Goal: Task Accomplishment & Management: Complete application form

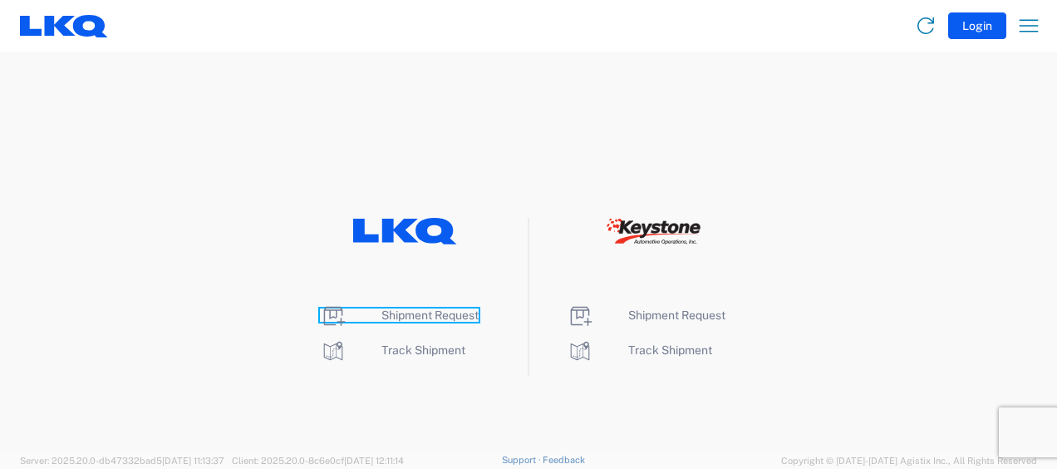
click at [409, 314] on span "Shipment Request" at bounding box center [430, 314] width 97 height 13
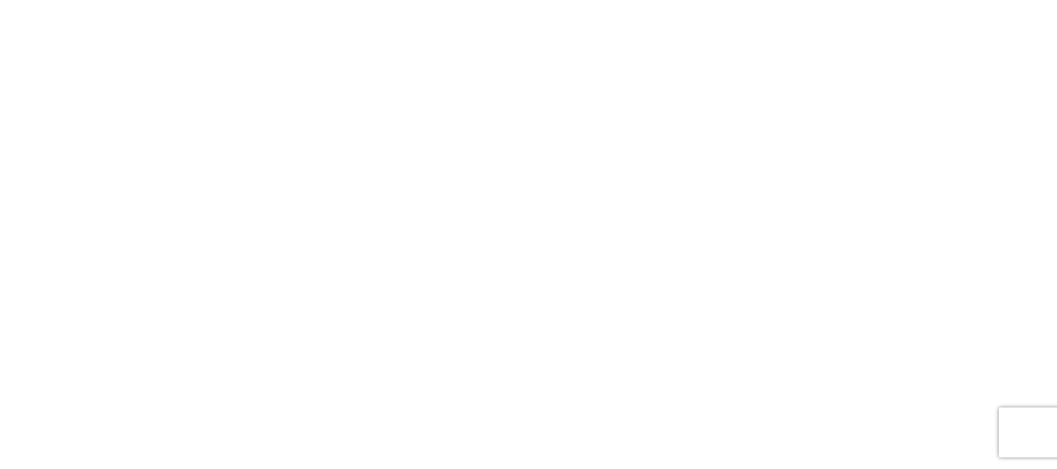
select select "FULL"
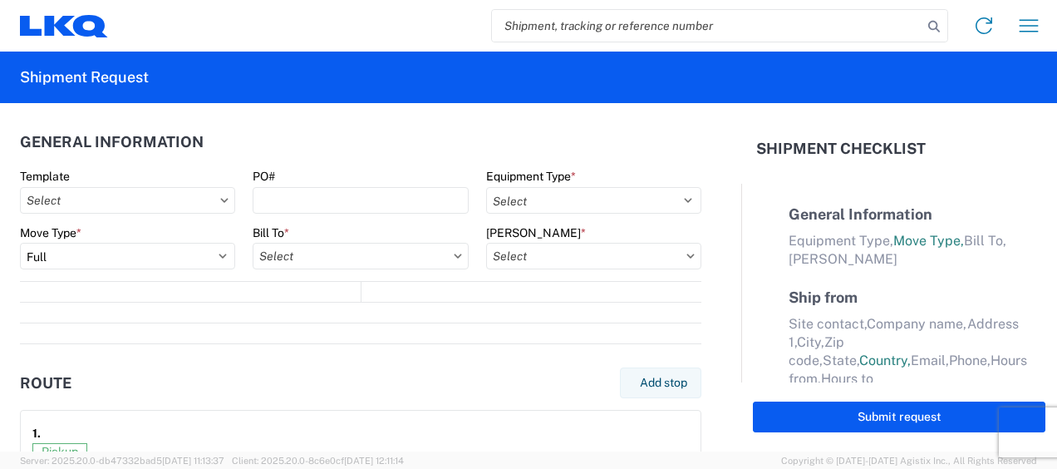
select select "LBS"
select select "IN"
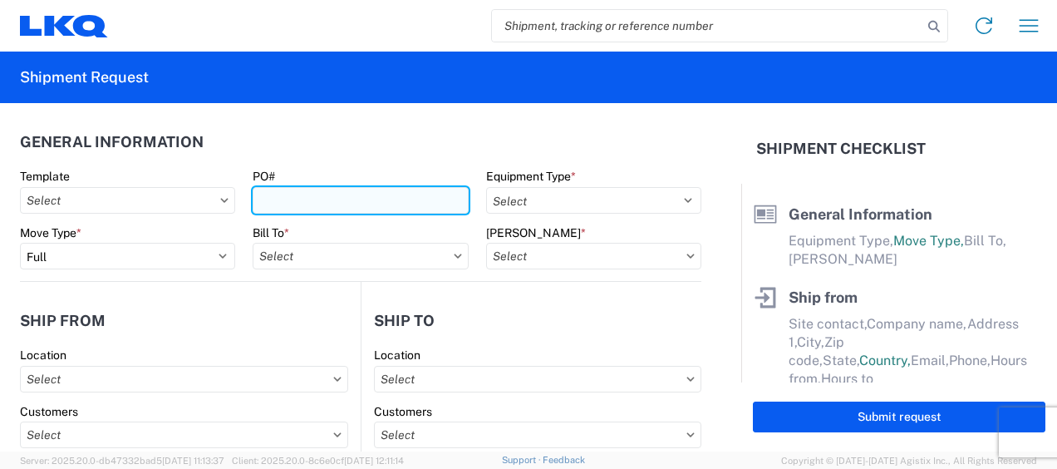
click at [294, 204] on input "PO#" at bounding box center [360, 200] width 215 height 27
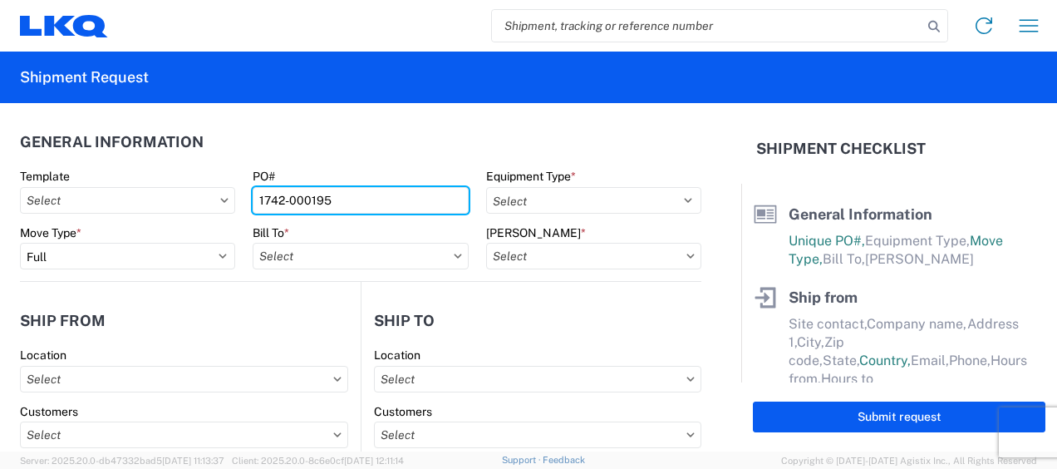
type input "1742-000195"
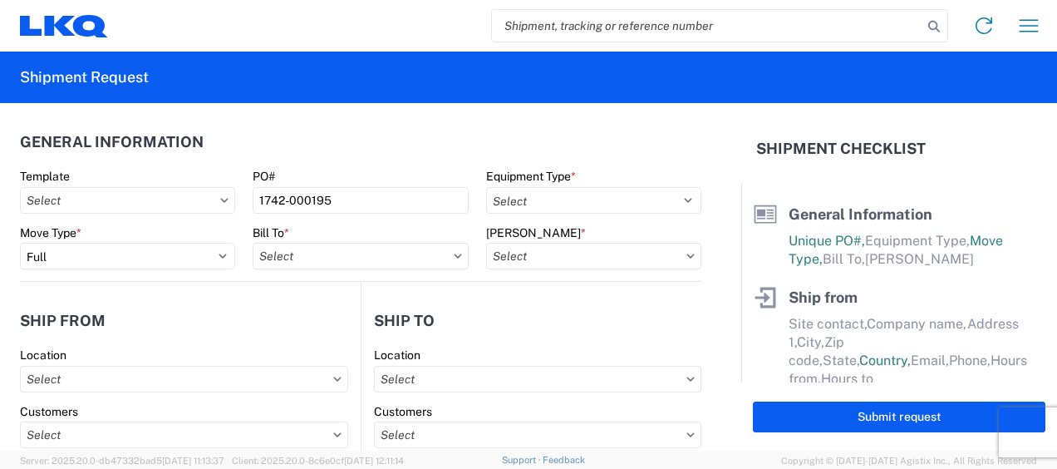
click at [348, 158] on header "General Information" at bounding box center [361, 141] width 682 height 37
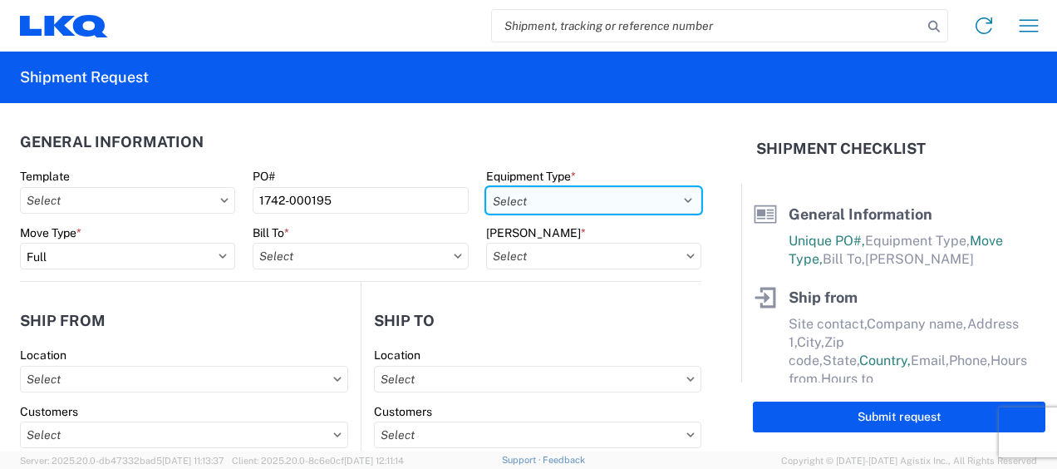
click at [613, 201] on select "Select 53’ Dry Van Flatbed Dropdeck (van) Lowboy (flatbed) Rail" at bounding box center [593, 200] width 215 height 27
select select "STDV"
click at [486, 187] on select "Select 53’ Dry Van Flatbed Dropdeck (van) Lowboy (flatbed) Rail" at bounding box center [593, 200] width 215 height 27
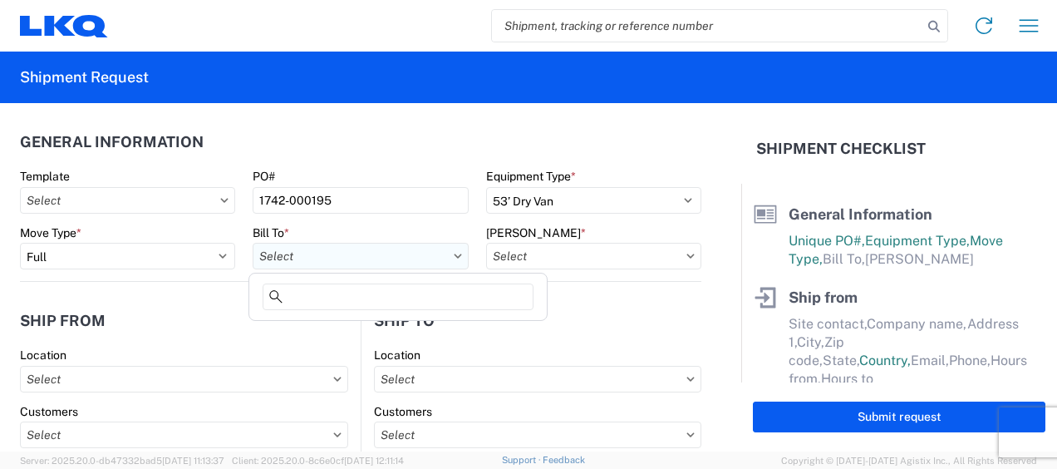
click at [393, 263] on input "text" at bounding box center [360, 256] width 215 height 27
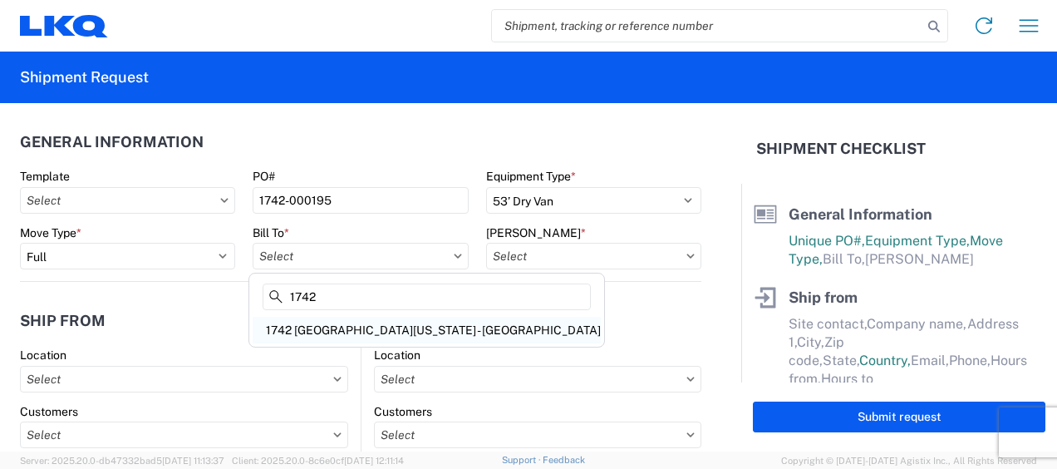
type input "1742"
click at [355, 326] on div "1742 [GEOGRAPHIC_DATA][US_STATE] - [GEOGRAPHIC_DATA]" at bounding box center [427, 330] width 348 height 27
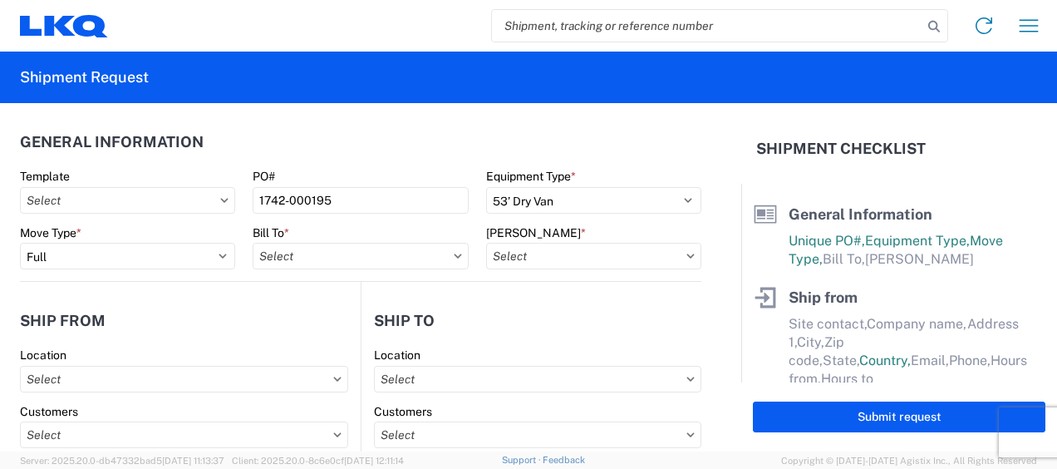
type input "1742 [GEOGRAPHIC_DATA][US_STATE] - [GEOGRAPHIC_DATA]"
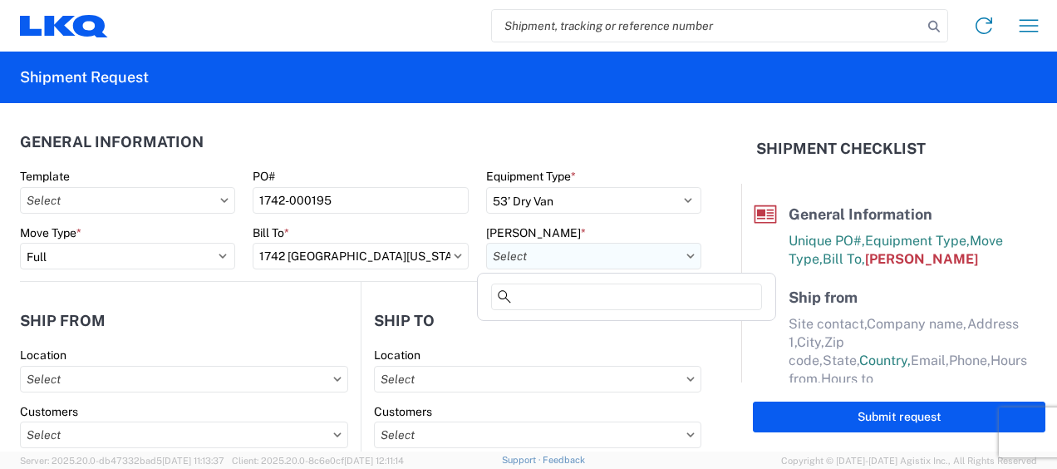
click at [628, 261] on input "text" at bounding box center [593, 256] width 215 height 27
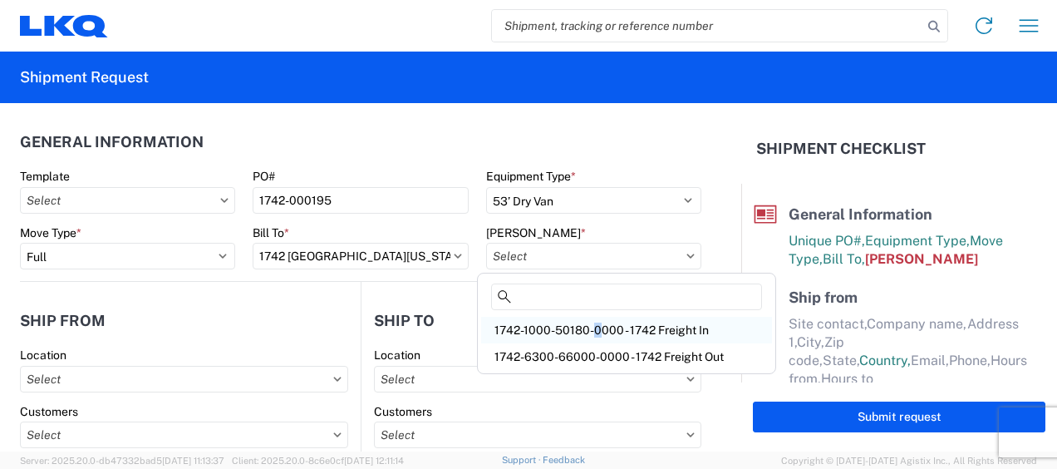
click at [590, 326] on div "1742-1000-50180-0000 - 1742 Freight In" at bounding box center [626, 330] width 291 height 27
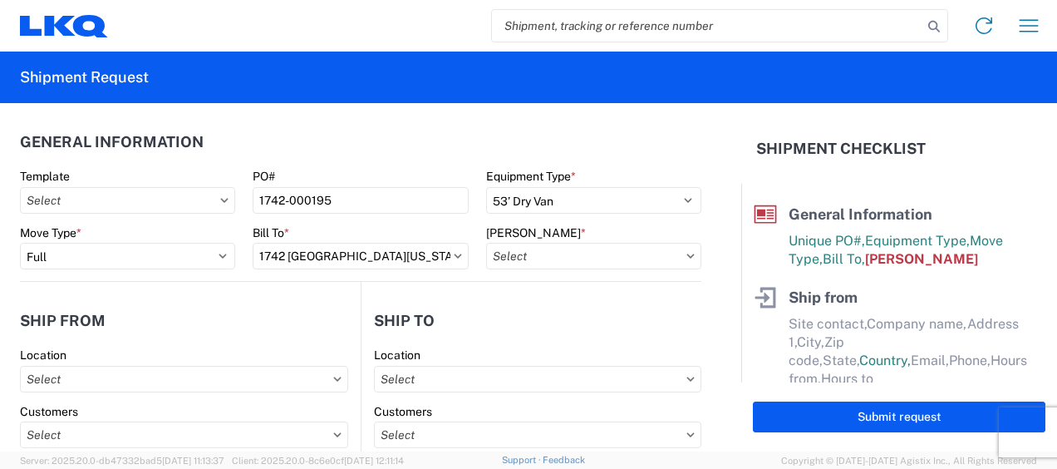
type input "1742-1000-50180-0000 - 1742 Freight In"
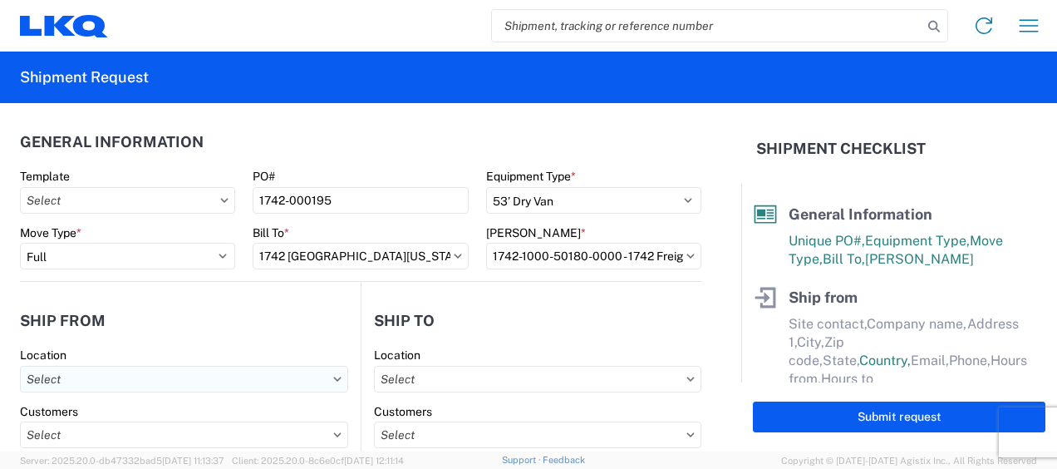
click at [255, 377] on input "text" at bounding box center [184, 379] width 328 height 27
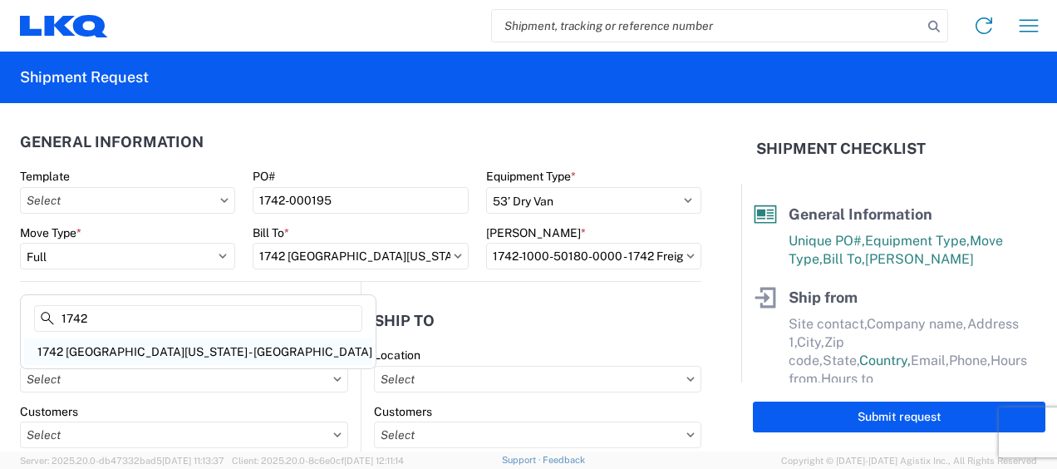
type input "1742"
click at [113, 351] on div "1742 [GEOGRAPHIC_DATA][US_STATE] - [GEOGRAPHIC_DATA]" at bounding box center [198, 351] width 348 height 27
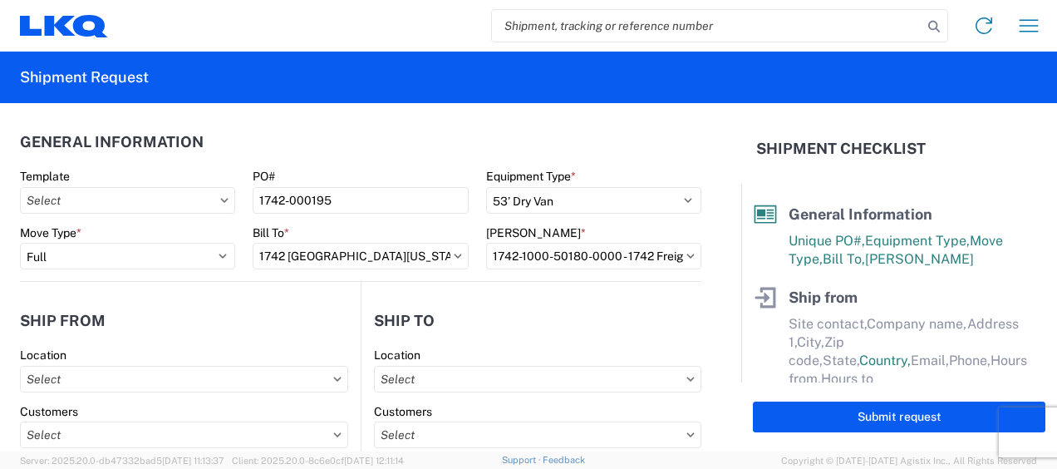
type input "1742 [GEOGRAPHIC_DATA][US_STATE] - [GEOGRAPHIC_DATA]"
type input "[STREET_ADDRESS]"
type input "[PERSON_NAME]"
type input "75172"
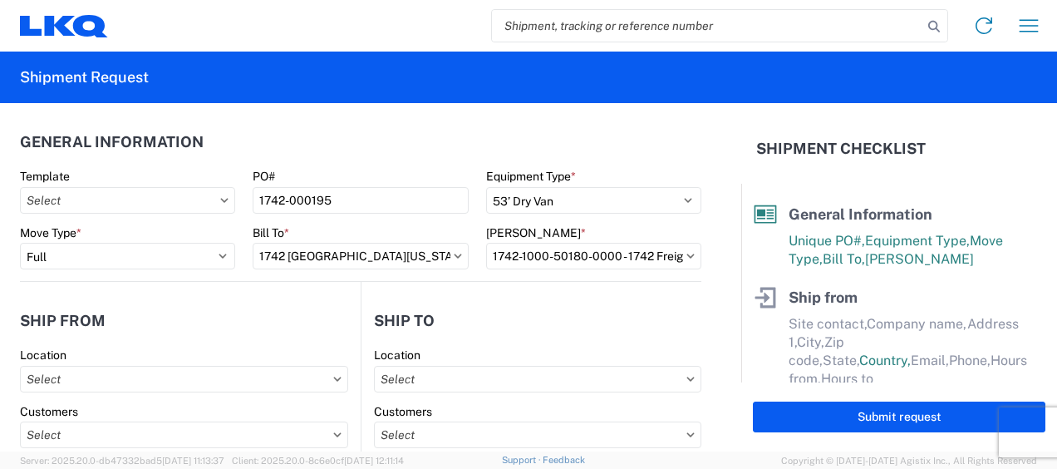
select select "[GEOGRAPHIC_DATA]"
select select "US"
type input "08:00"
type input "17:00"
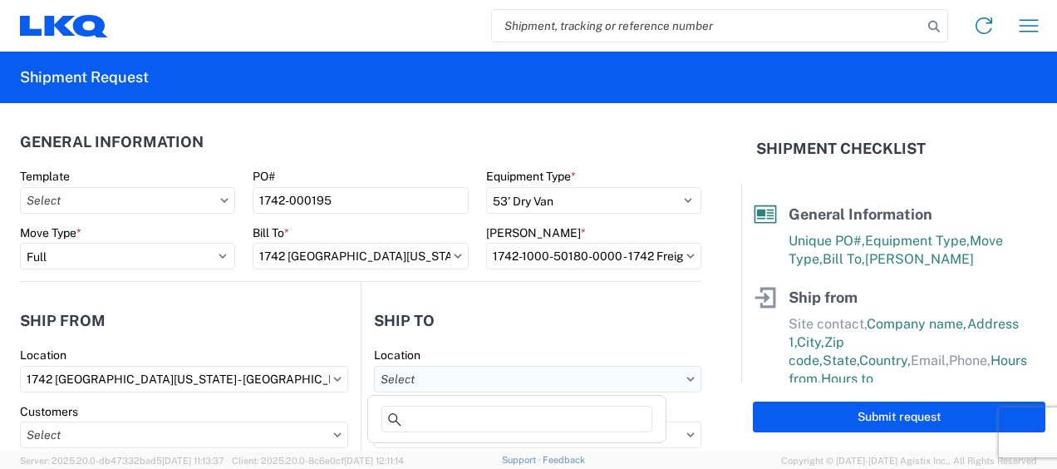
click at [475, 381] on input "text" at bounding box center [538, 379] width 328 height 27
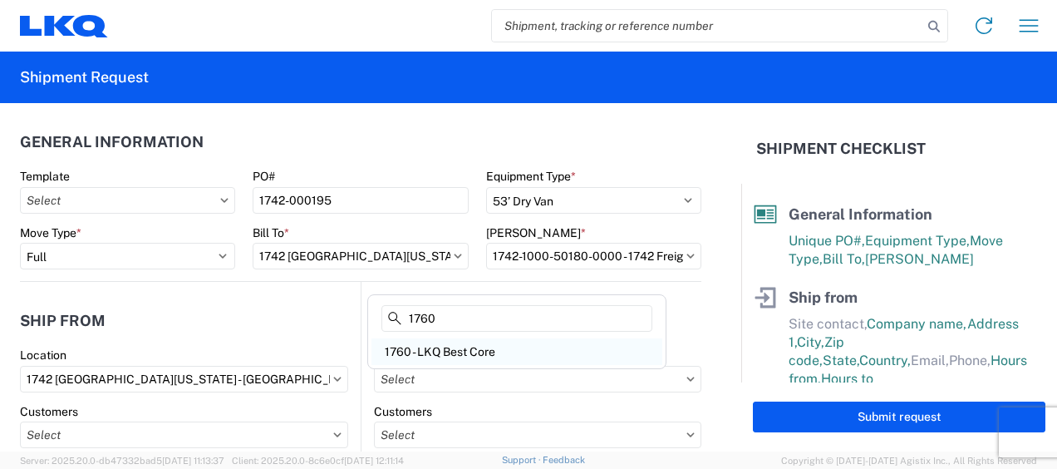
type input "1760"
click at [464, 346] on div "1760 - LKQ Best Core" at bounding box center [517, 351] width 291 height 27
type input "1760 - LKQ Best Core"
type input "LKQ Corporation"
type input "[STREET_ADDRESS]"
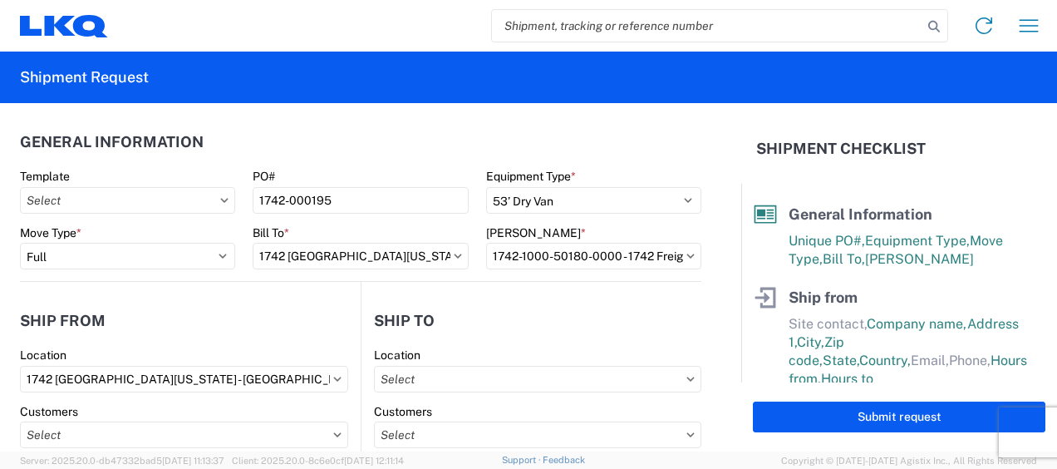
type input "[GEOGRAPHIC_DATA]"
type input "77038"
select select "US"
type input "[PHONE_NUMBER]"
select select
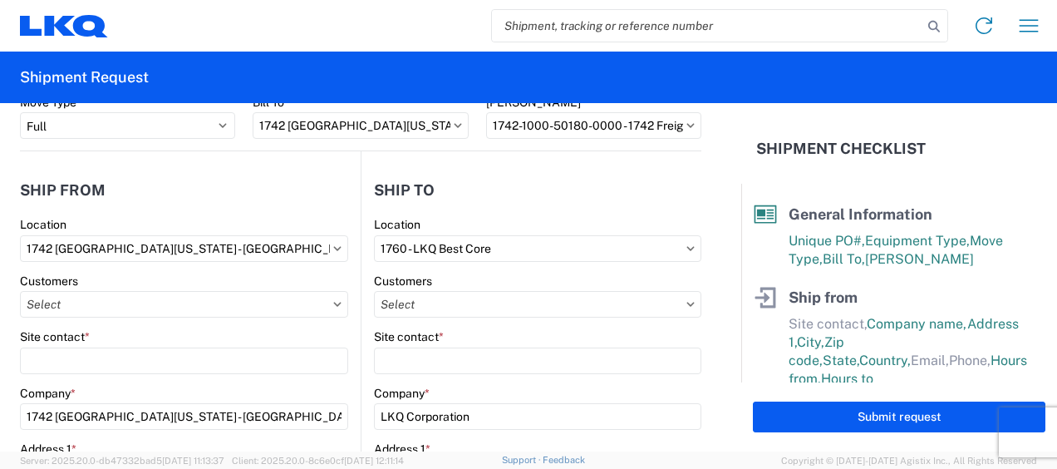
scroll to position [166, 0]
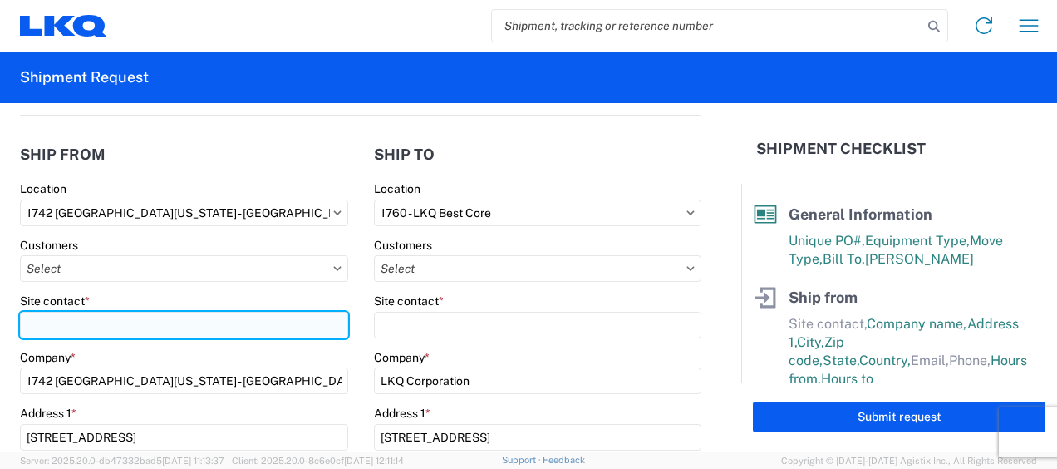
click at [184, 328] on input "Site contact *" at bounding box center [184, 325] width 328 height 27
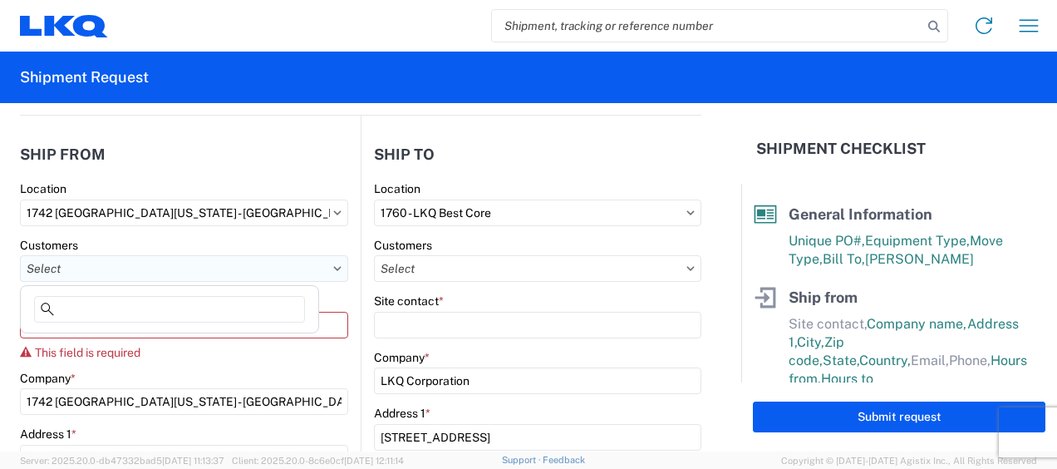
click at [211, 268] on input "text" at bounding box center [184, 268] width 328 height 27
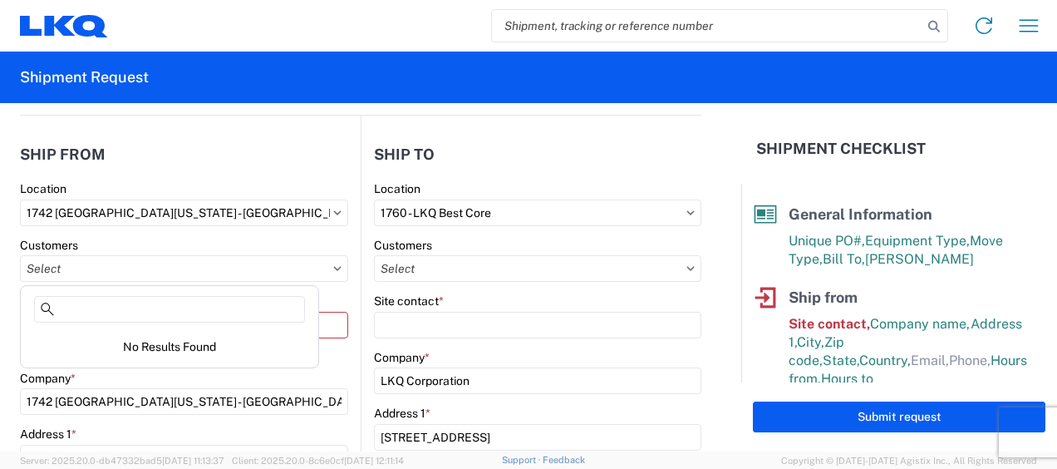
click at [181, 376] on div "Company *" at bounding box center [184, 378] width 328 height 15
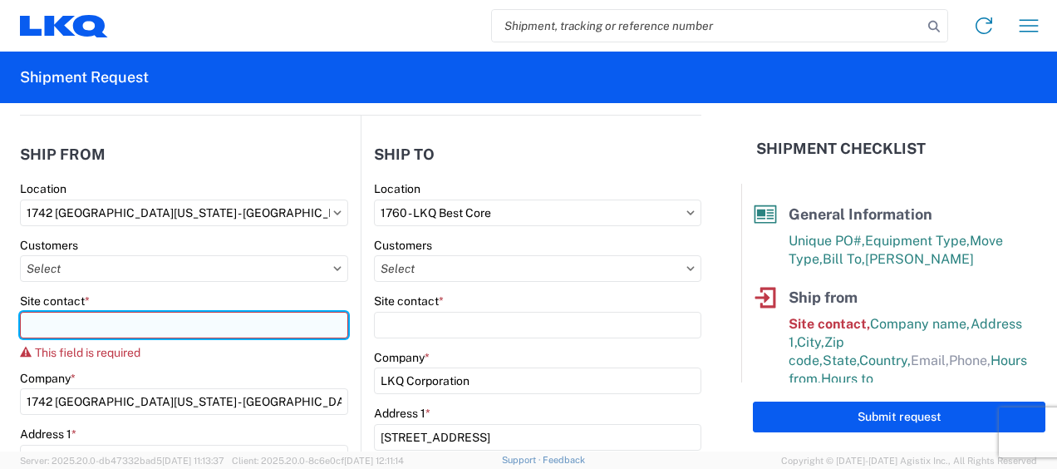
click at [98, 324] on input "Site contact *" at bounding box center [184, 325] width 328 height 27
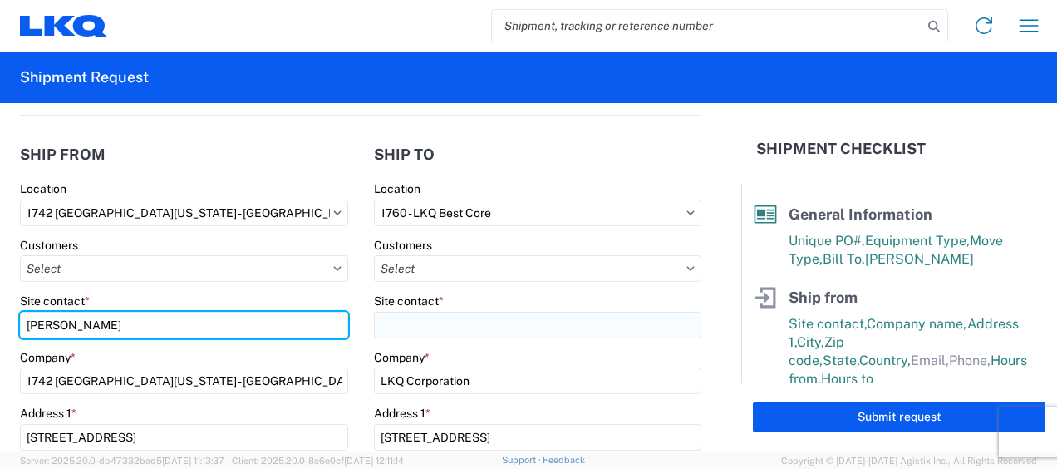
type input "[PERSON_NAME]"
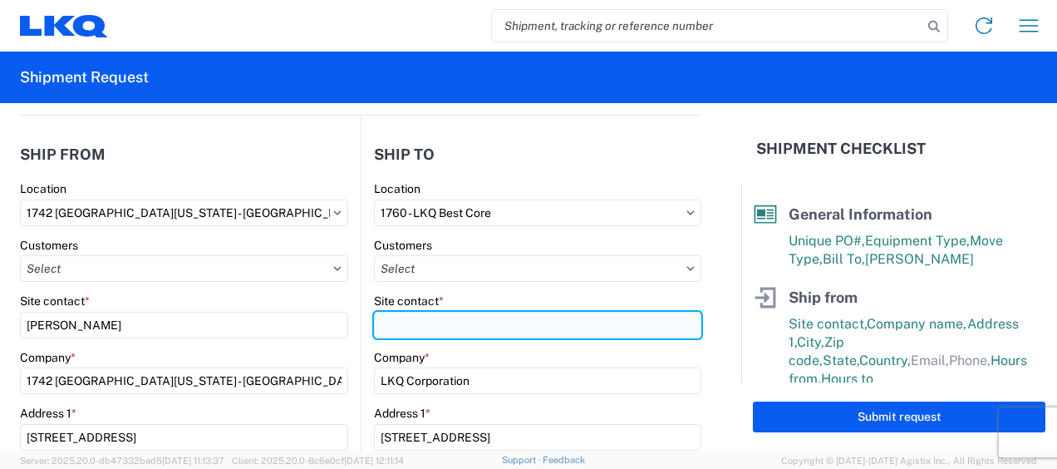
click at [450, 319] on input "Site contact *" at bounding box center [538, 325] width 328 height 27
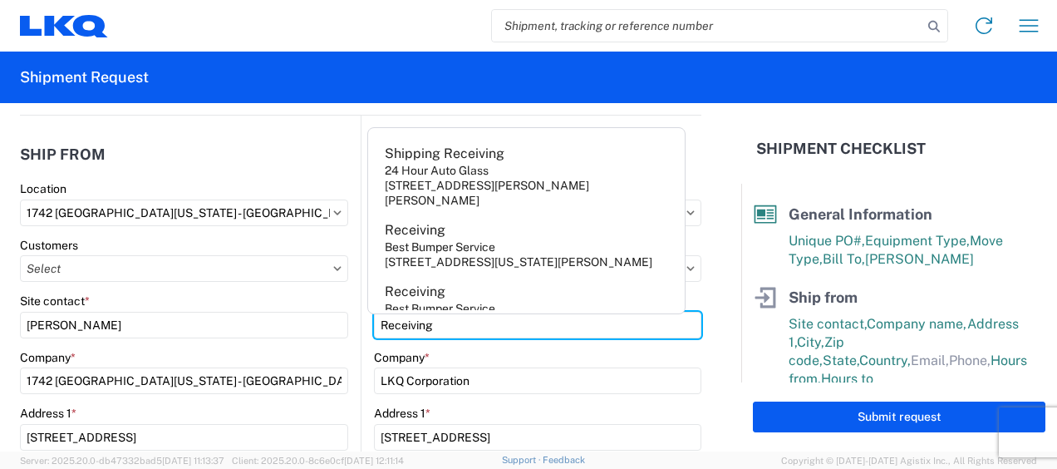
type input "Receiving"
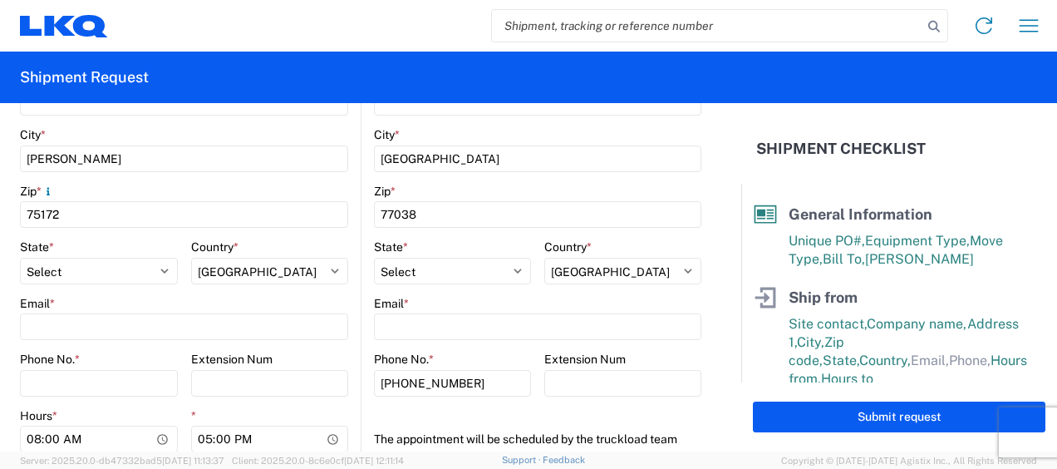
scroll to position [582, 0]
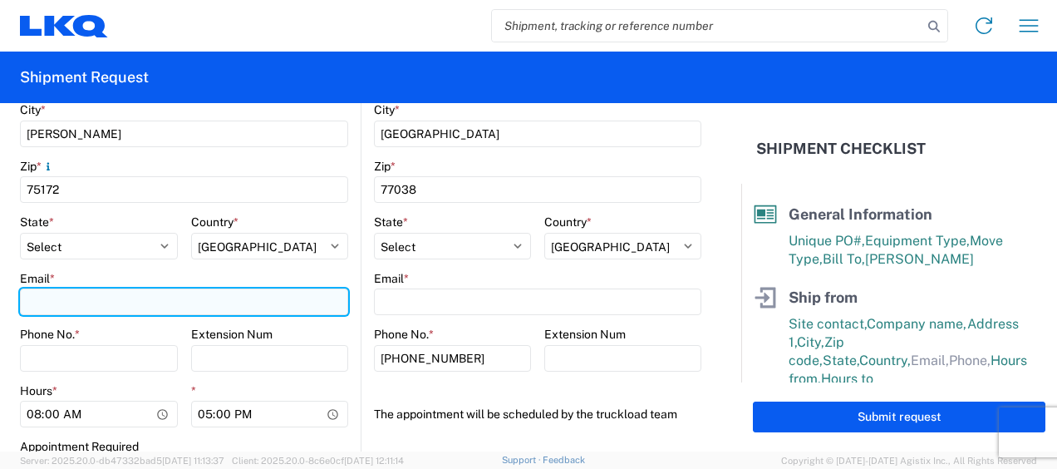
click at [65, 304] on input "Email *" at bounding box center [184, 301] width 328 height 27
type input "cjbutler@LKQCORP.com"
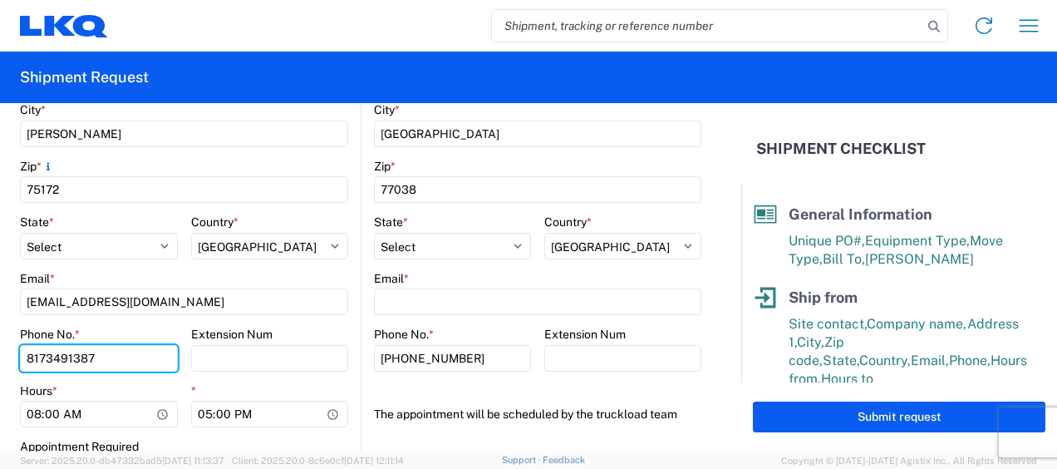
type input "8173491387"
click at [161, 384] on div "Hours *" at bounding box center [99, 390] width 158 height 15
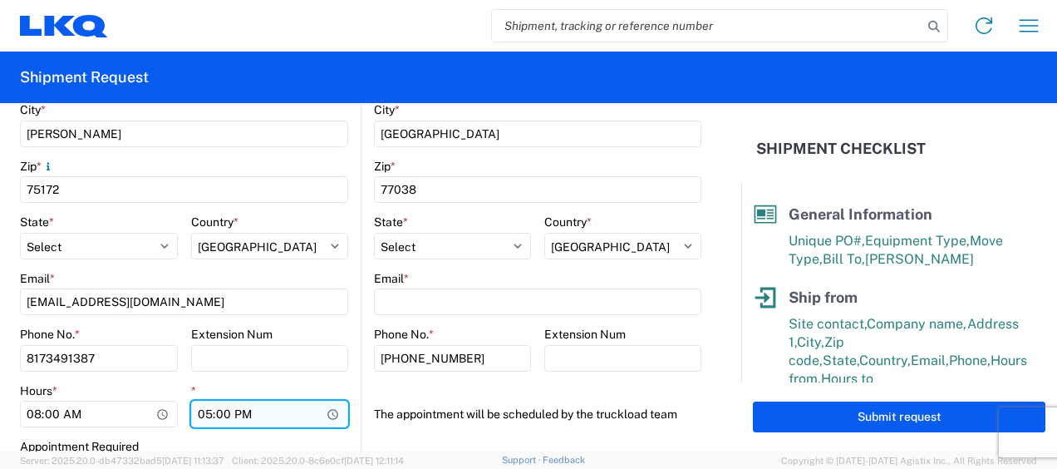
click at [203, 411] on input "17:00" at bounding box center [270, 414] width 158 height 27
type input "15:00"
click at [260, 434] on agx-form-control-wrapper-v2 "* 15:00" at bounding box center [270, 411] width 158 height 57
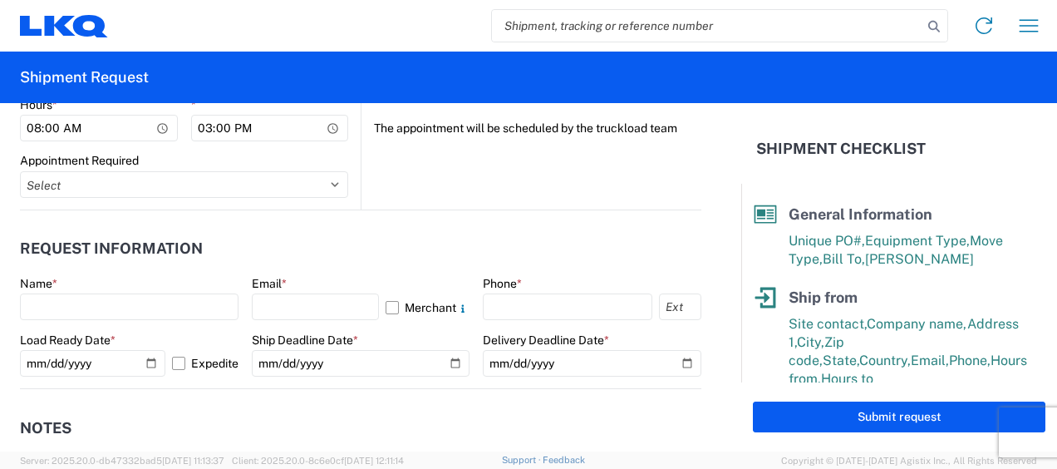
scroll to position [914, 0]
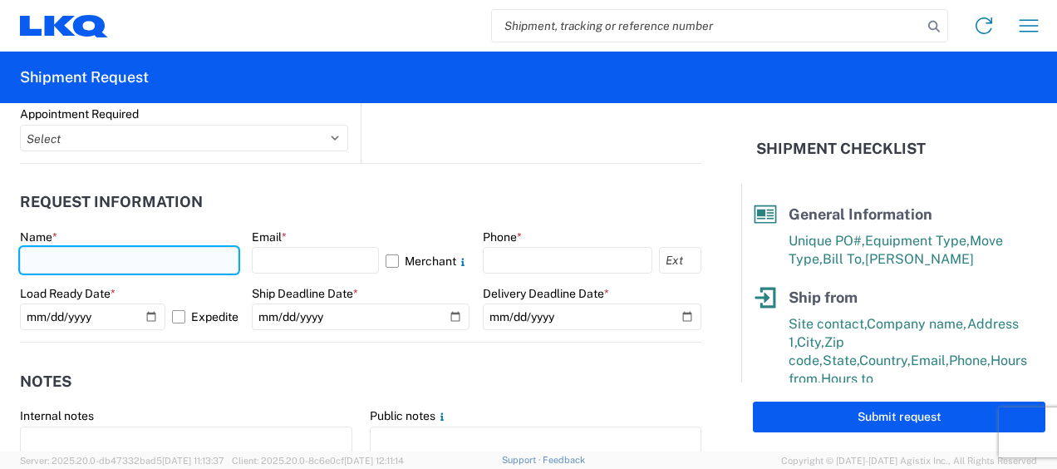
click at [114, 266] on input "text" at bounding box center [129, 260] width 219 height 27
type input "[PERSON_NAME]"
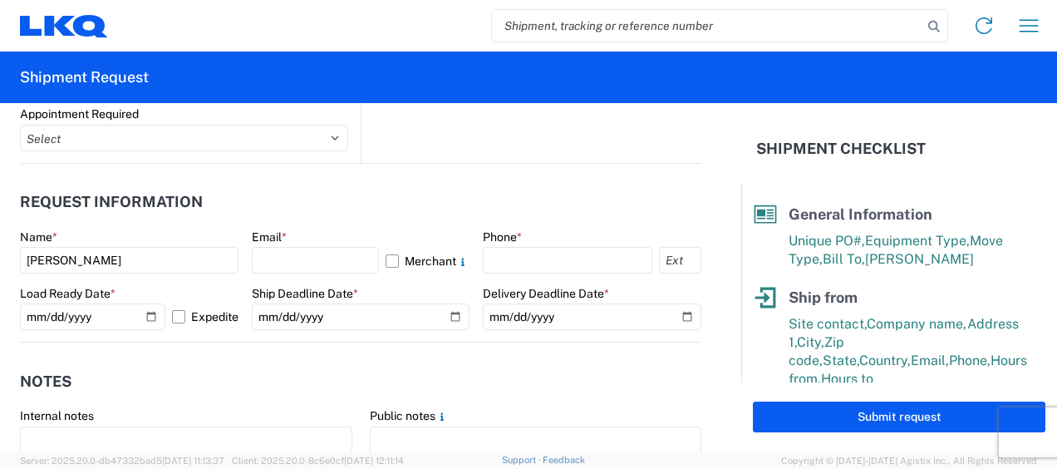
click at [398, 234] on div "Email *" at bounding box center [361, 236] width 219 height 15
click at [269, 254] on input "text" at bounding box center [316, 260] width 128 height 27
type input "cjbutler@LKQCORP.com"
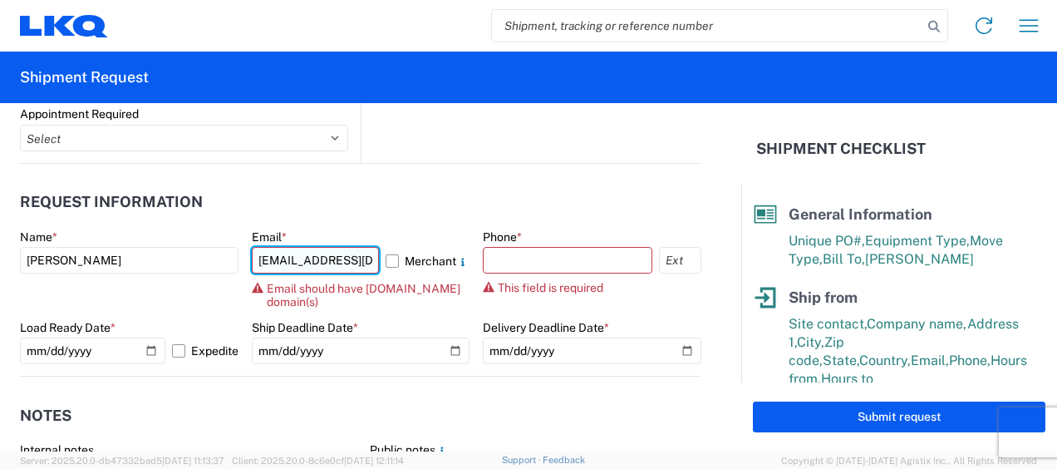
click at [329, 264] on input "cjbutler@LKQCORP.com" at bounding box center [316, 260] width 128 height 27
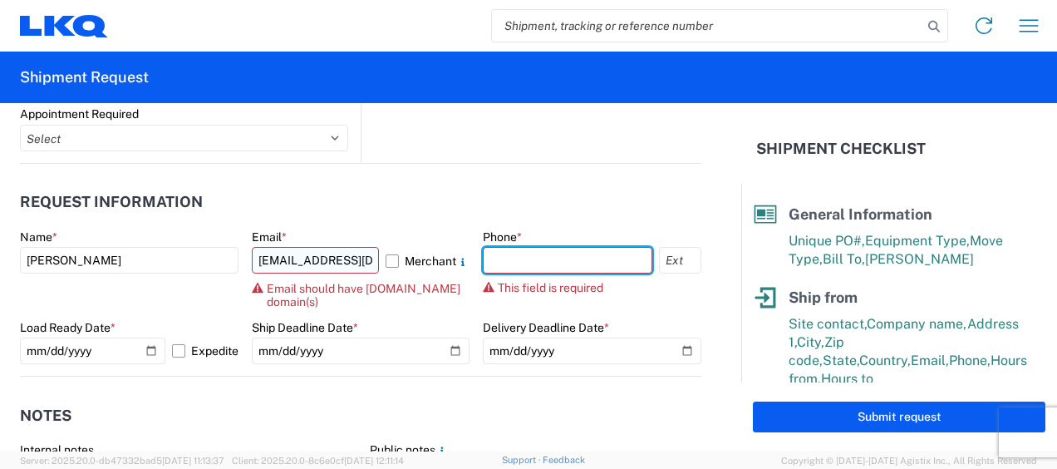
type input "8173491387"
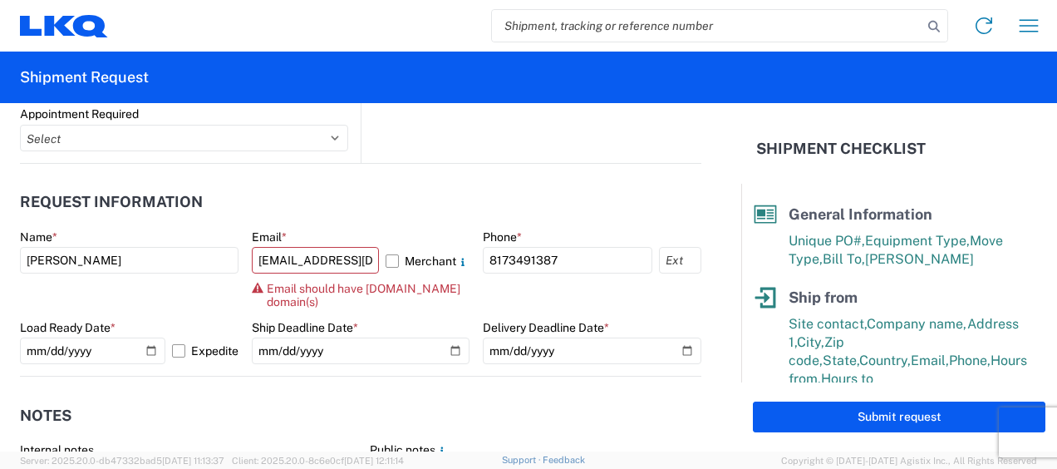
click at [472, 213] on header "Request Information" at bounding box center [361, 202] width 682 height 37
click at [309, 260] on input "cjbutler@LKQCORP.com" at bounding box center [316, 260] width 128 height 27
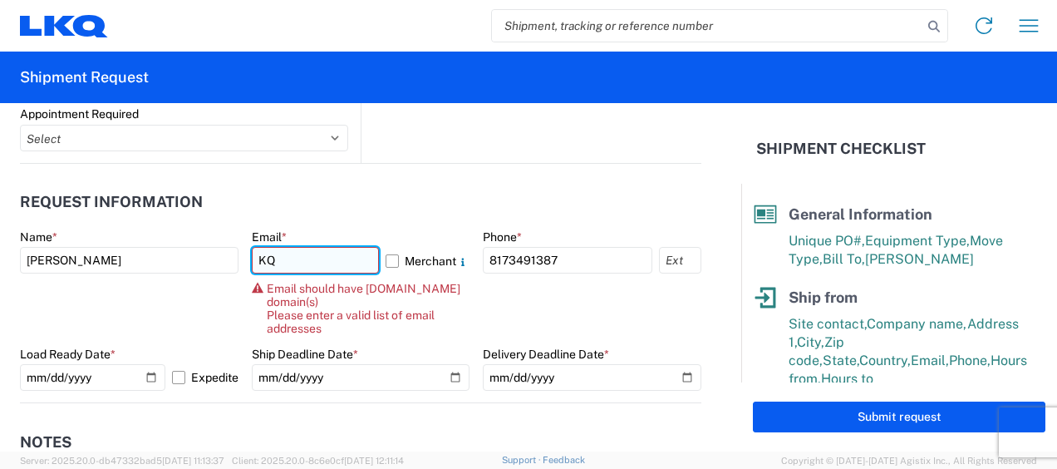
type input "K"
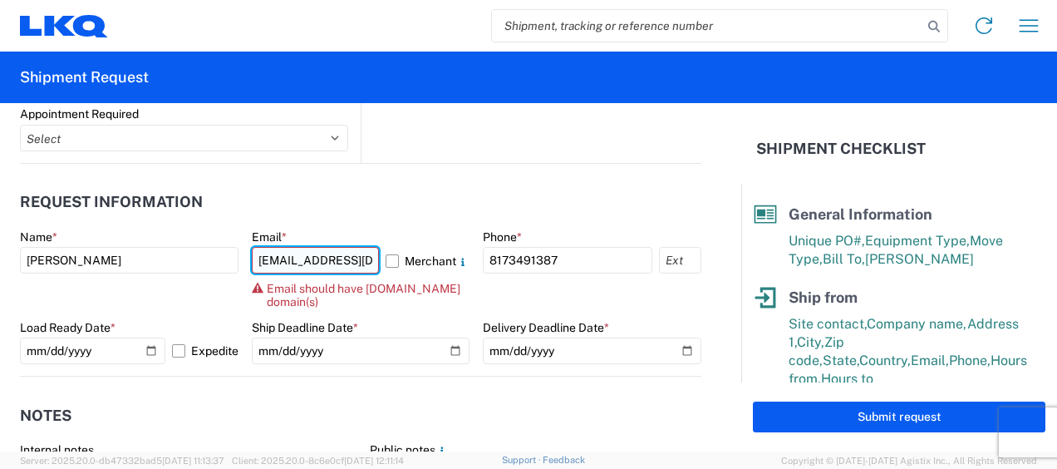
scroll to position [0, 7]
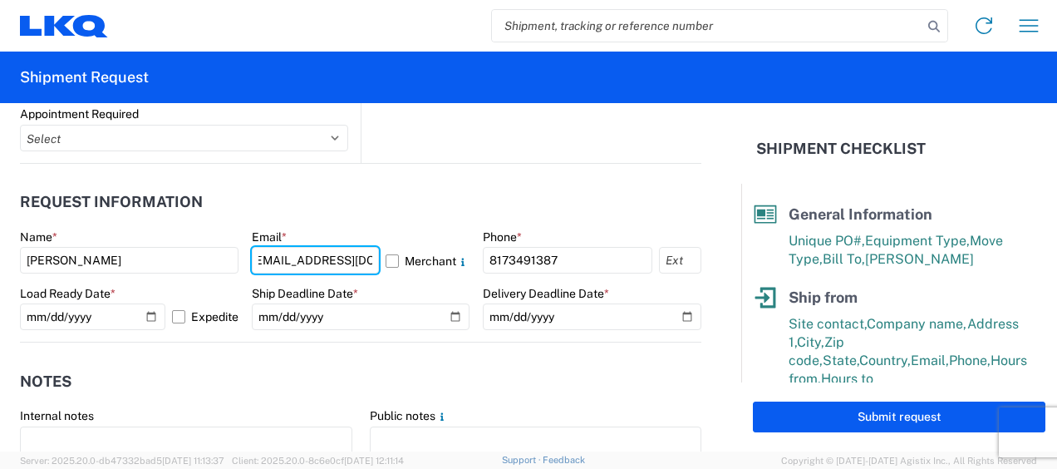
type input "[EMAIL_ADDRESS][DOMAIN_NAME]"
click at [360, 209] on header "Request Information" at bounding box center [361, 202] width 682 height 37
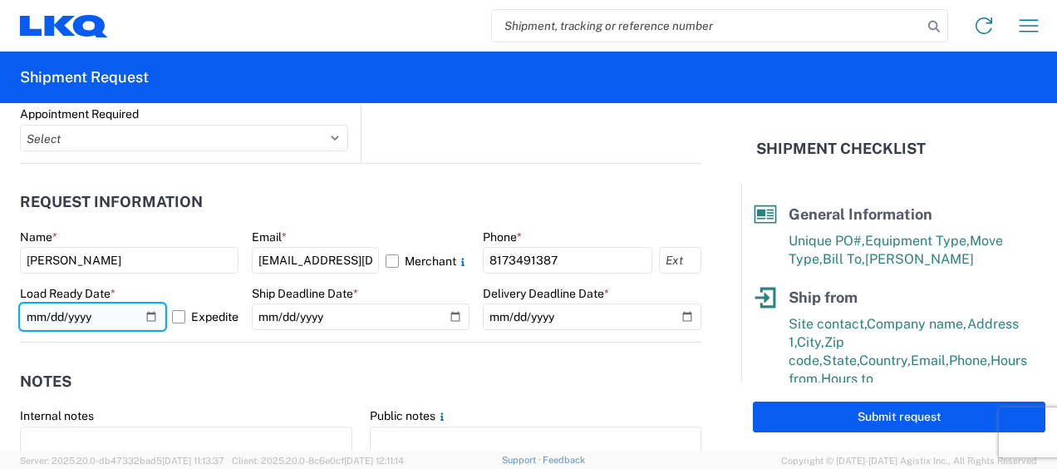
click at [145, 315] on input "[DATE]" at bounding box center [92, 316] width 145 height 27
type input "2025-10-13"
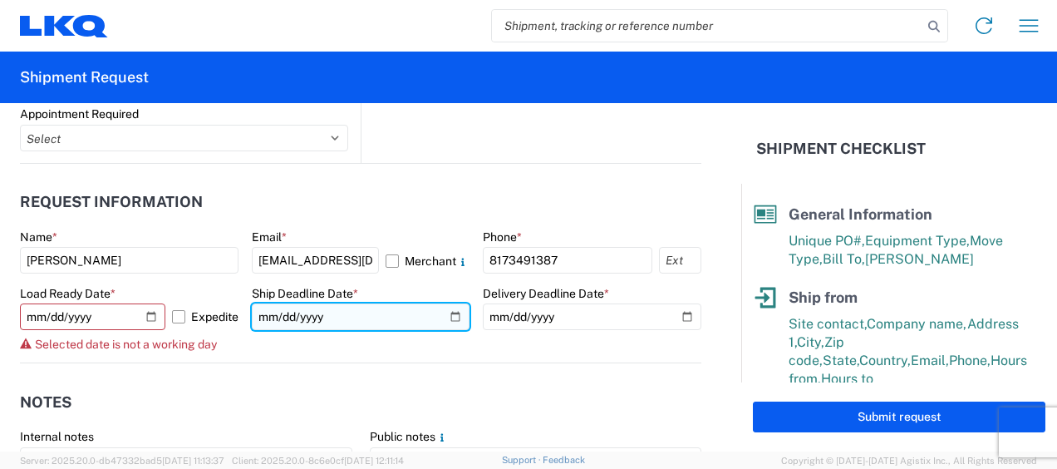
click at [450, 318] on input "date" at bounding box center [361, 316] width 219 height 27
type input "2025-10-13"
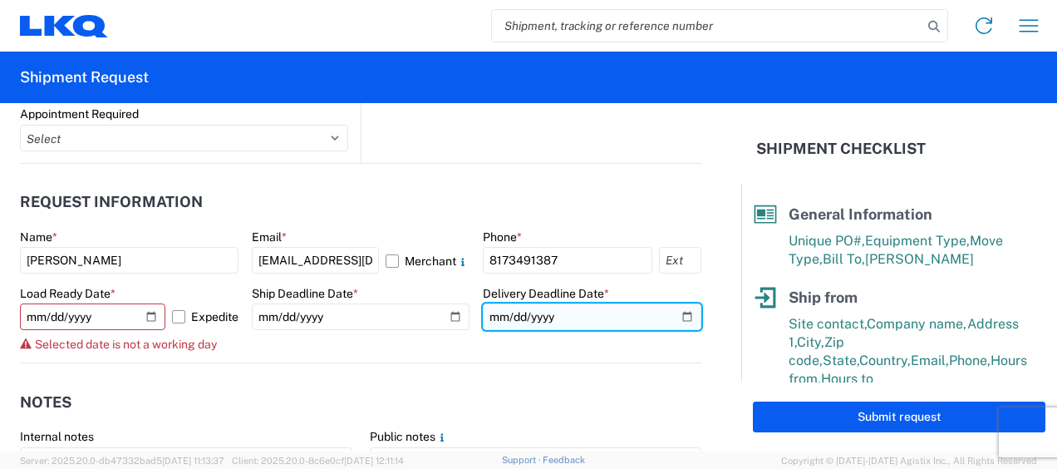
click at [672, 316] on input "date" at bounding box center [592, 316] width 219 height 27
type input "2025-10-14"
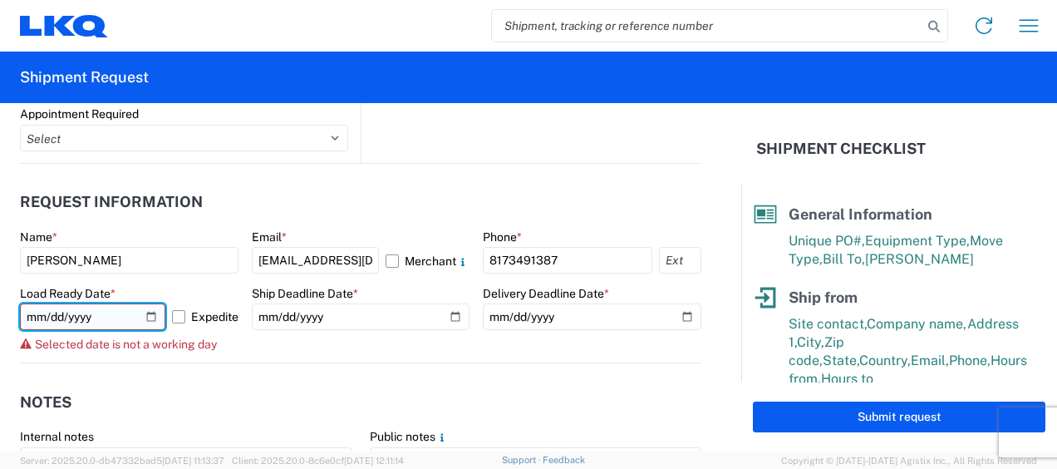
click at [143, 318] on input "2025-10-13" at bounding box center [92, 316] width 145 height 27
type input "2025-10-14"
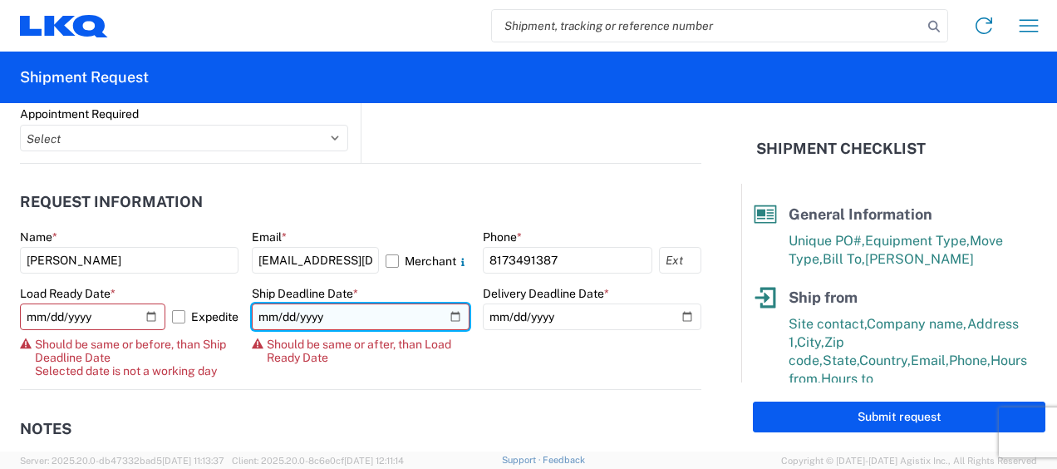
click at [449, 309] on input "2025-10-13" at bounding box center [361, 316] width 219 height 27
type input "2025-10-14"
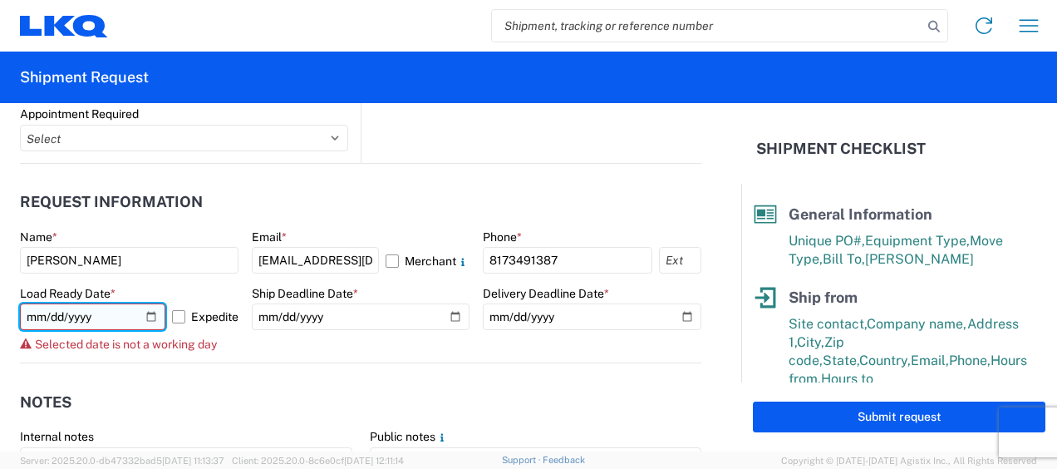
click at [145, 314] on input "2025-10-14" at bounding box center [92, 316] width 145 height 27
click at [148, 314] on input "2025-10-14" at bounding box center [92, 316] width 145 height 27
type input "2025-10-15"
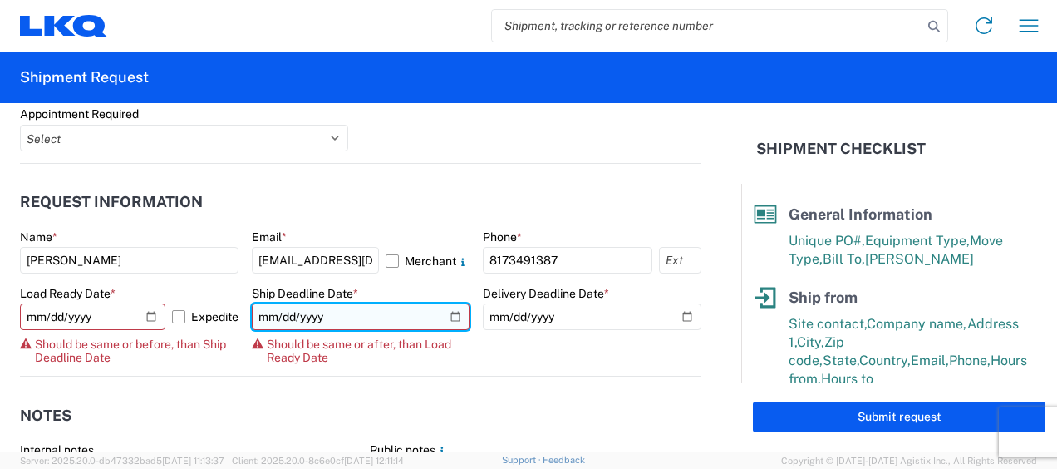
click at [446, 315] on input "2025-10-14" at bounding box center [361, 316] width 219 height 27
type input "2025-10-15"
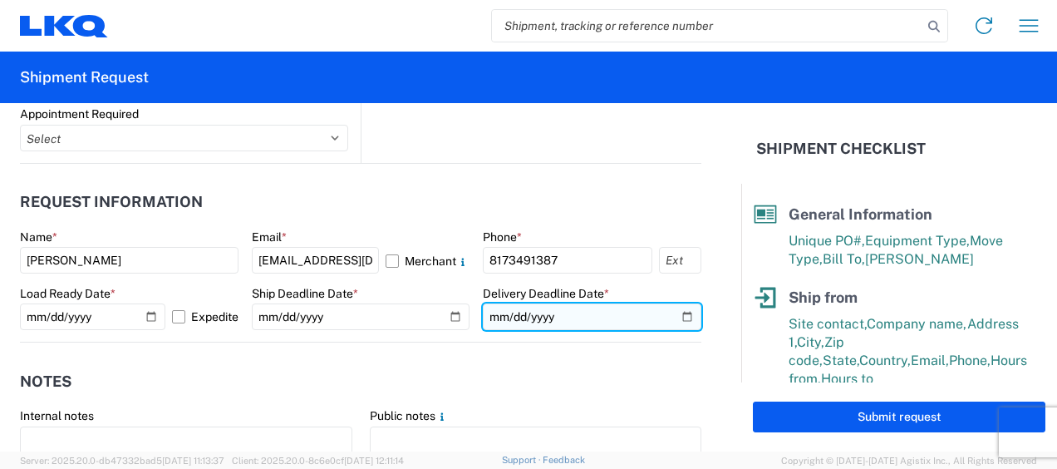
click at [677, 313] on input "2025-10-14" at bounding box center [592, 316] width 219 height 27
type input "2025-10-15"
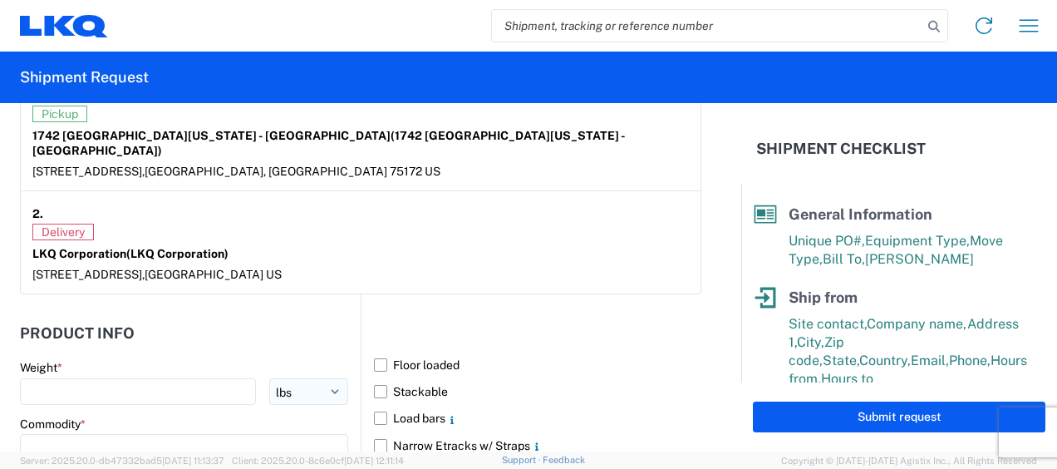
scroll to position [1579, 0]
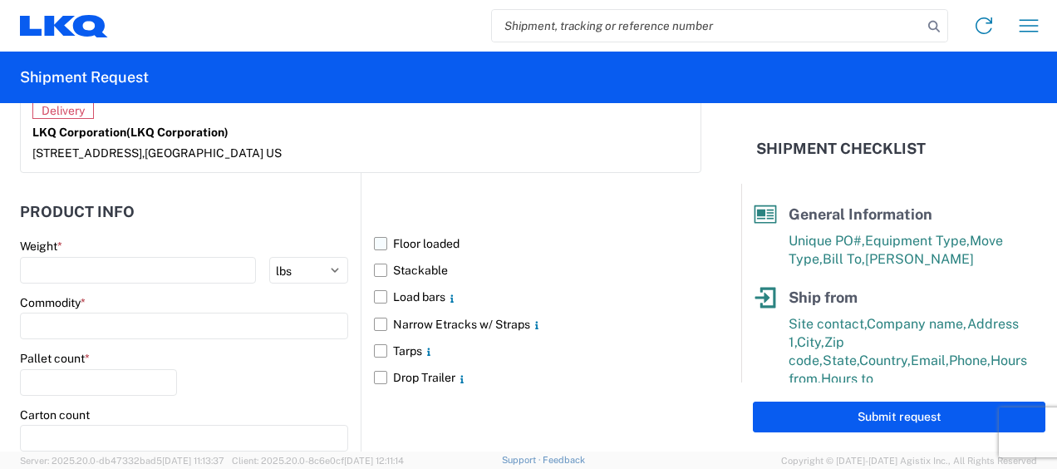
click at [378, 230] on label "Floor loaded" at bounding box center [538, 243] width 328 height 27
click at [0, 0] on input "Floor loaded" at bounding box center [0, 0] width 0 height 0
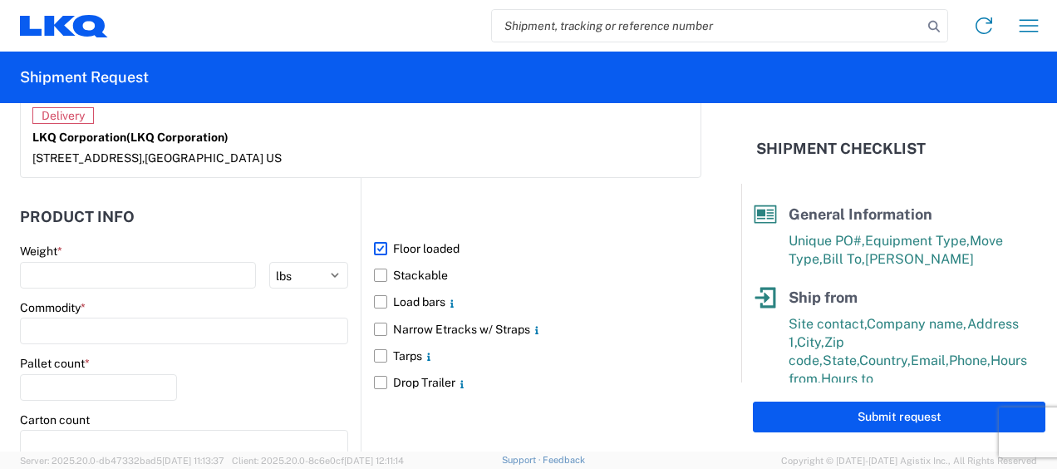
scroll to position [1574, 0]
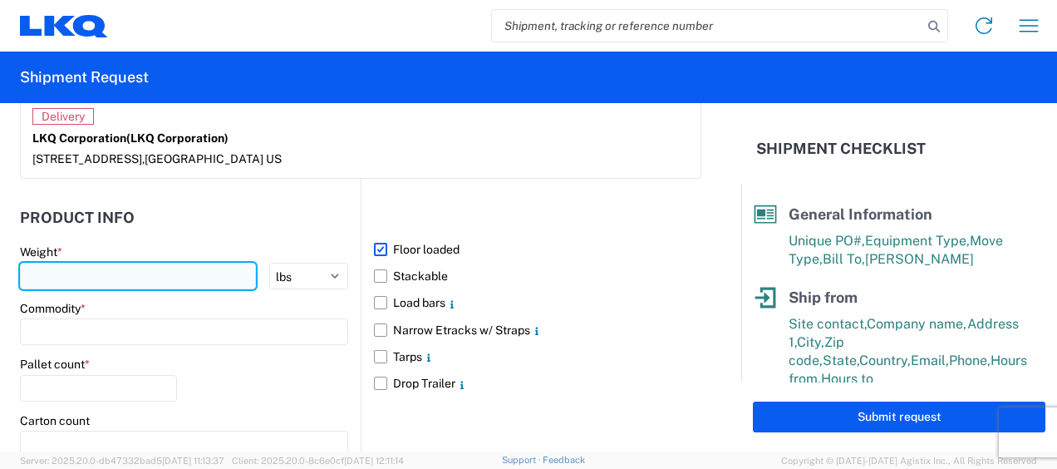
click at [58, 263] on input "number" at bounding box center [138, 276] width 236 height 27
type input "40000"
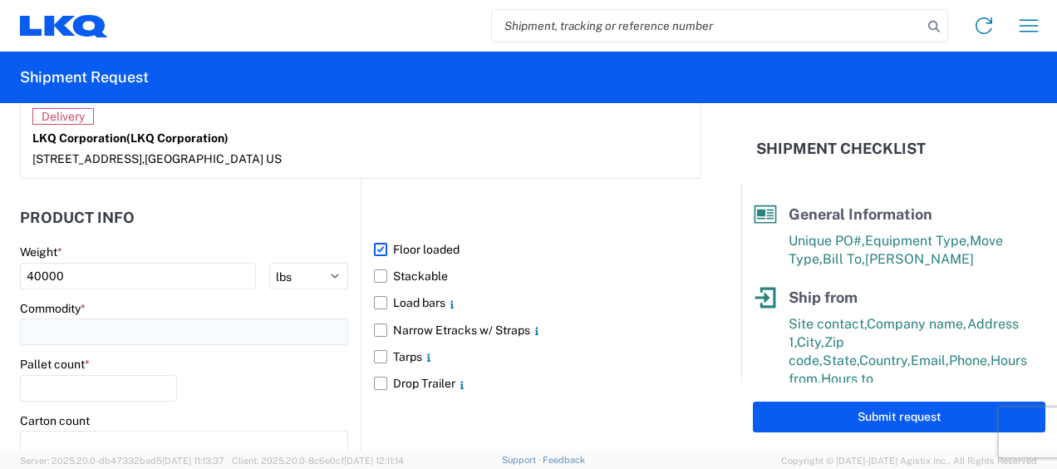
click at [96, 318] on input at bounding box center [184, 331] width 328 height 27
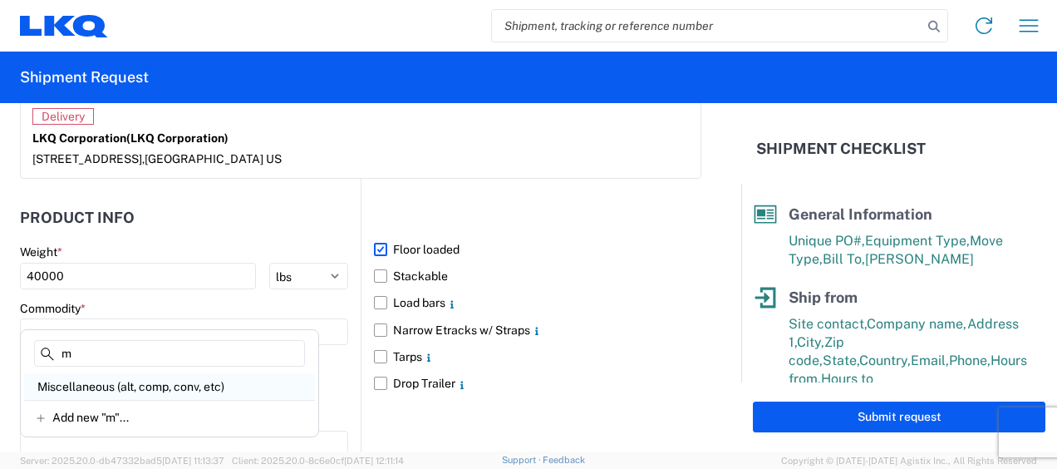
type input "m"
click at [88, 381] on div "Miscellaneous (alt, comp, conv, etc)" at bounding box center [169, 386] width 291 height 27
type input "Miscellaneous (alt, comp, conv, etc)"
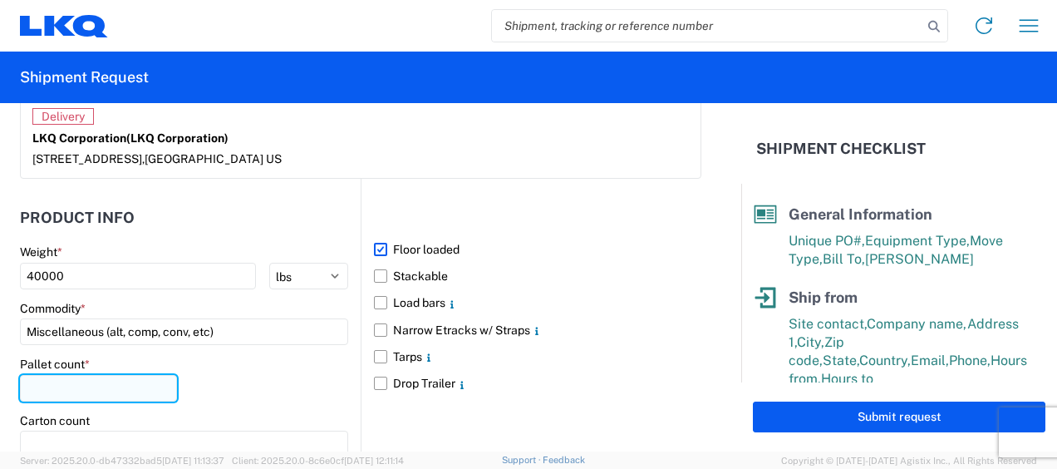
click at [64, 375] on input "number" at bounding box center [98, 388] width 157 height 27
type input "28"
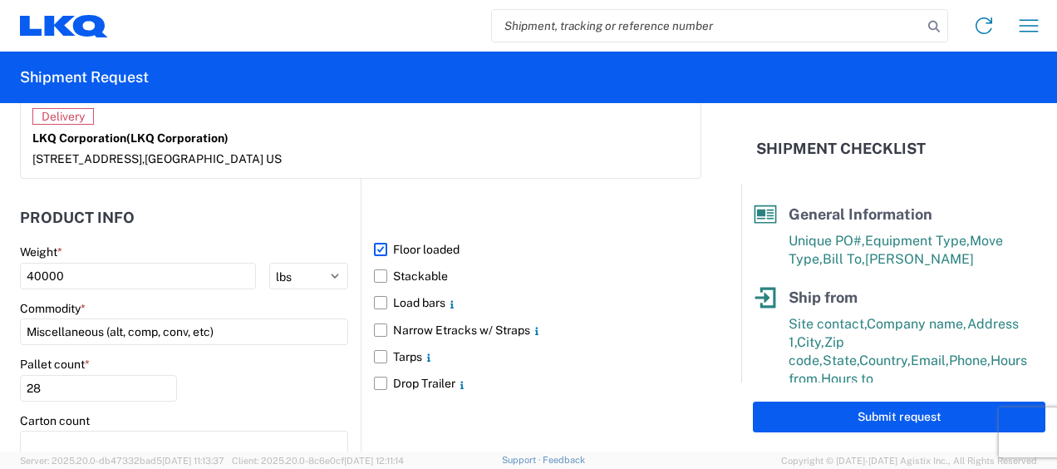
click at [234, 362] on div "Pallet count * 28" at bounding box center [184, 385] width 328 height 57
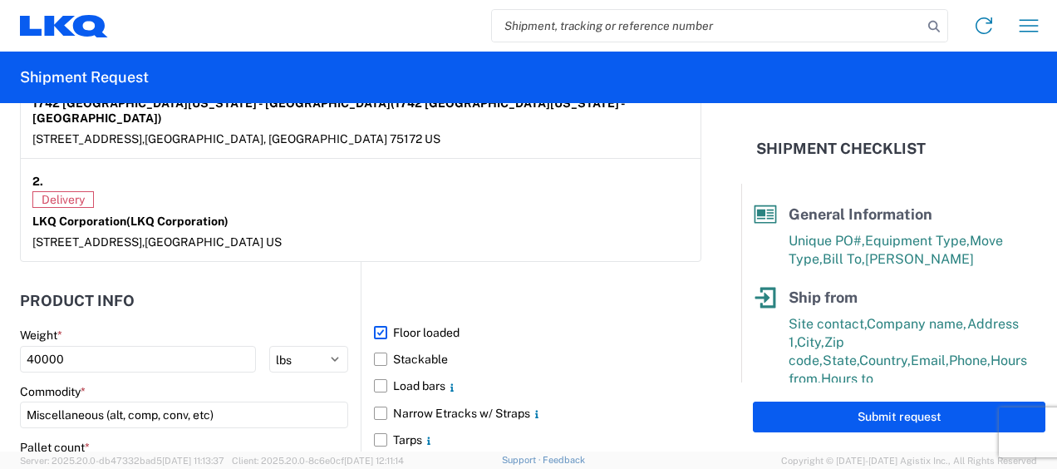
scroll to position [1740, 0]
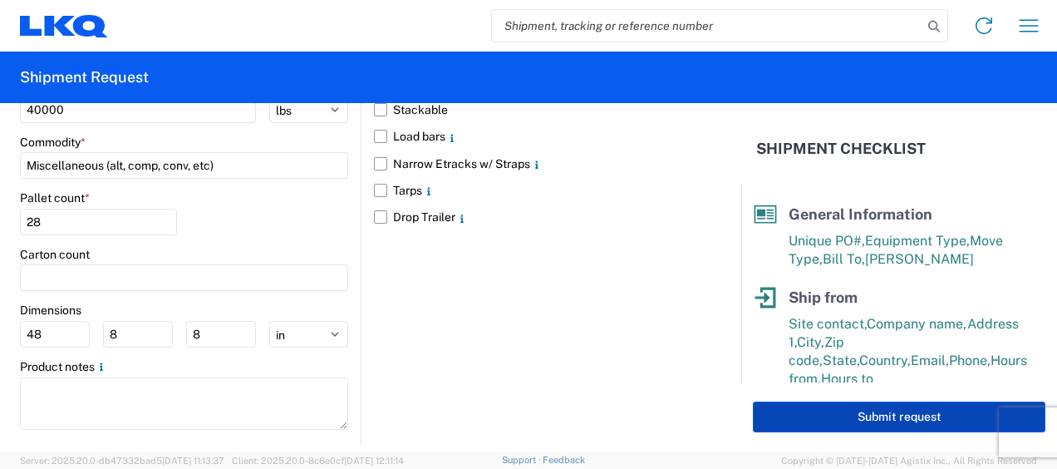
click at [917, 412] on button "Submit request" at bounding box center [899, 417] width 293 height 31
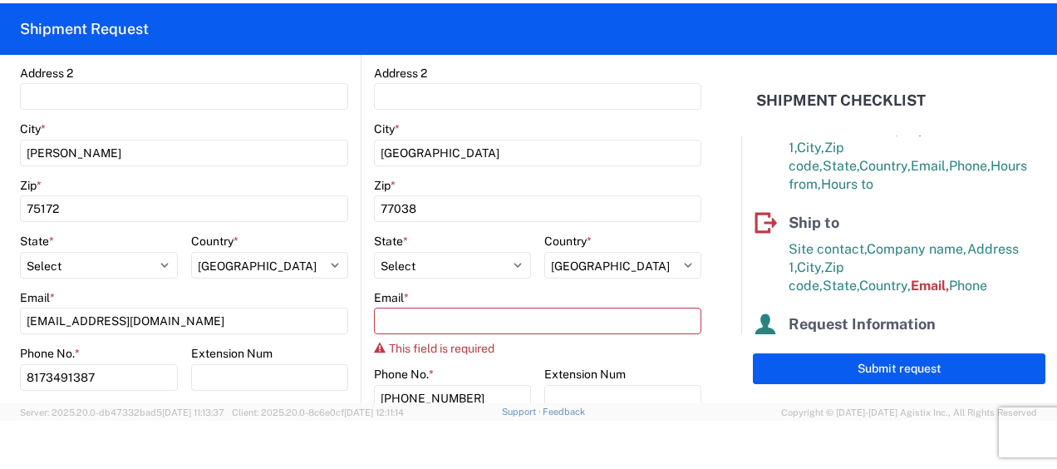
scroll to position [514, 0]
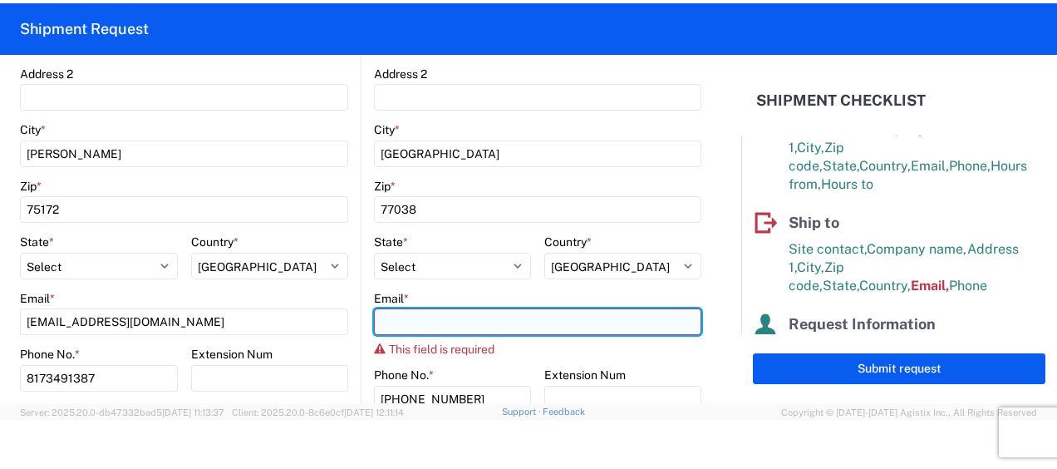
click at [402, 321] on input "Email *" at bounding box center [538, 321] width 328 height 27
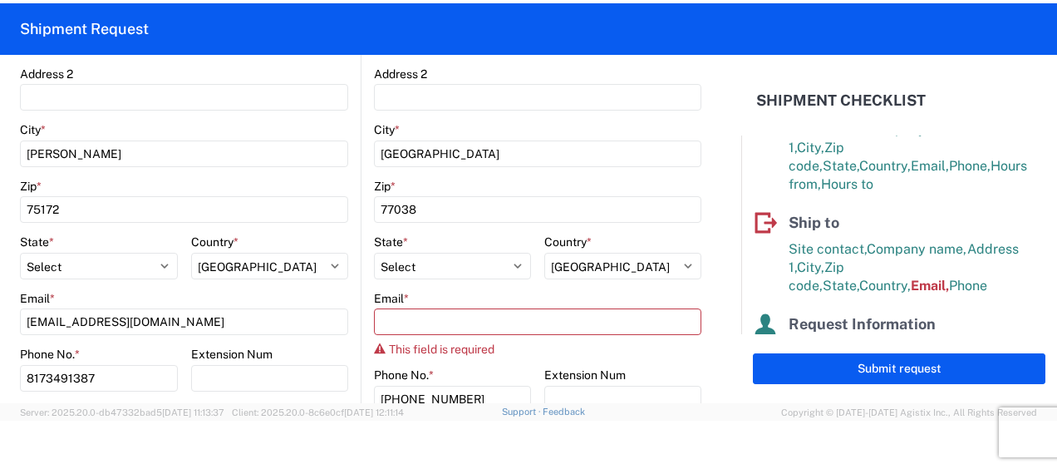
click at [351, 254] on main "1742 Location 1742 North Texas - Wilmer Customers Site contact * Chris Butler C…" at bounding box center [190, 151] width 341 height 730
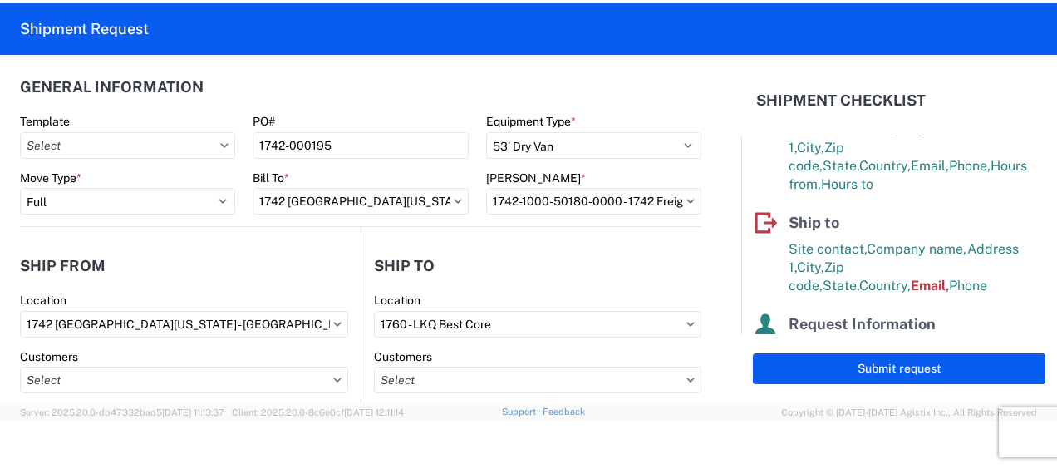
scroll to position [0, 0]
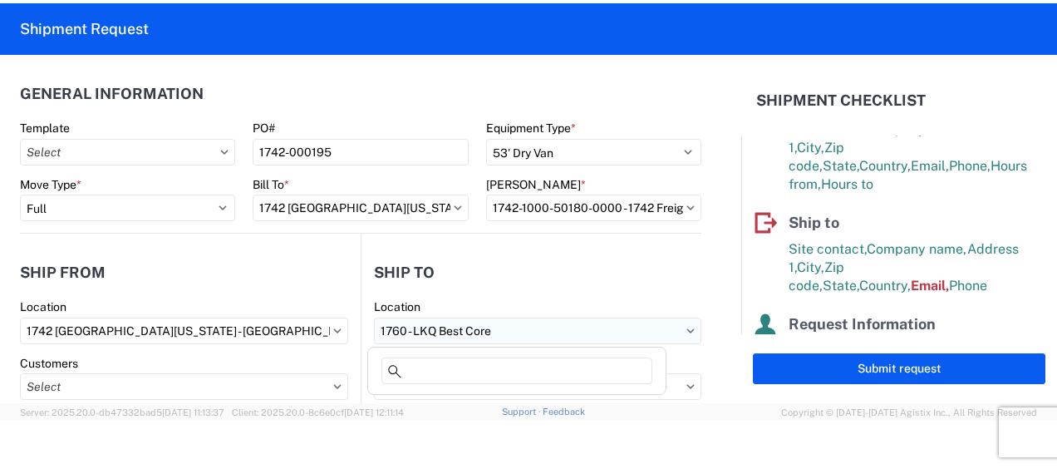
click at [411, 326] on input "1760 - LKQ Best Core" at bounding box center [538, 331] width 328 height 27
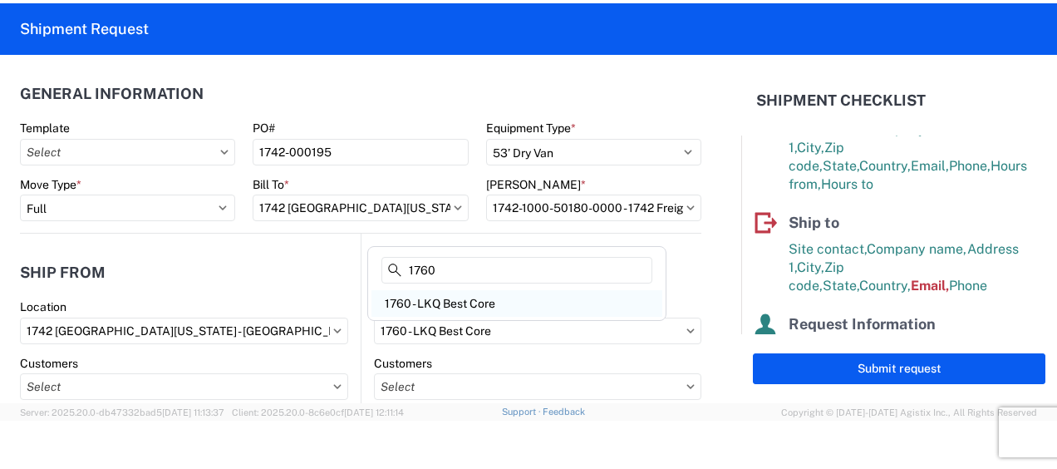
type input "1760"
click at [436, 303] on div "1760 - LKQ Best Core" at bounding box center [517, 303] width 291 height 27
select select
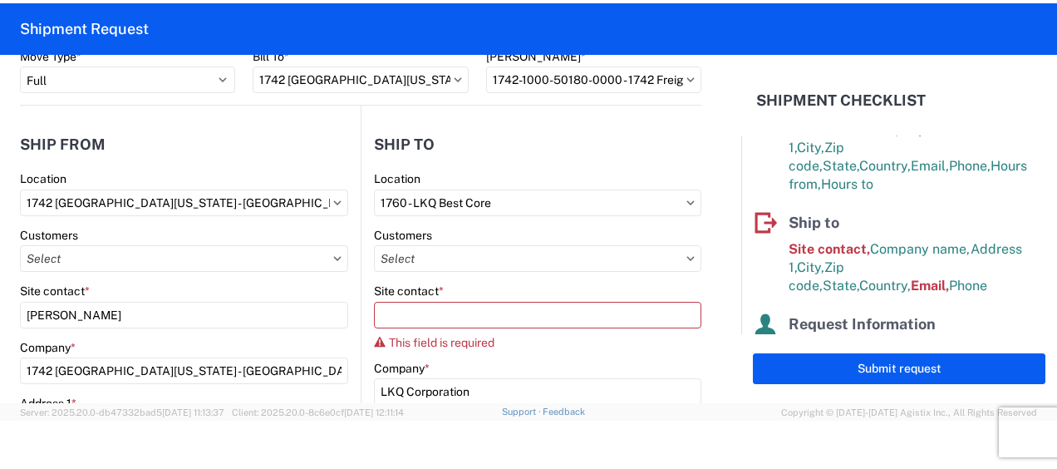
scroll to position [166, 0]
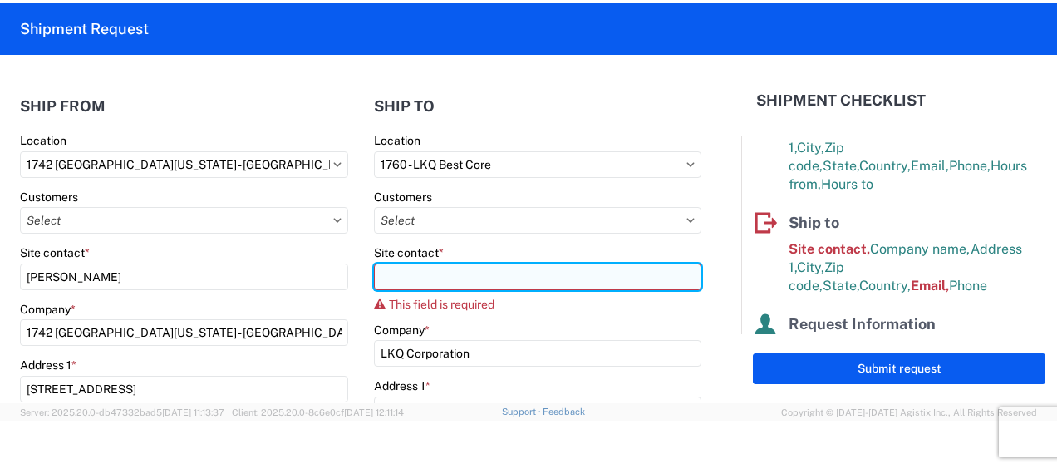
click at [402, 279] on input "Site contact *" at bounding box center [538, 277] width 328 height 27
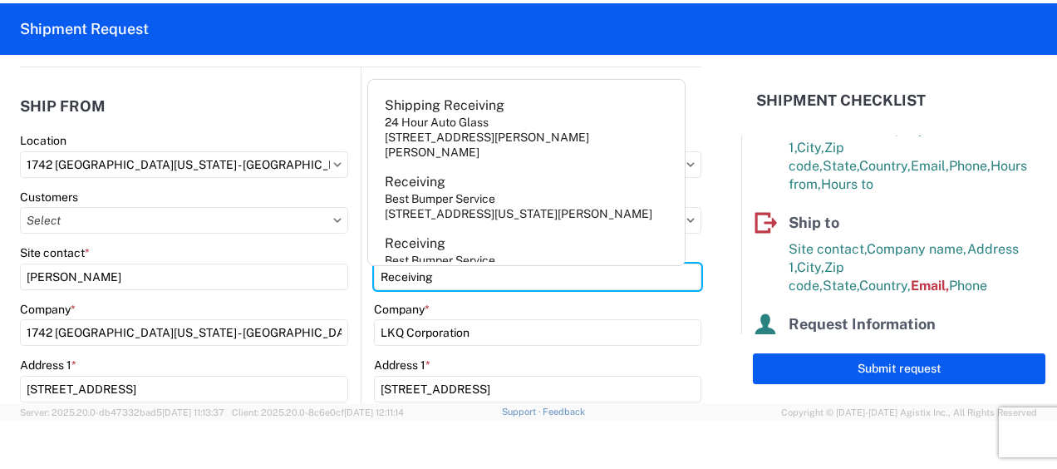
type input "Receiving"
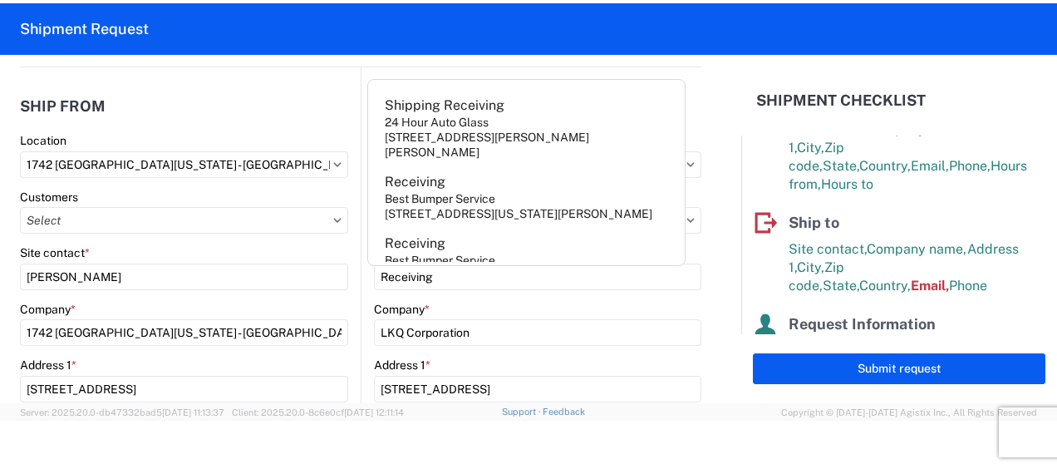
click at [451, 299] on agx-form-control-wrapper-v2 "Site contact * Receiving" at bounding box center [538, 273] width 328 height 57
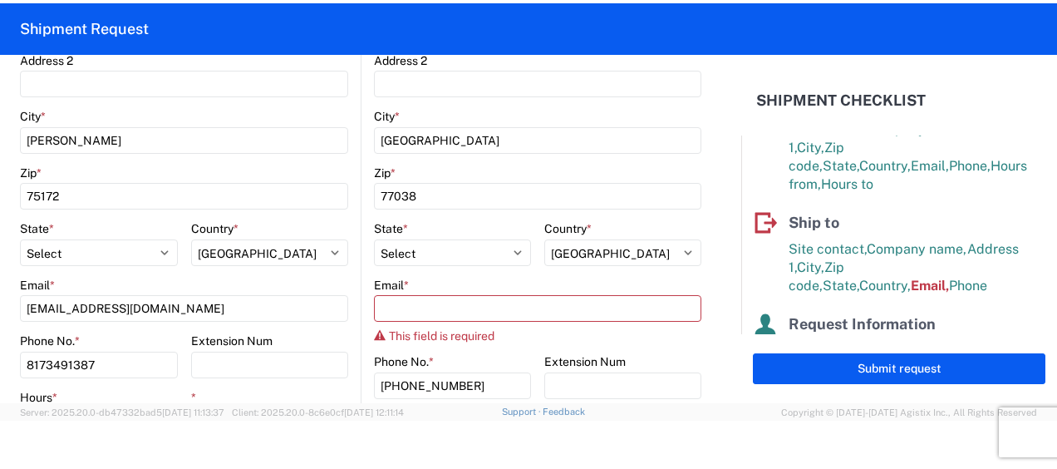
scroll to position [582, 0]
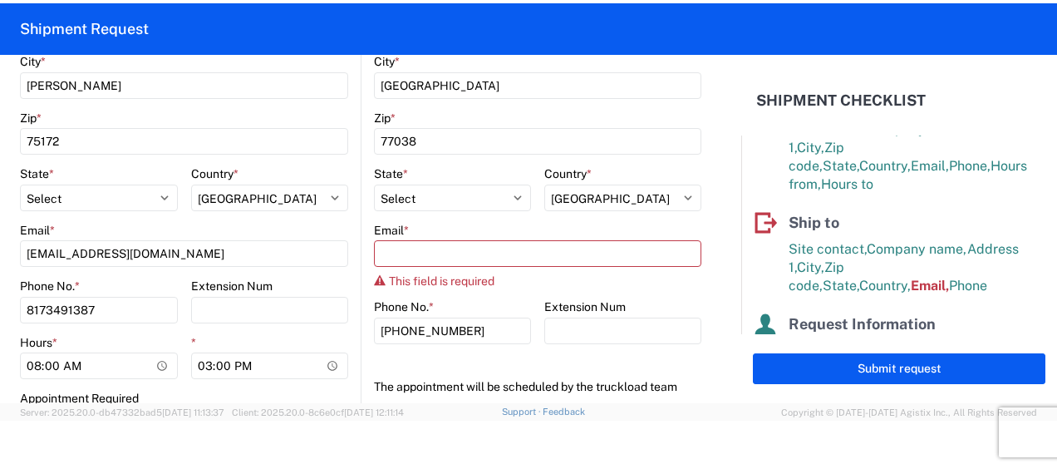
click at [540, 277] on div "This field is required" at bounding box center [538, 280] width 328 height 13
click at [424, 224] on div "Email *" at bounding box center [538, 230] width 328 height 15
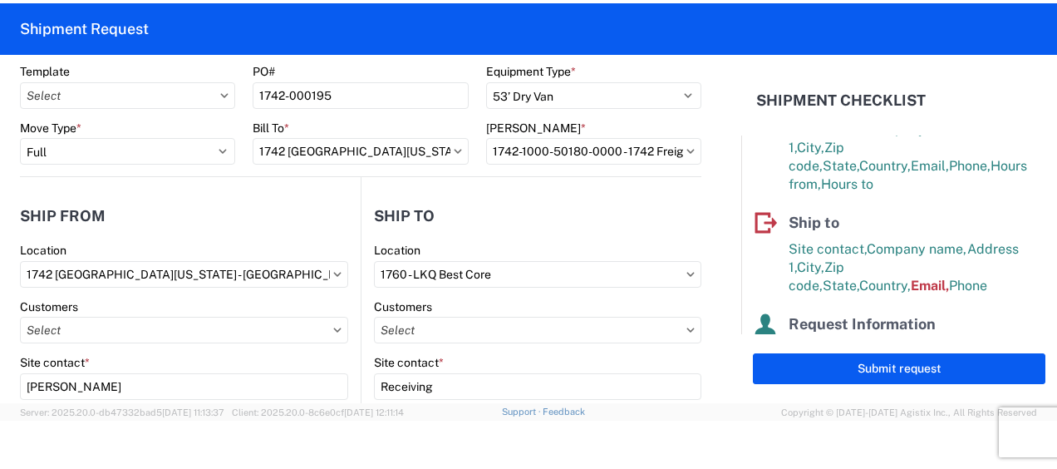
scroll to position [83, 0]
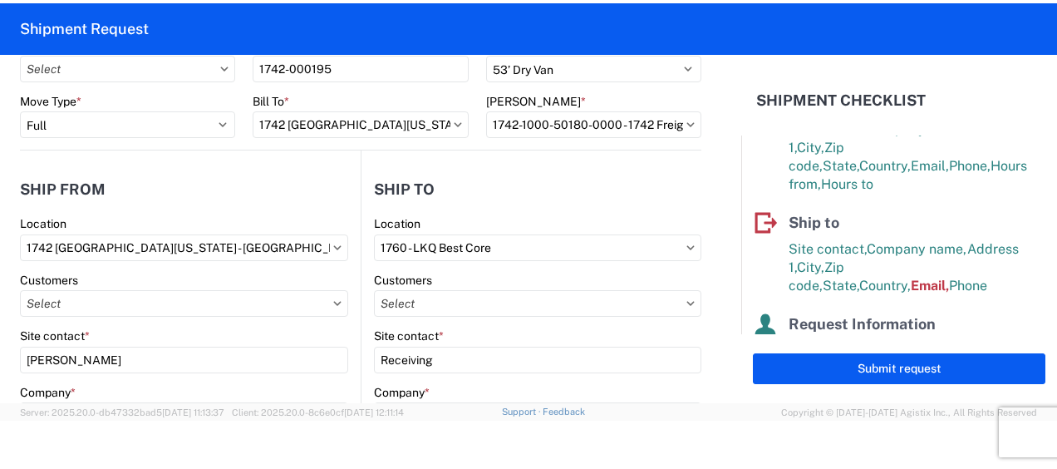
click at [525, 195] on header "Ship to" at bounding box center [532, 188] width 340 height 37
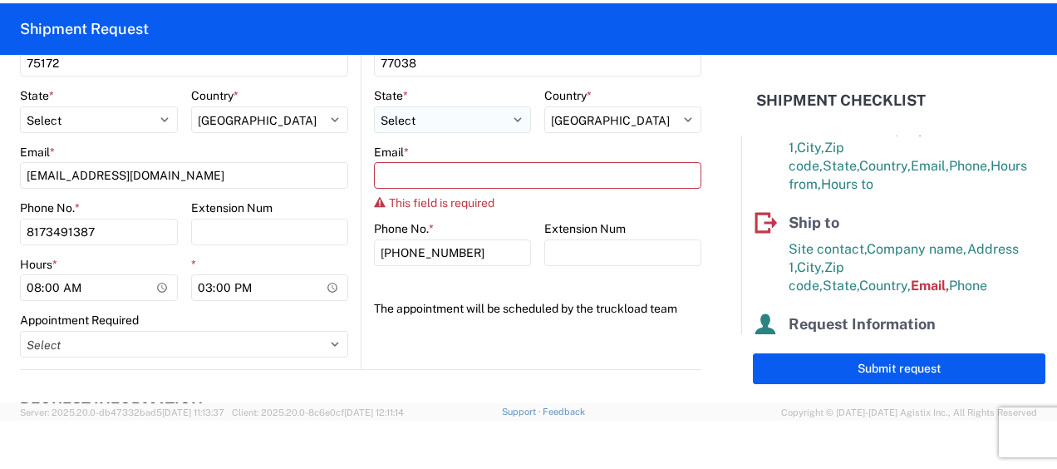
scroll to position [665, 0]
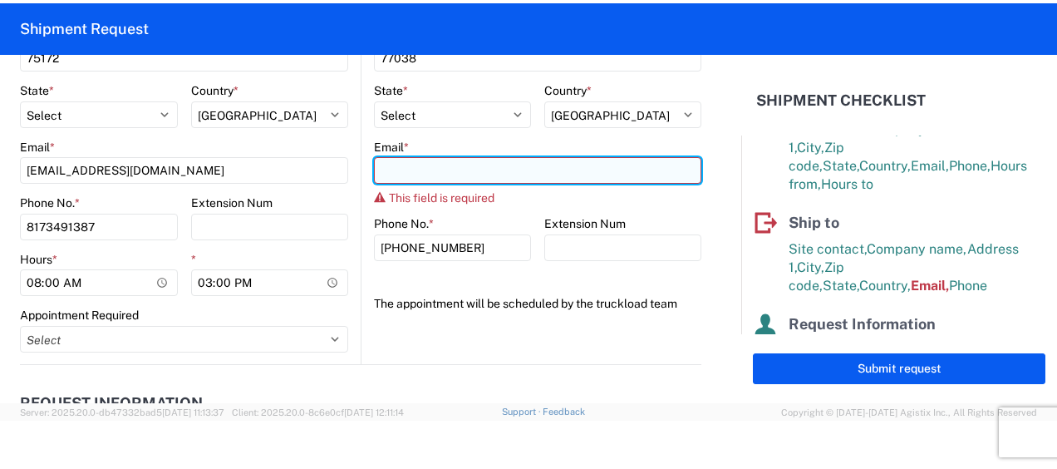
click at [439, 163] on input "Email *" at bounding box center [538, 170] width 328 height 27
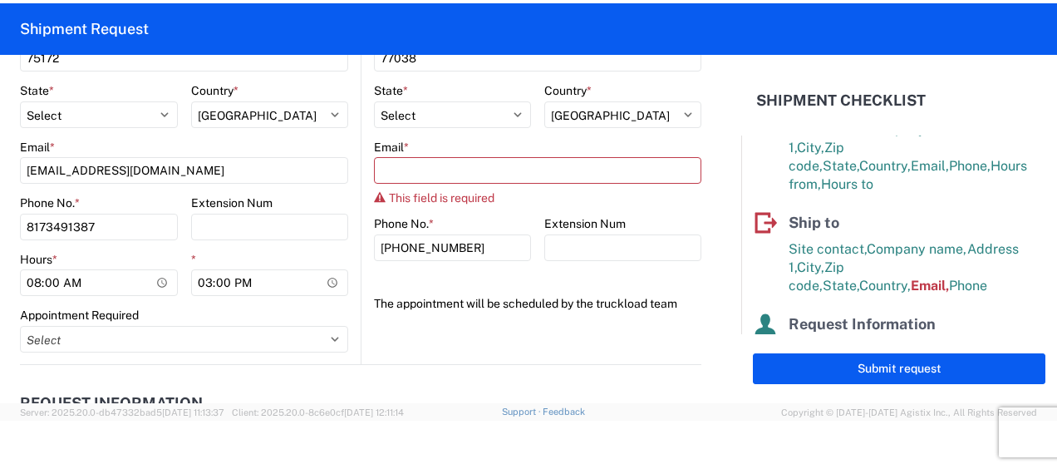
click at [451, 142] on div "Email *" at bounding box center [538, 147] width 328 height 15
click at [466, 325] on agx-form-control-wrapper-v2 "The appointment will be scheduled by the truckload team" at bounding box center [538, 309] width 328 height 38
click at [374, 196] on icon at bounding box center [380, 197] width 12 height 10
click at [406, 195] on span "This field is required" at bounding box center [442, 197] width 106 height 13
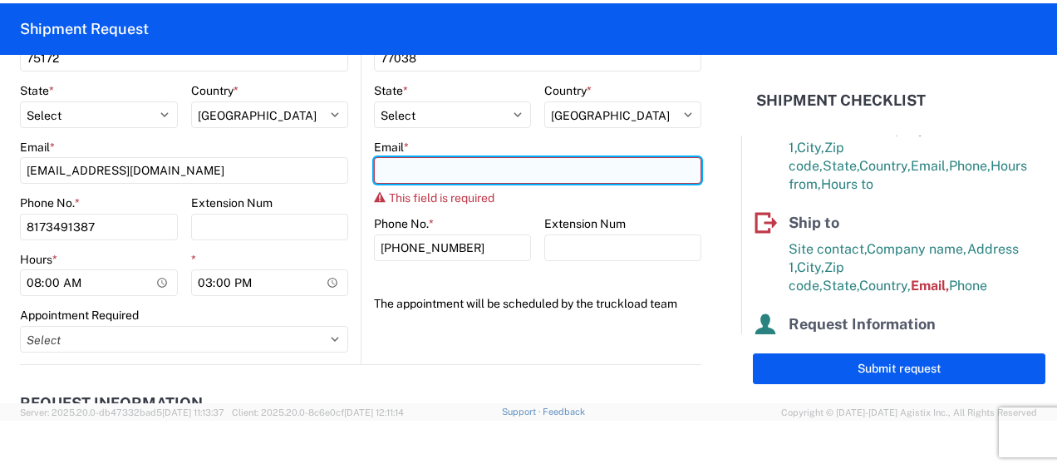
click at [422, 171] on input "Email *" at bounding box center [538, 170] width 328 height 27
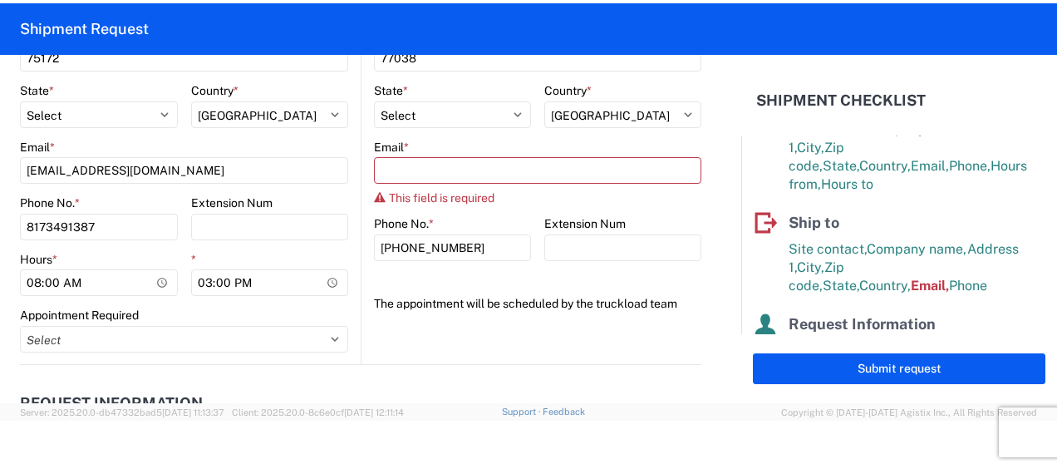
click at [444, 140] on div "Email *" at bounding box center [538, 147] width 328 height 15
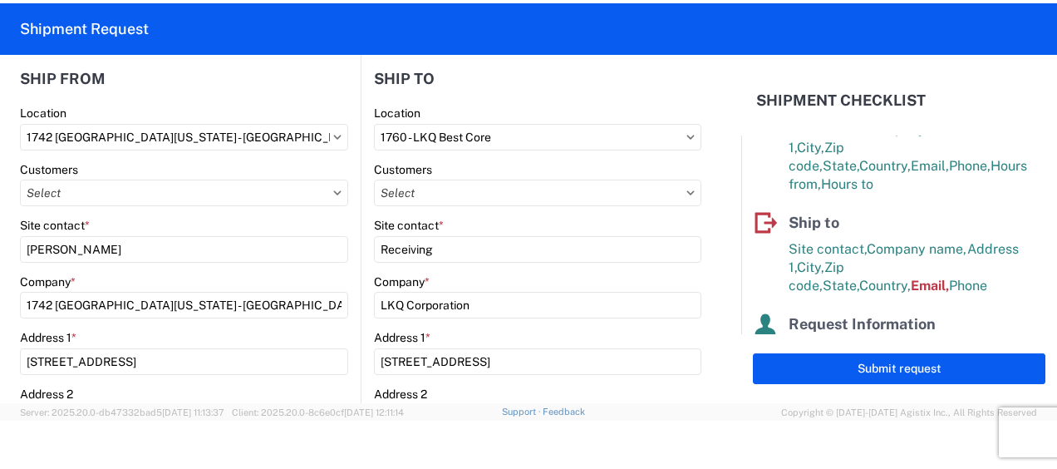
scroll to position [0, 0]
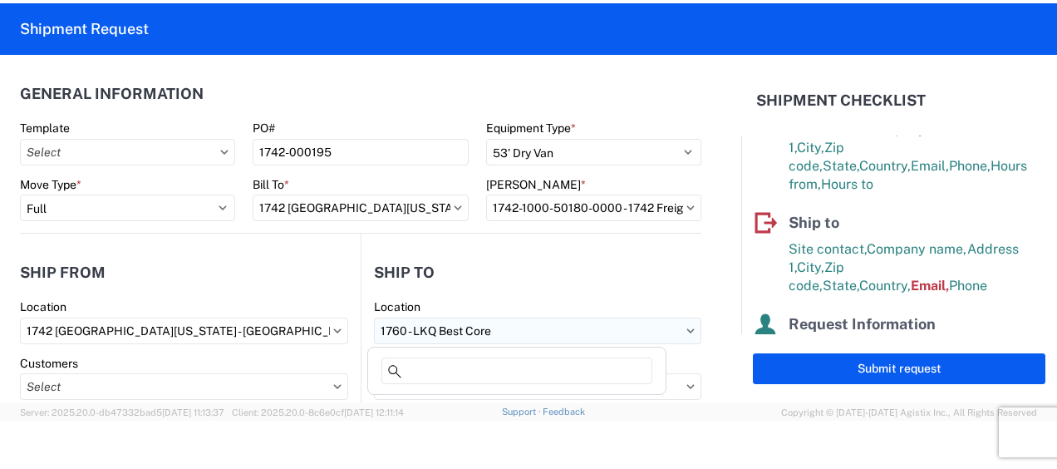
click at [421, 328] on input "1760 - LKQ Best Core" at bounding box center [538, 331] width 328 height 27
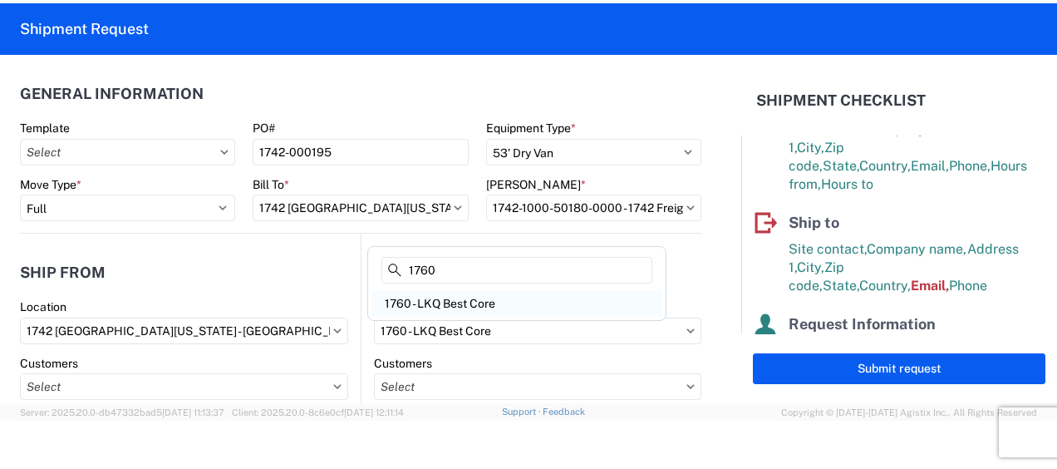
type input "1760"
click at [441, 303] on div "1760 - LKQ Best Core" at bounding box center [517, 303] width 291 height 27
select select
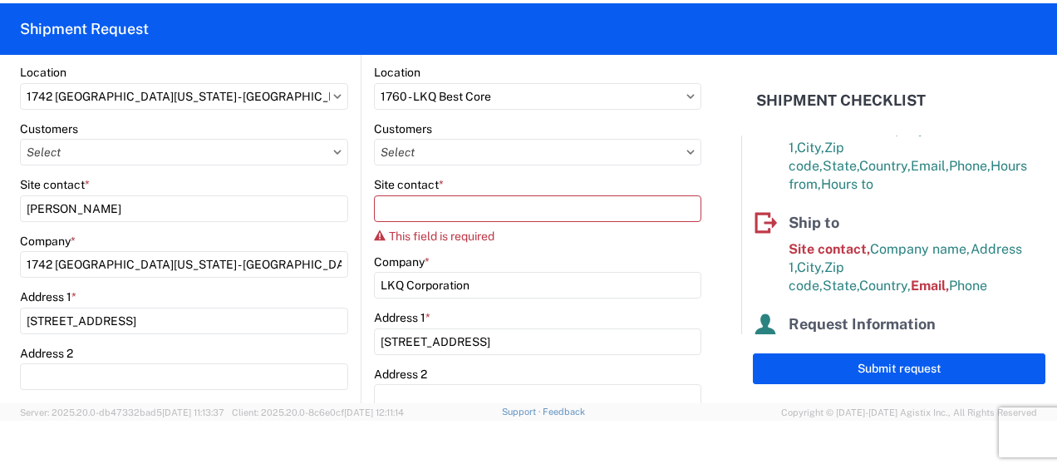
scroll to position [249, 0]
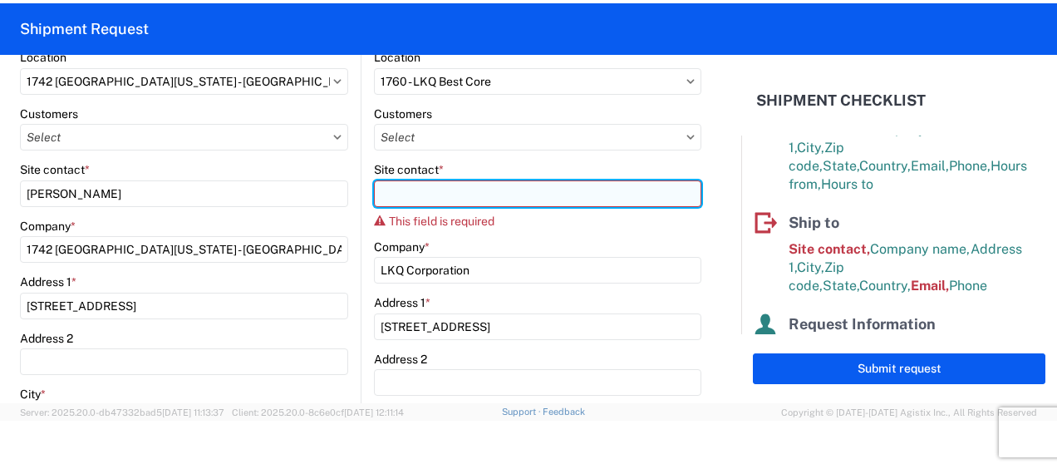
click at [550, 203] on input "Site contact *" at bounding box center [538, 193] width 328 height 27
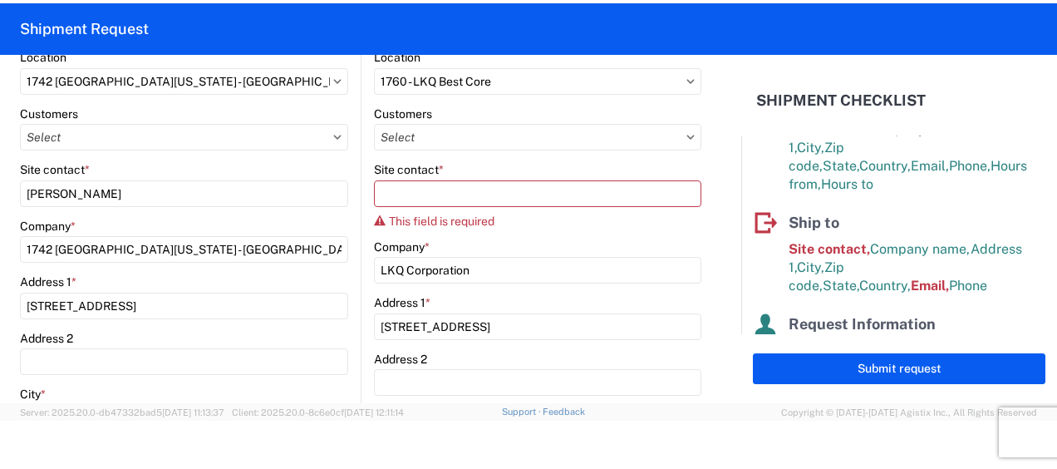
click at [544, 227] on agx-form-control-wrapper-v2 "Site contact * This field is required" at bounding box center [538, 200] width 328 height 77
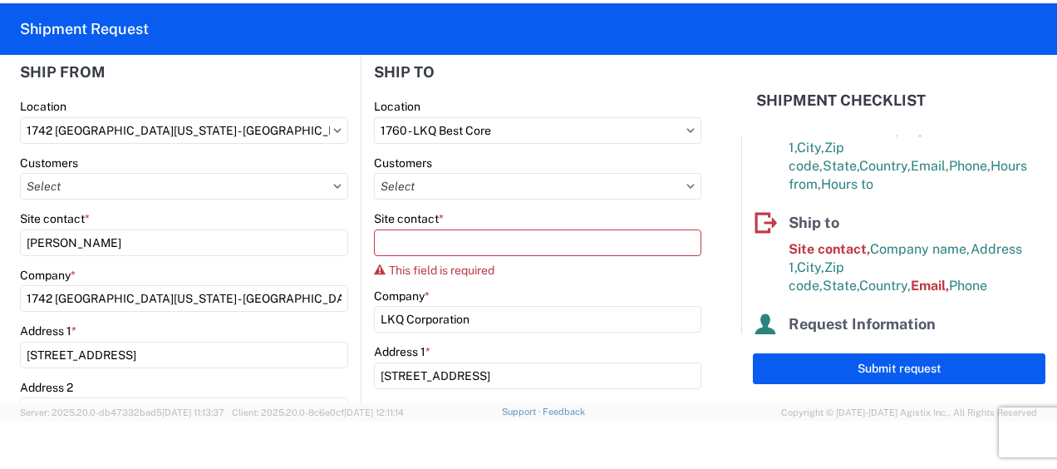
scroll to position [166, 0]
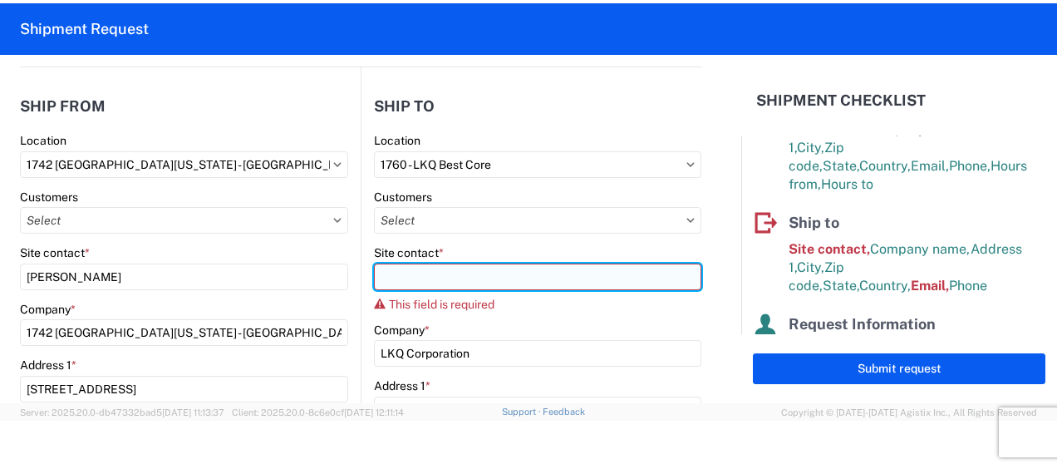
click at [381, 270] on input "Site contact *" at bounding box center [538, 277] width 328 height 27
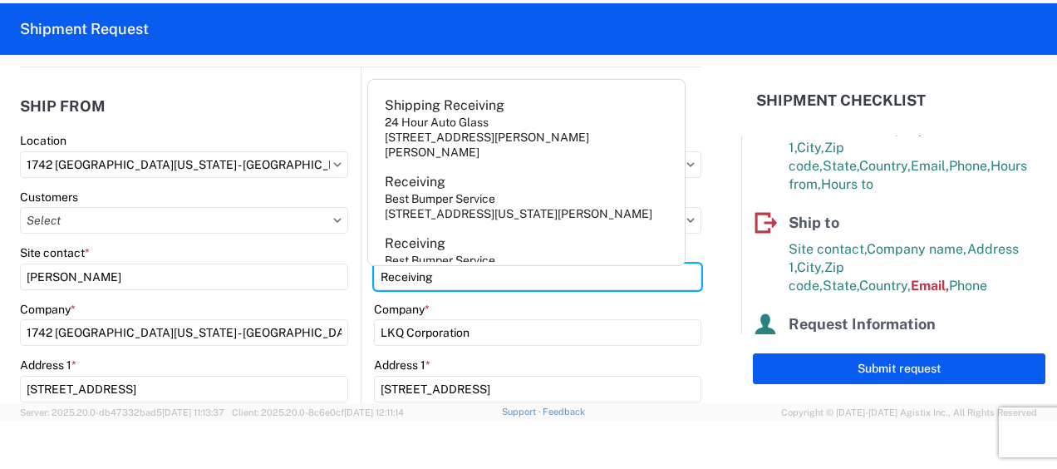
type input "Receiving"
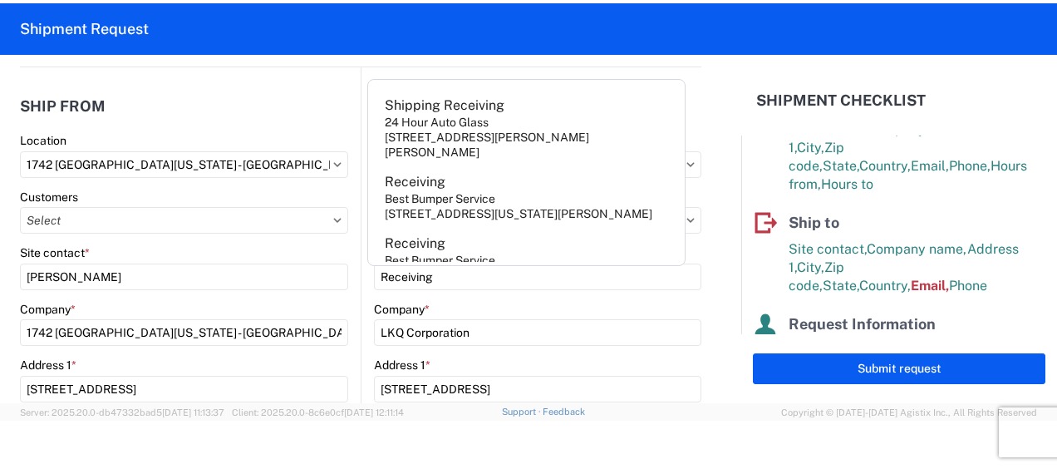
click at [507, 303] on div "Company *" at bounding box center [538, 309] width 328 height 15
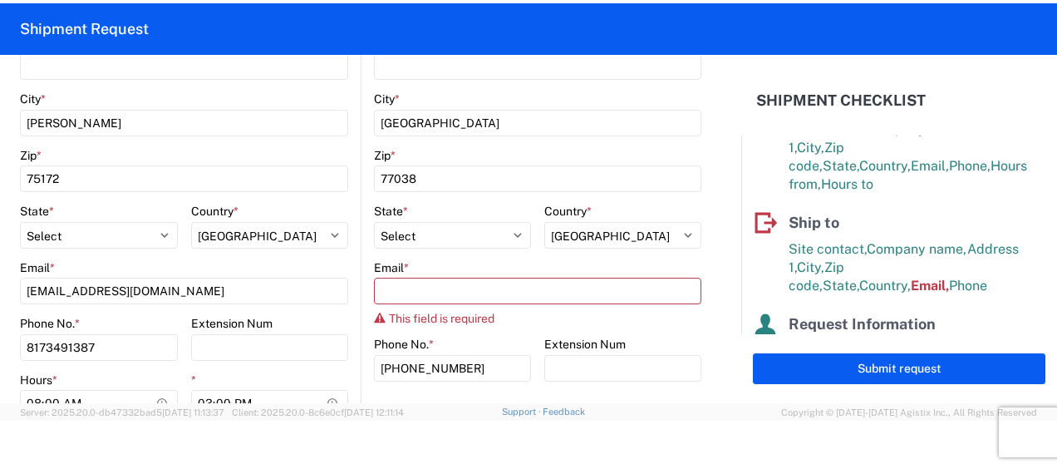
scroll to position [582, 0]
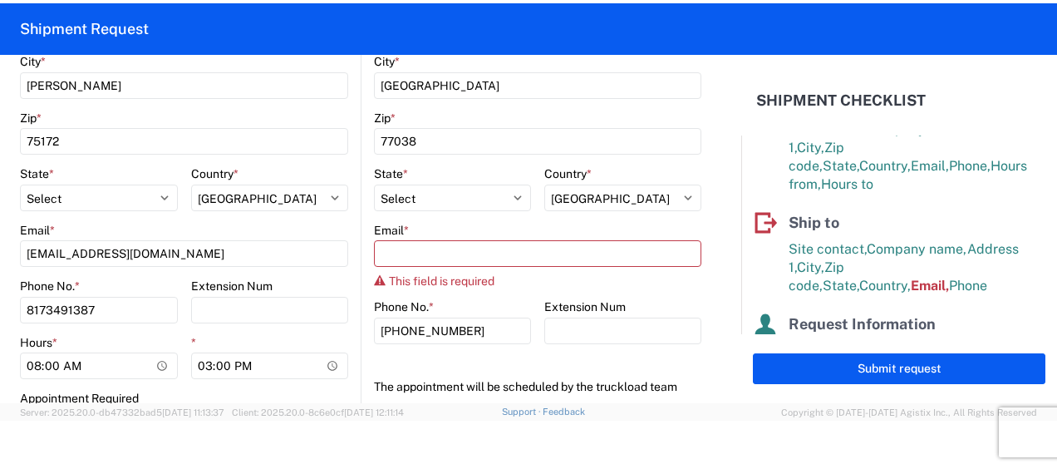
click at [515, 283] on div "This field is required" at bounding box center [538, 280] width 328 height 13
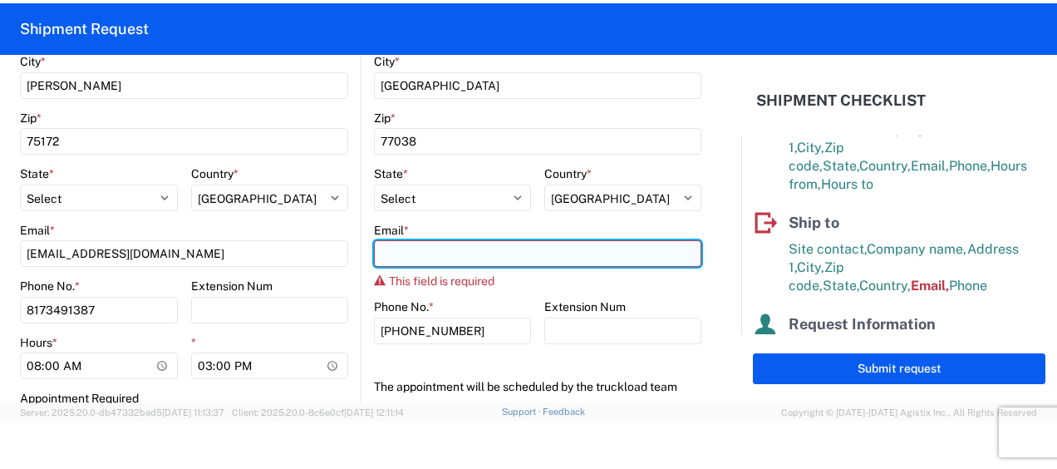
click at [421, 251] on input "Email *" at bounding box center [538, 253] width 328 height 27
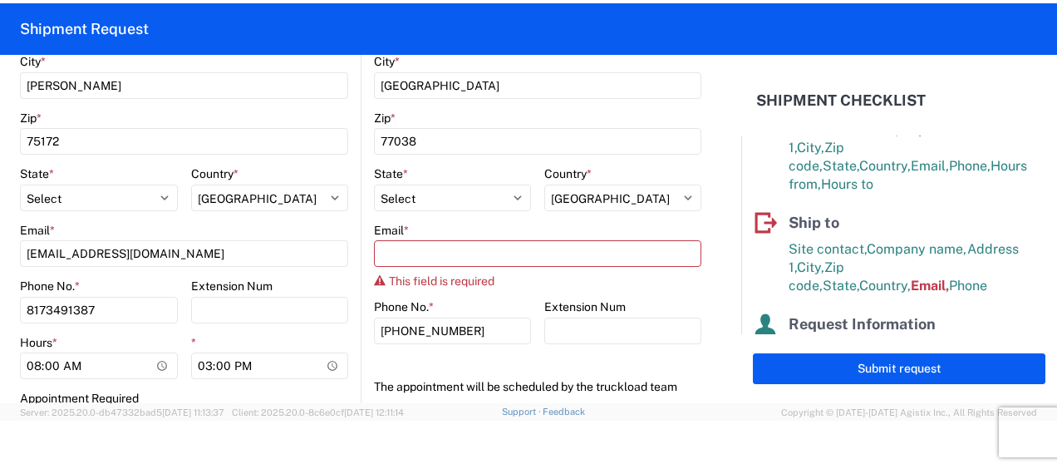
drag, startPoint x: 515, startPoint y: 281, endPoint x: 502, endPoint y: 281, distance: 13.3
click at [513, 283] on div "This field is required" at bounding box center [538, 280] width 328 height 13
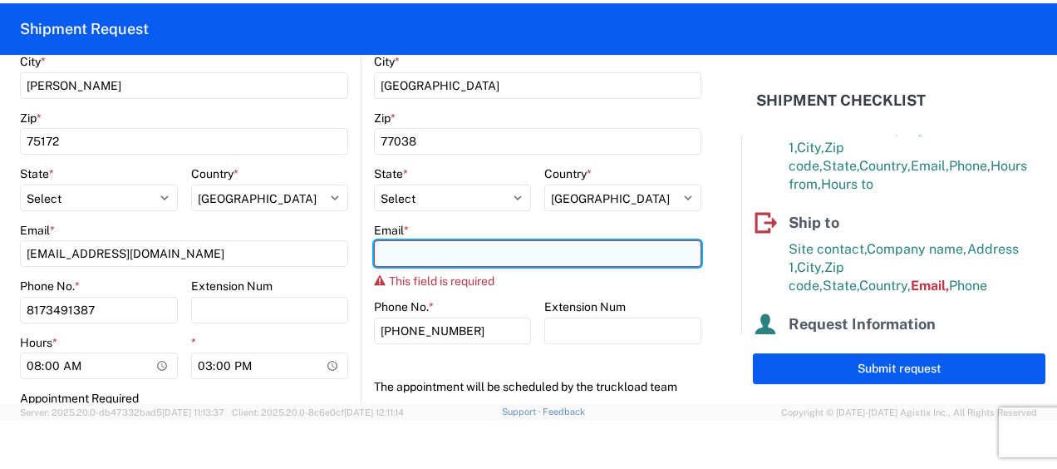
click at [409, 249] on input "Email *" at bounding box center [538, 253] width 328 height 27
type input "cjbutler@LKQCORP.com"
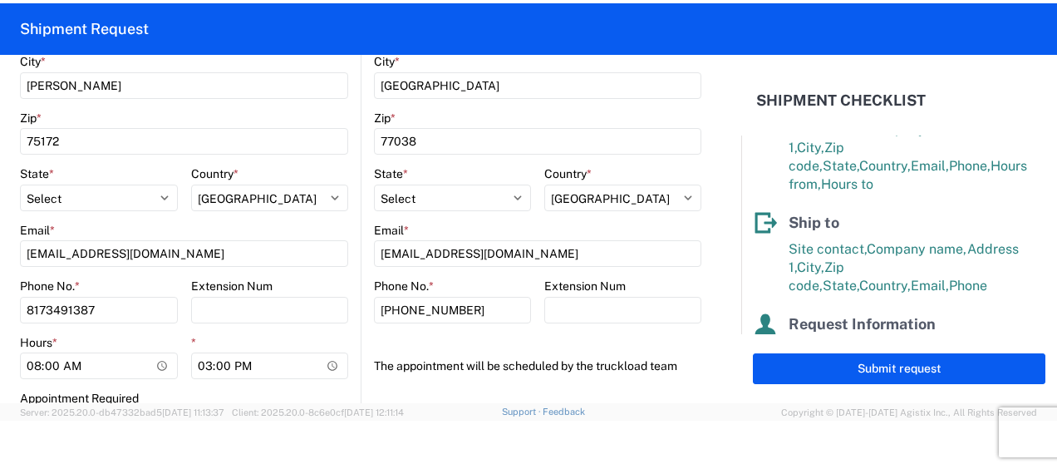
click at [705, 272] on form "General Information Template PO# 1742-000195 Equipment Type * Select 53’ Dry Va…" at bounding box center [370, 229] width 741 height 348
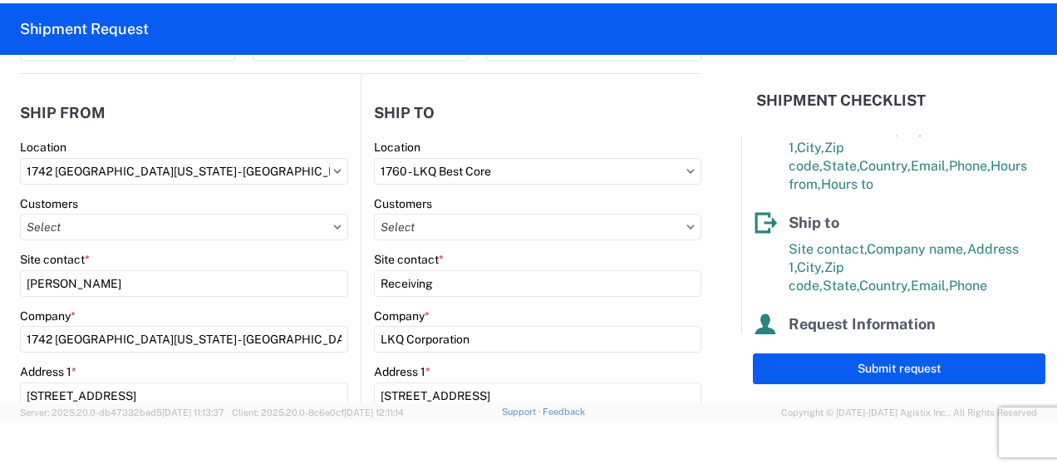
scroll to position [0, 0]
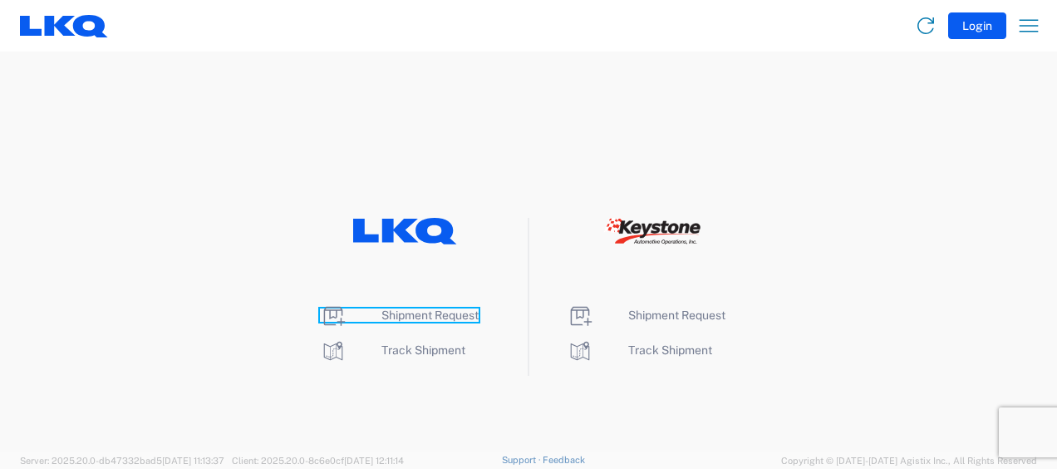
click at [421, 317] on span "Shipment Request" at bounding box center [430, 314] width 97 height 13
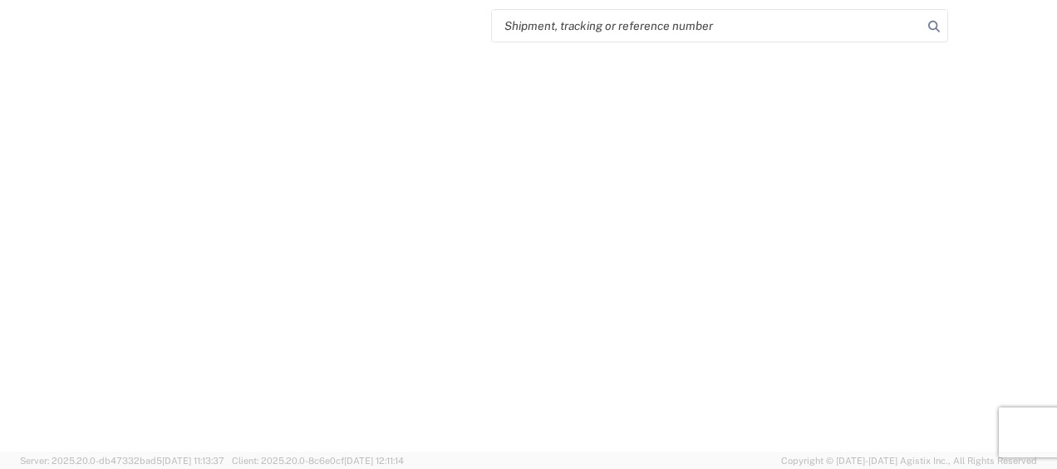
select select "FULL"
select select "LBS"
select select "IN"
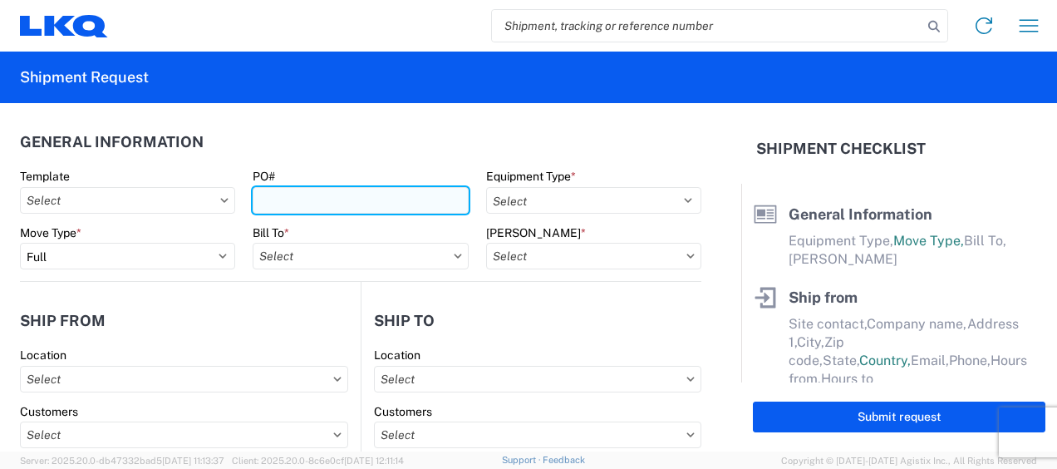
click at [358, 204] on input "PO#" at bounding box center [360, 200] width 215 height 27
type input "1742-000195"
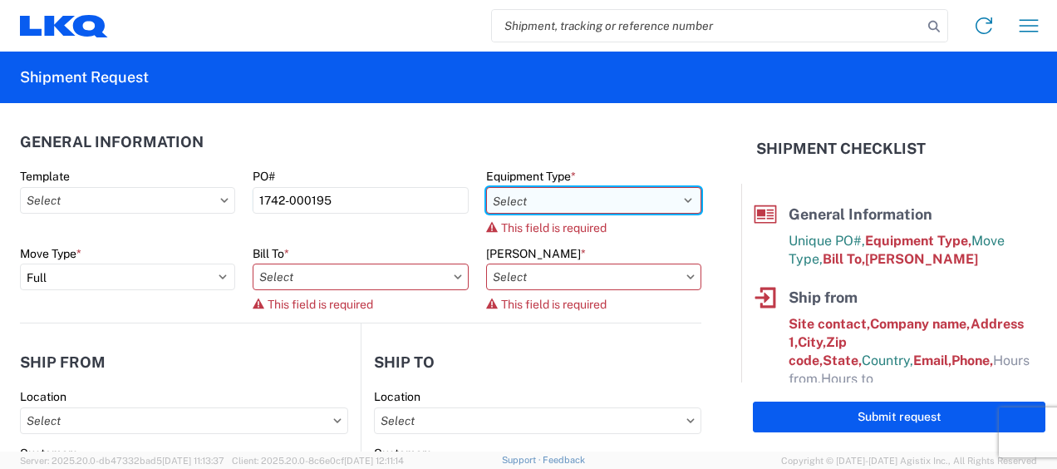
click at [532, 196] on select "Select 53’ Dry Van Flatbed Dropdeck (van) Lowboy (flatbed) Rail" at bounding box center [593, 200] width 215 height 27
select select "STDV"
click at [486, 187] on select "Select 53’ Dry Van Flatbed Dropdeck (van) Lowboy (flatbed) Rail" at bounding box center [593, 200] width 215 height 27
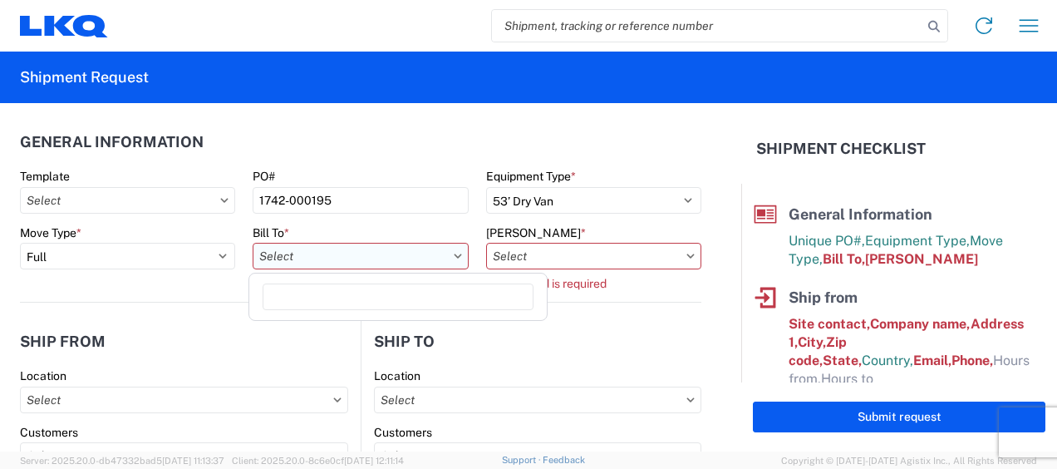
click at [426, 258] on input "text" at bounding box center [360, 256] width 215 height 27
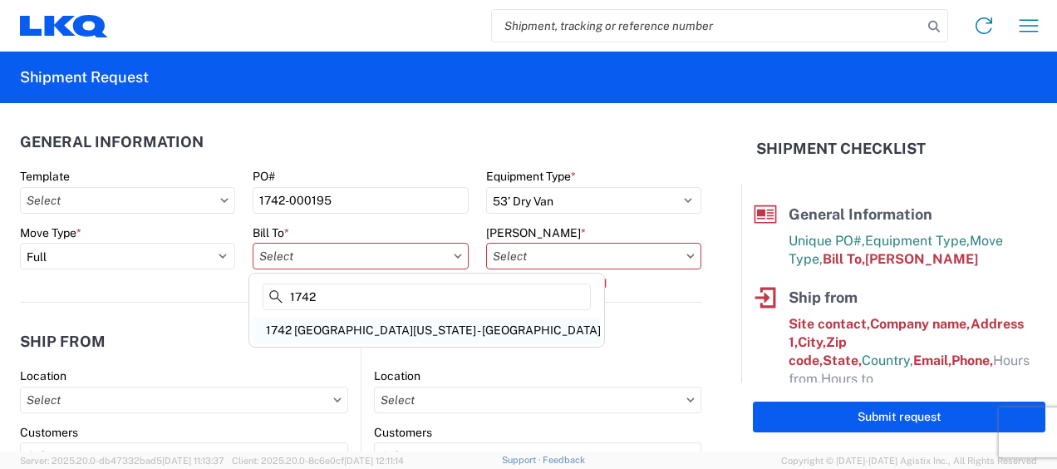
type input "1742"
click at [323, 329] on div "1742 [GEOGRAPHIC_DATA][US_STATE] - [GEOGRAPHIC_DATA]" at bounding box center [427, 330] width 348 height 27
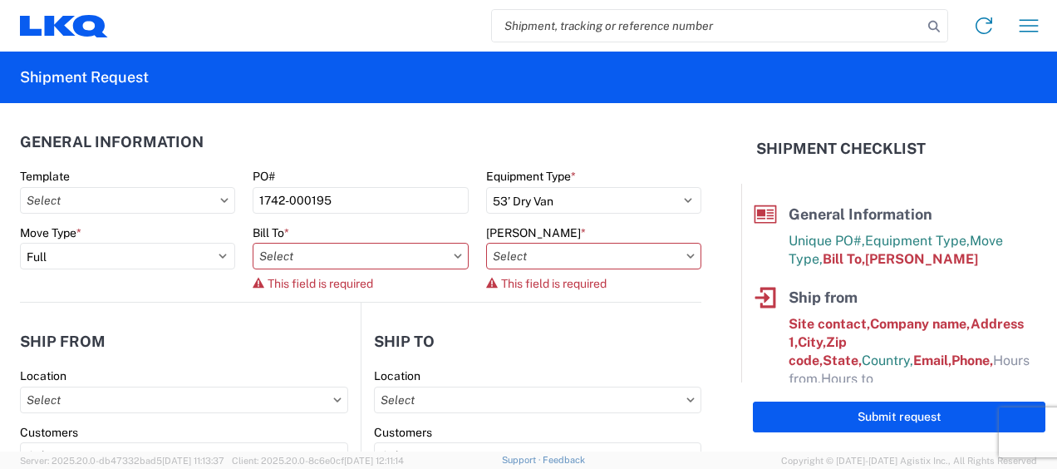
type input "1742 [GEOGRAPHIC_DATA][US_STATE] - [GEOGRAPHIC_DATA]"
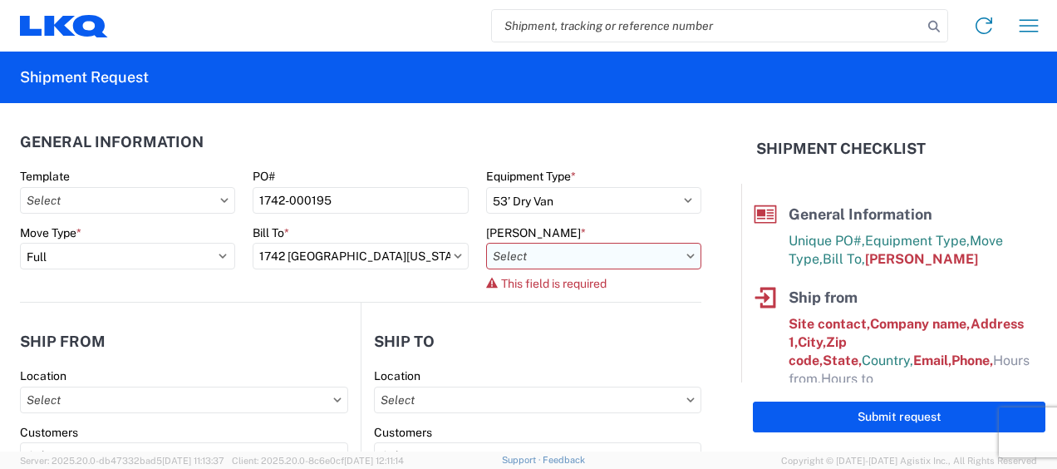
click at [563, 258] on input "text" at bounding box center [593, 256] width 215 height 27
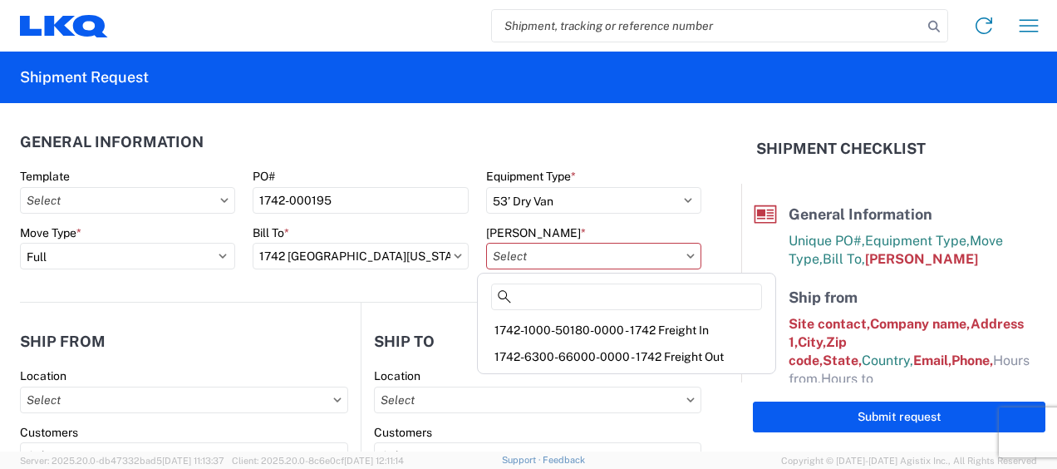
click at [573, 328] on div "1742-1000-50180-0000 - 1742 Freight In" at bounding box center [626, 330] width 291 height 27
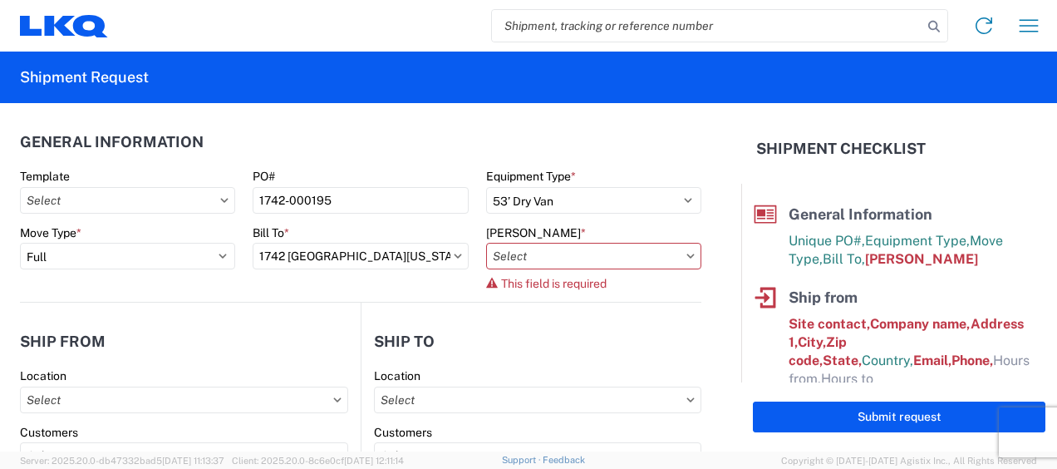
type input "1742-1000-50180-0000 - 1742 Freight In"
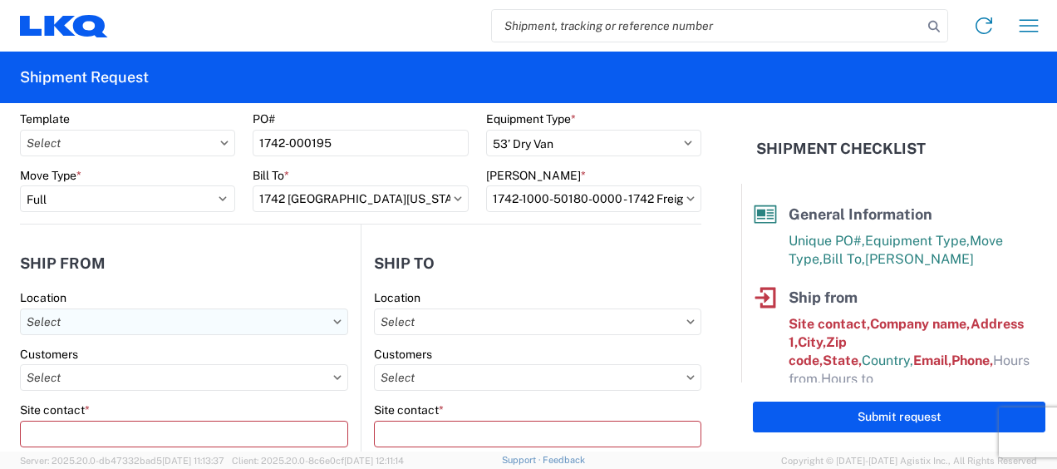
scroll to position [83, 0]
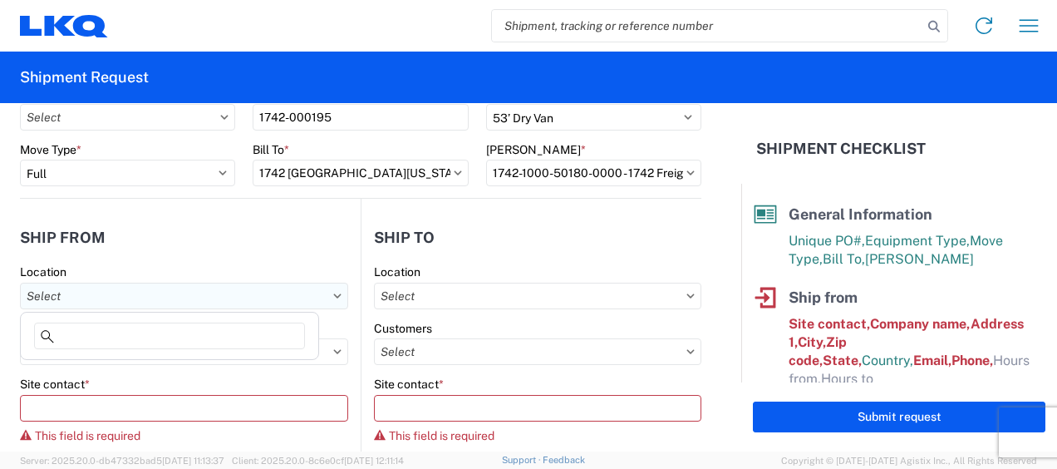
click at [117, 293] on input "text" at bounding box center [184, 296] width 328 height 27
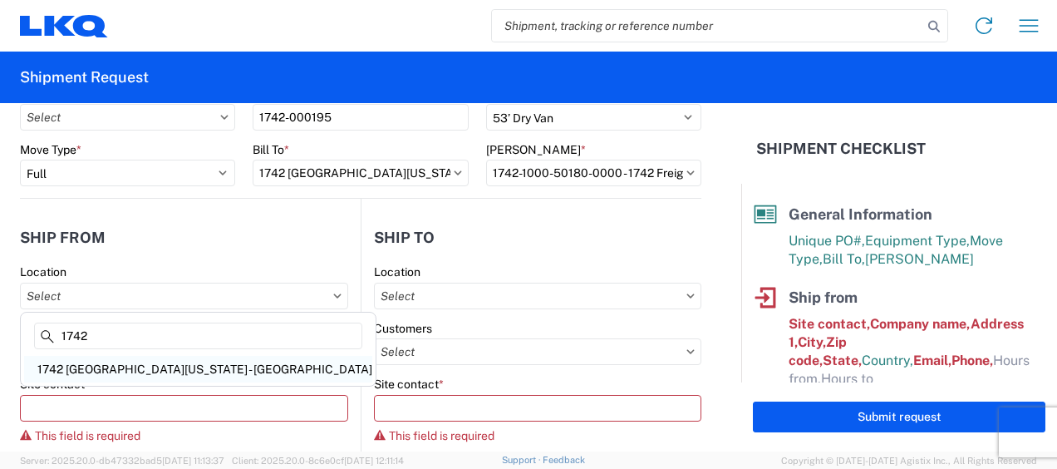
type input "1742"
click at [102, 367] on div "1742 [GEOGRAPHIC_DATA][US_STATE] - [GEOGRAPHIC_DATA]" at bounding box center [198, 369] width 348 height 27
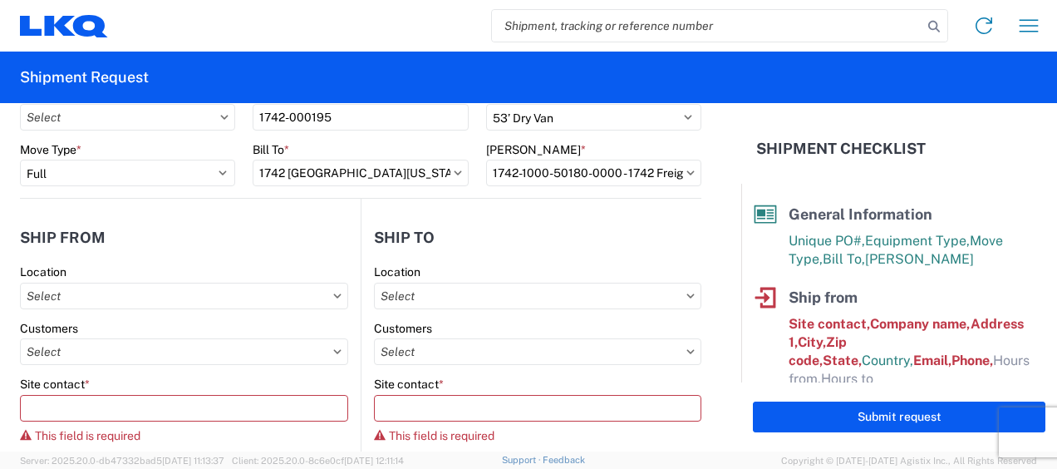
type input "1742 [GEOGRAPHIC_DATA][US_STATE] - [GEOGRAPHIC_DATA]"
type input "[STREET_ADDRESS]"
type input "[PERSON_NAME]"
type input "75172"
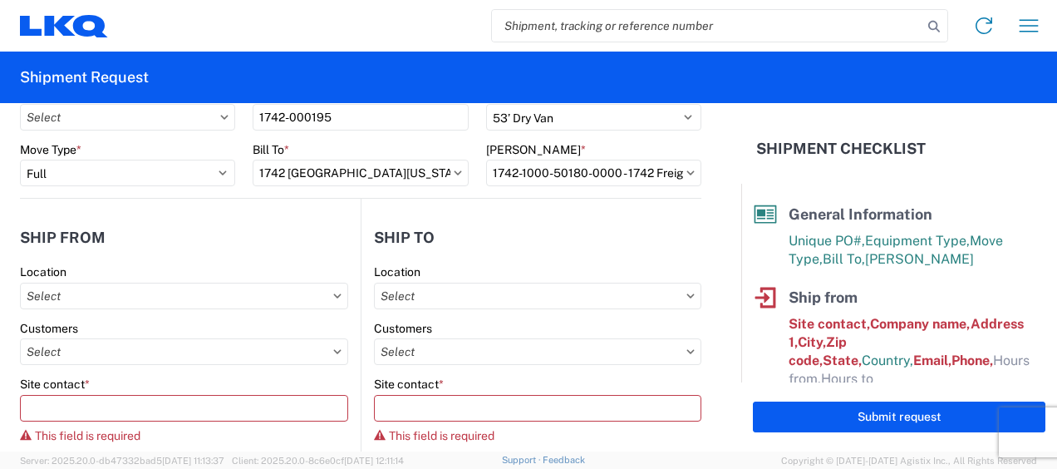
select select "[GEOGRAPHIC_DATA]"
select select "US"
type input "08:00"
type input "17:00"
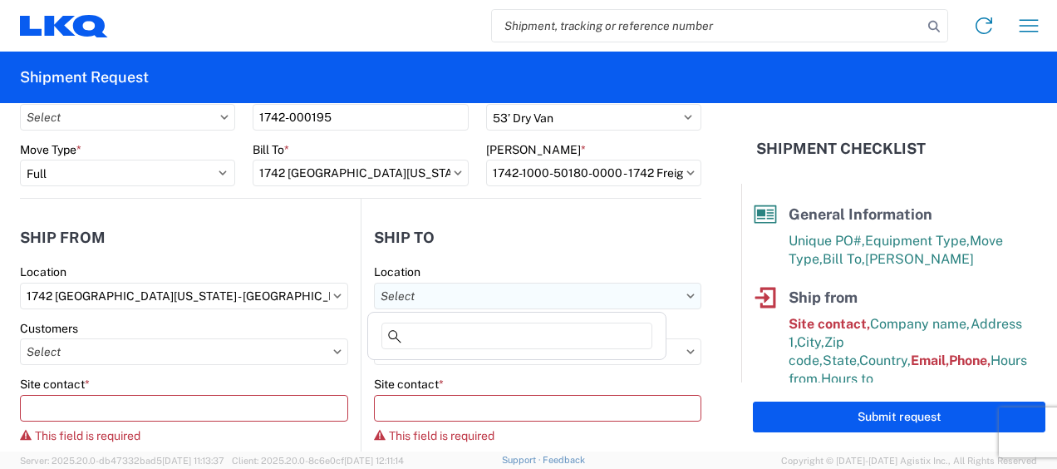
click at [450, 292] on input "text" at bounding box center [538, 296] width 328 height 27
type input "1760"
click at [441, 362] on div "1760 - LKQ Best Core" at bounding box center [517, 369] width 291 height 27
type input "1760 - LKQ Best Core"
type input "LKQ Corporation"
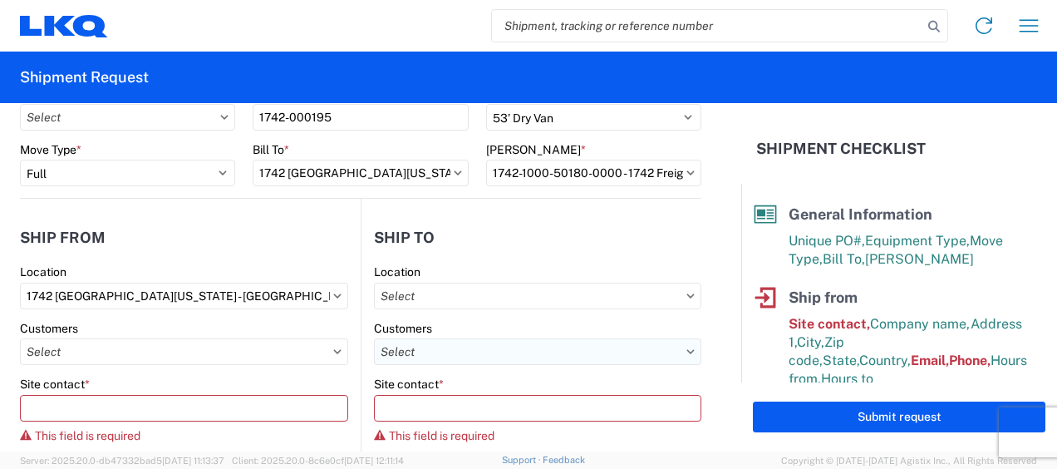
type input "[STREET_ADDRESS]"
type input "[GEOGRAPHIC_DATA]"
type input "77038"
select select "US"
type input "[PHONE_NUMBER]"
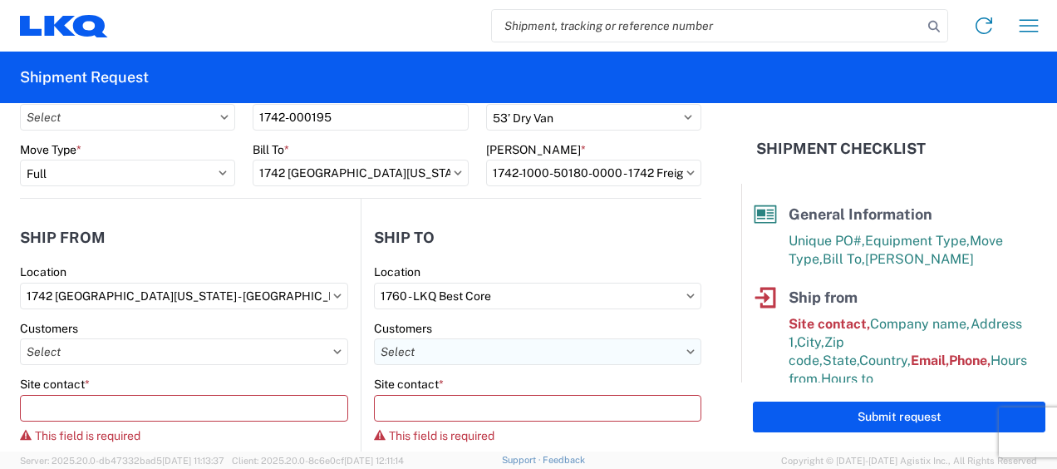
select select "[GEOGRAPHIC_DATA]"
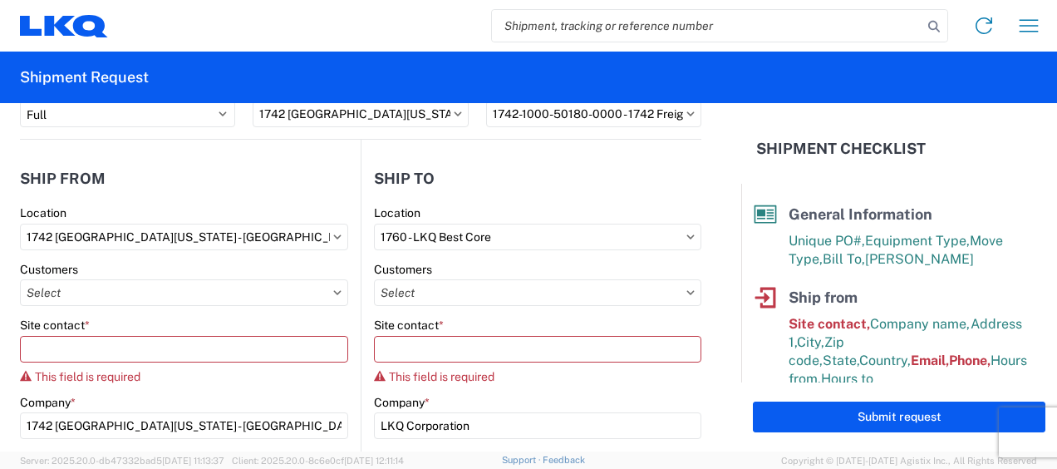
scroll to position [166, 0]
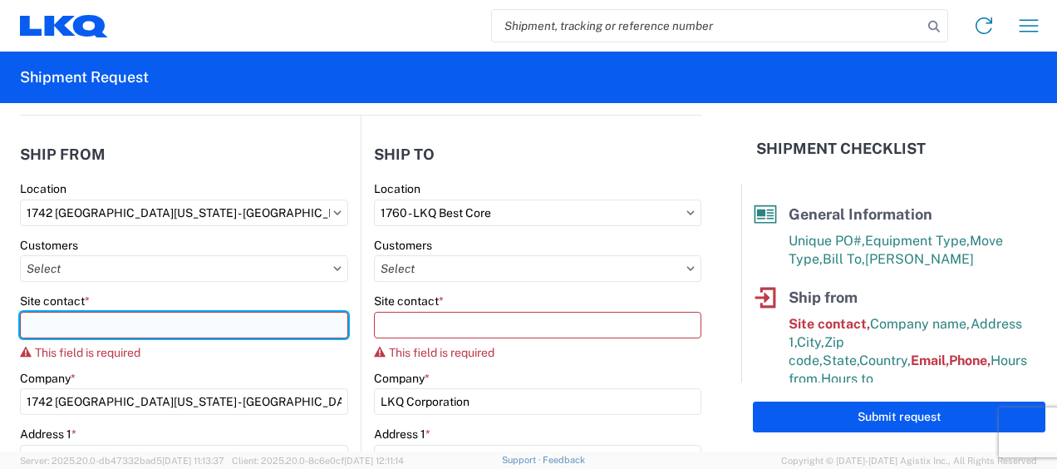
click at [104, 323] on input "Site contact *" at bounding box center [184, 325] width 328 height 27
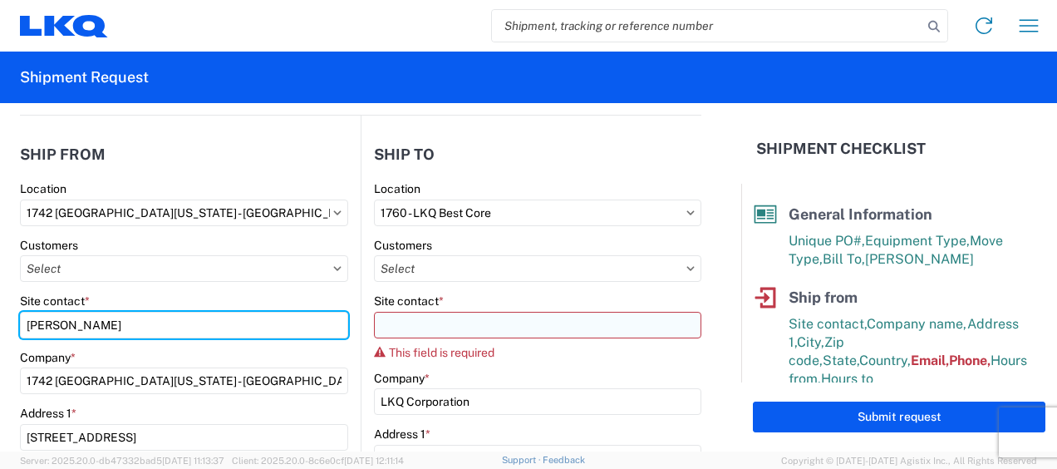
type input "[PERSON_NAME]"
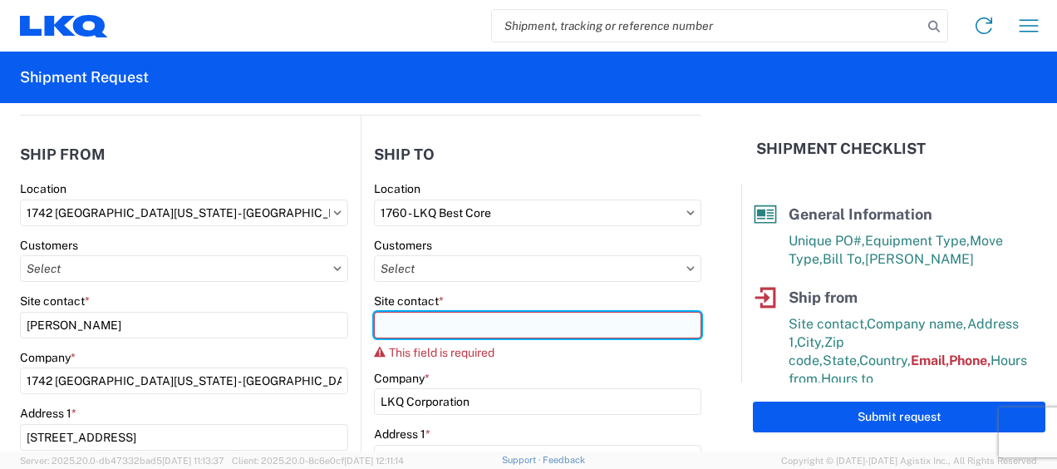
click at [411, 333] on input "Site contact *" at bounding box center [538, 325] width 328 height 27
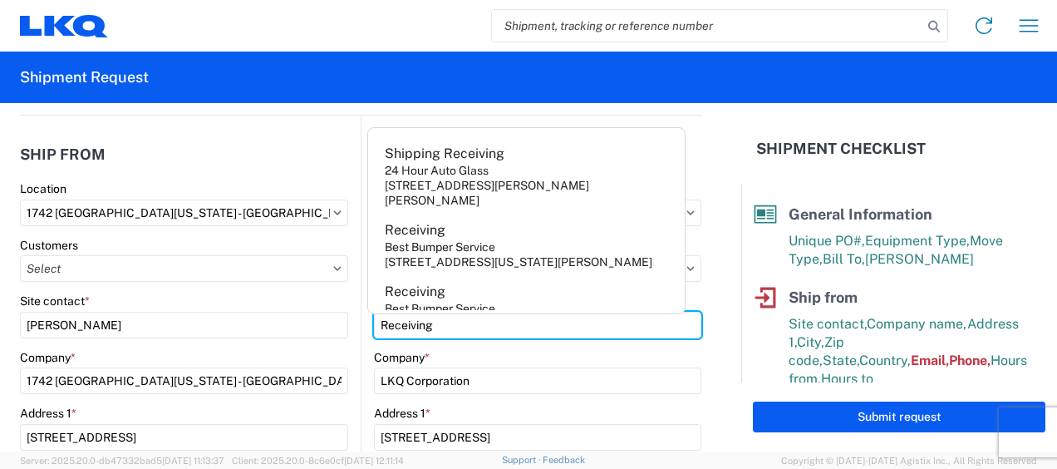
type input "Receiving"
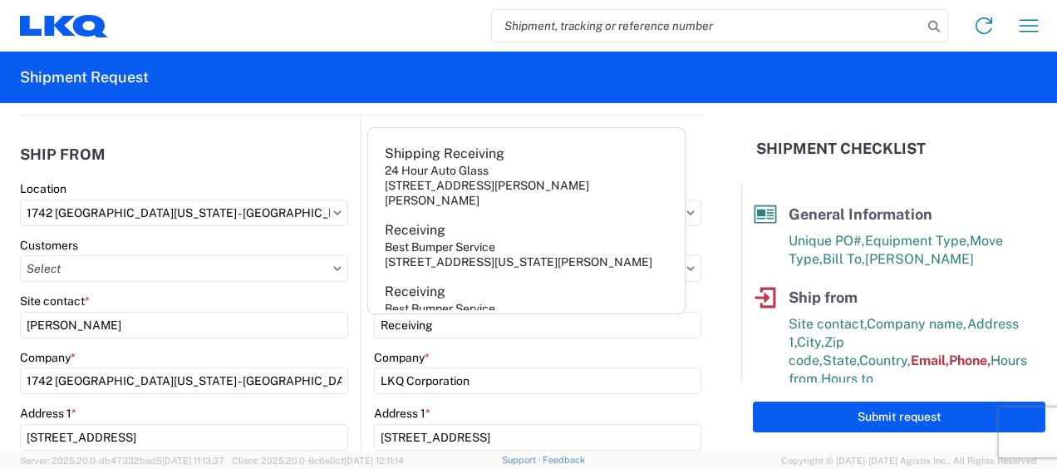
click at [471, 352] on div "Company *" at bounding box center [538, 357] width 328 height 15
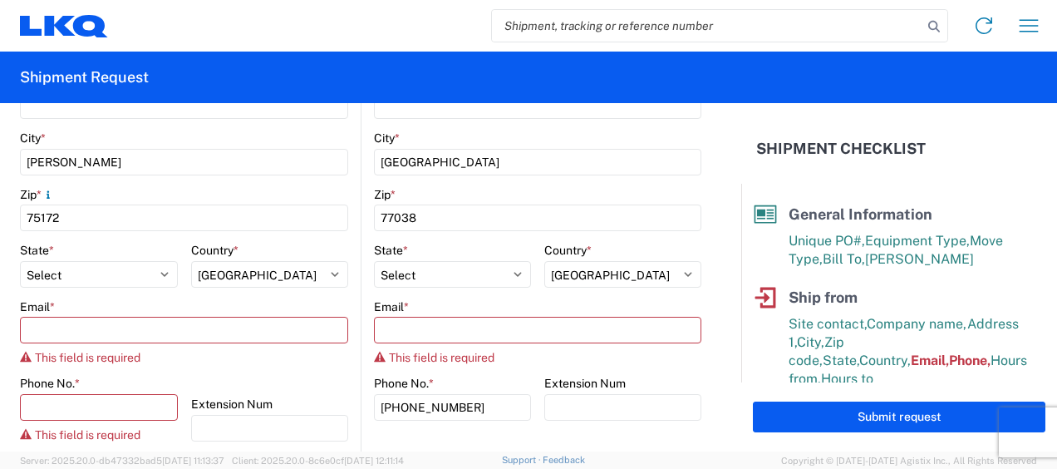
scroll to position [582, 0]
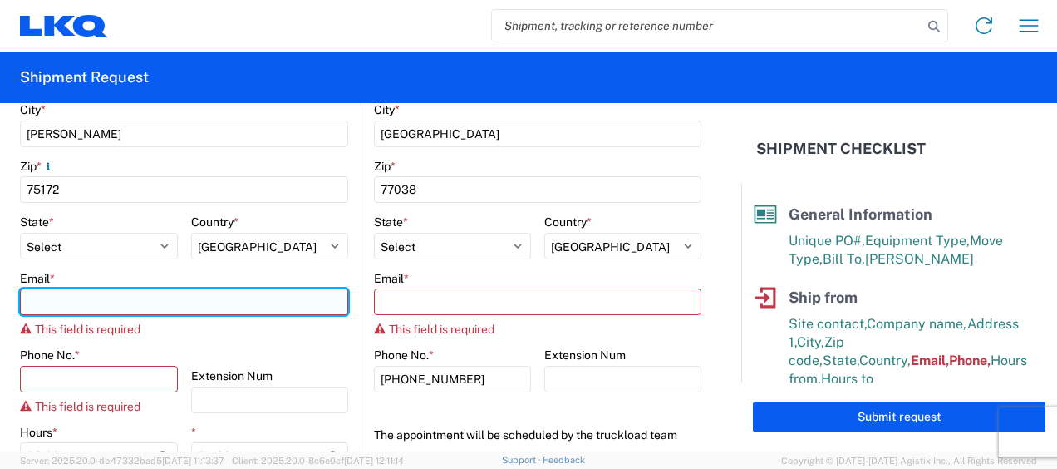
click at [223, 306] on input "Email *" at bounding box center [184, 301] width 328 height 27
type input "[EMAIL_ADDRESS][DOMAIN_NAME]"
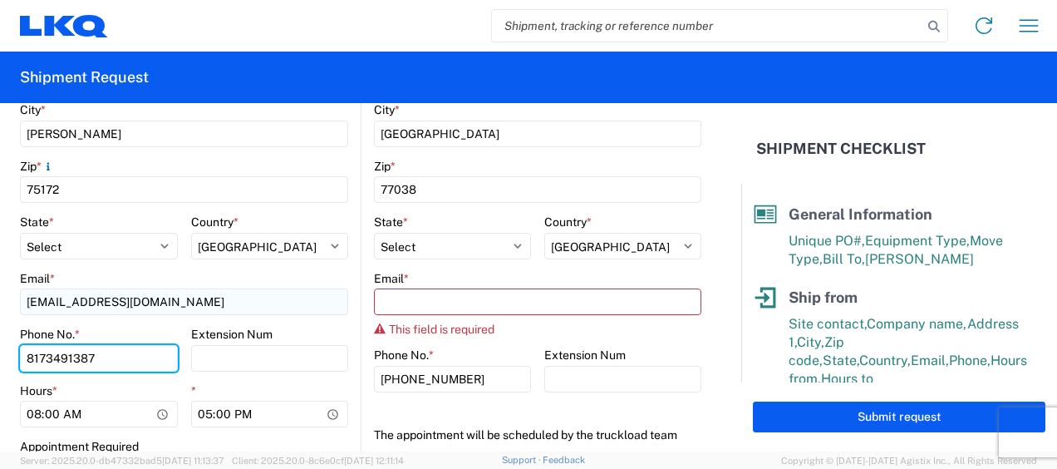
type input "8173491387"
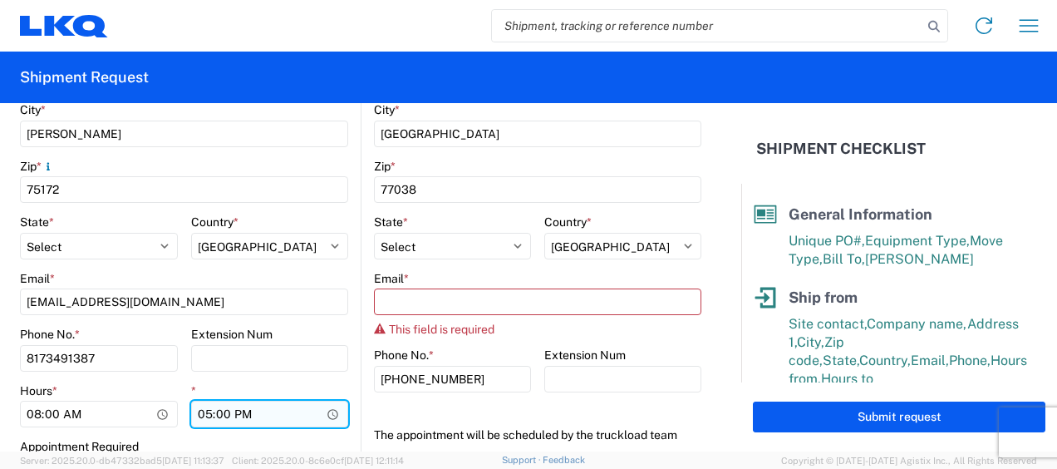
click at [200, 414] on input "17:00" at bounding box center [270, 414] width 158 height 27
type input "15:00"
click at [241, 443] on div "Appointment Required" at bounding box center [184, 446] width 328 height 15
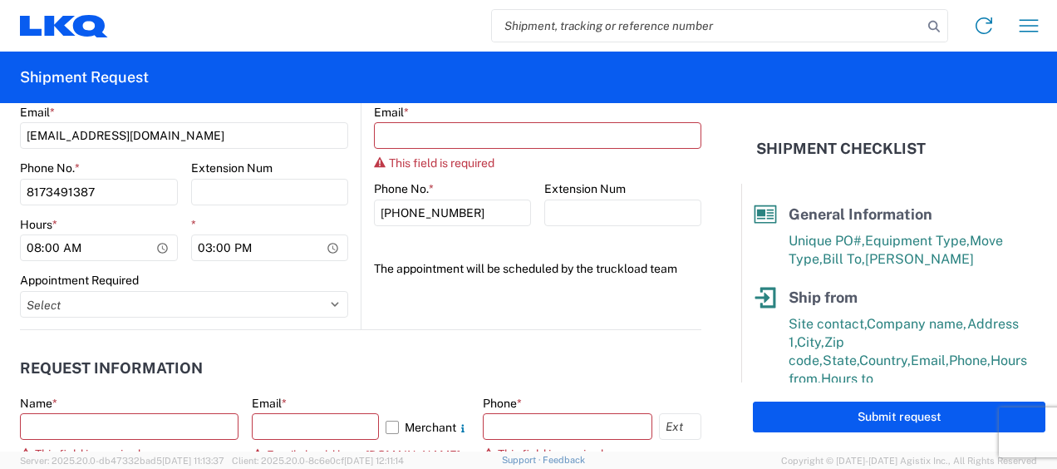
scroll to position [665, 0]
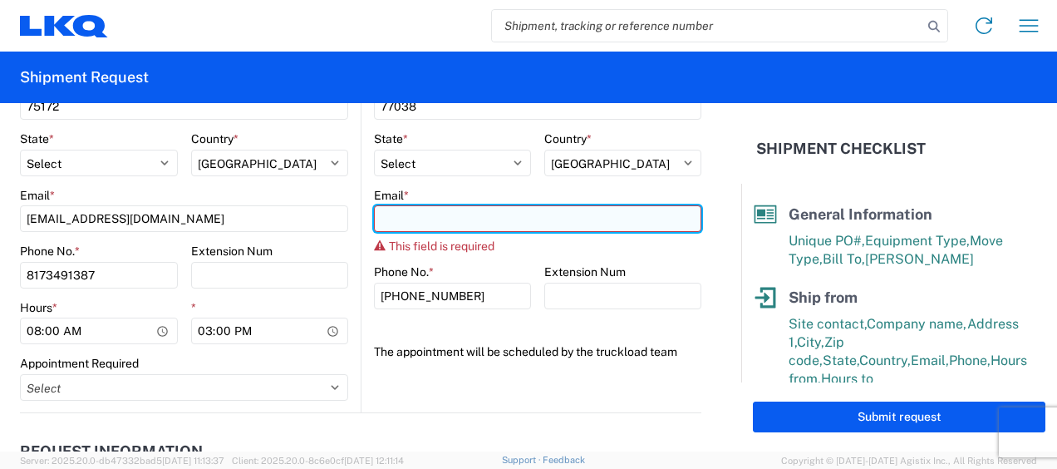
click at [422, 229] on input "Email *" at bounding box center [538, 218] width 328 height 27
type input "cjbutler@LKQCORP.com"
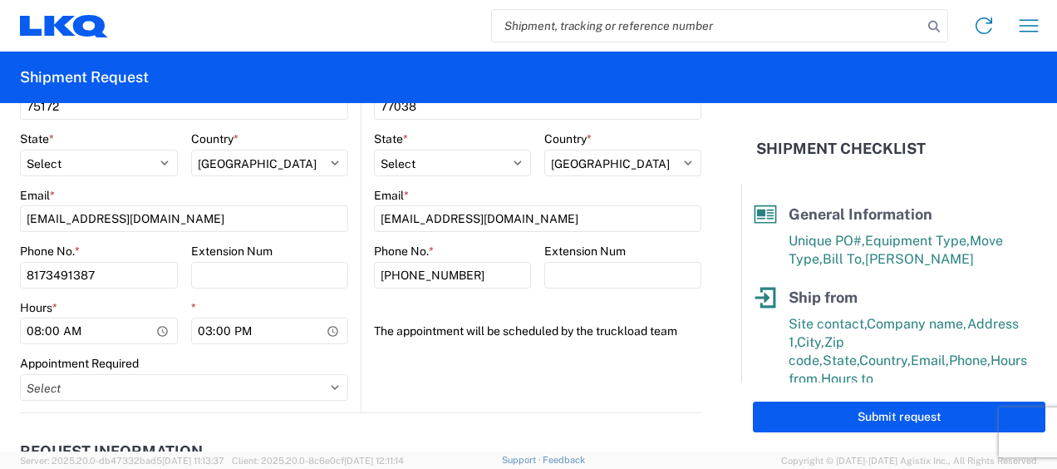
click at [434, 364] on agx-form-section "Ship to 1760 Location 1760 - LKQ Best Core Customers Site contact * Receiving C…" at bounding box center [532, 25] width 340 height 776
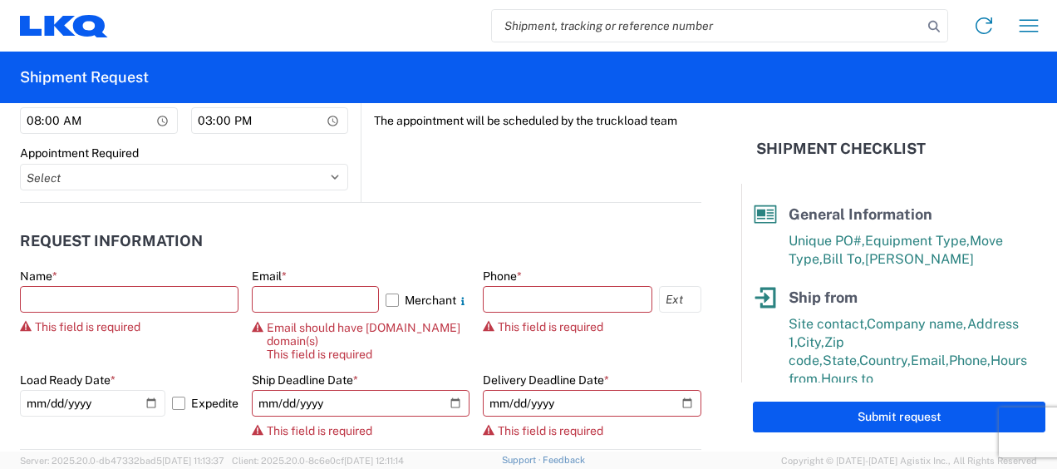
scroll to position [914, 0]
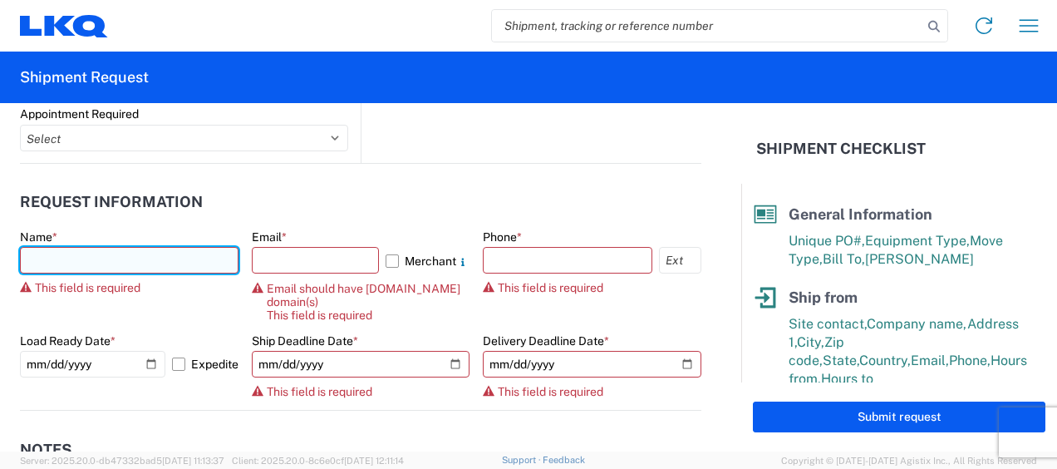
click at [100, 258] on input "text" at bounding box center [129, 260] width 219 height 27
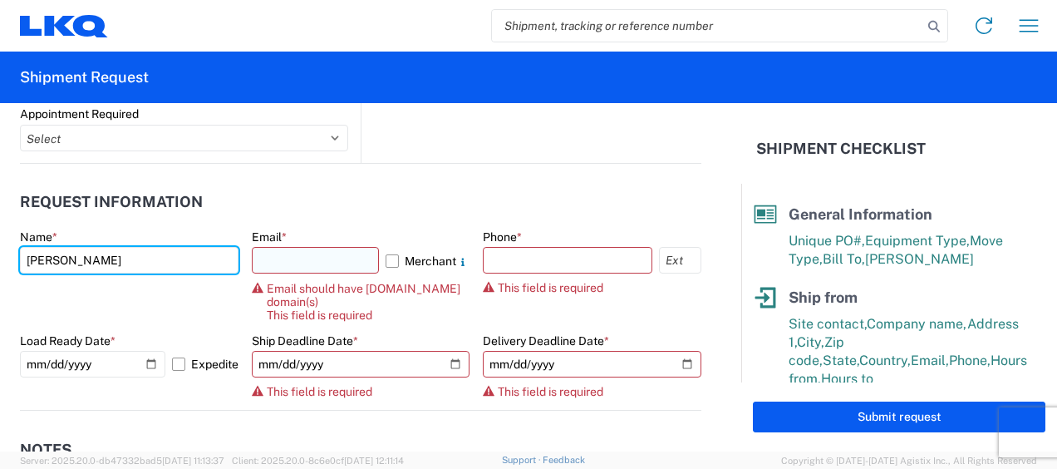
type input "[PERSON_NAME]"
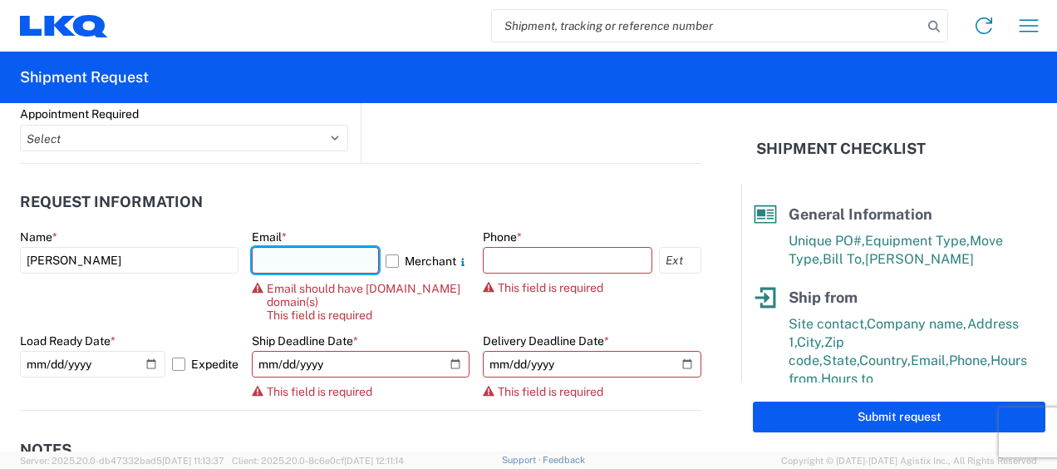
click at [276, 260] on input "text" at bounding box center [316, 260] width 128 height 27
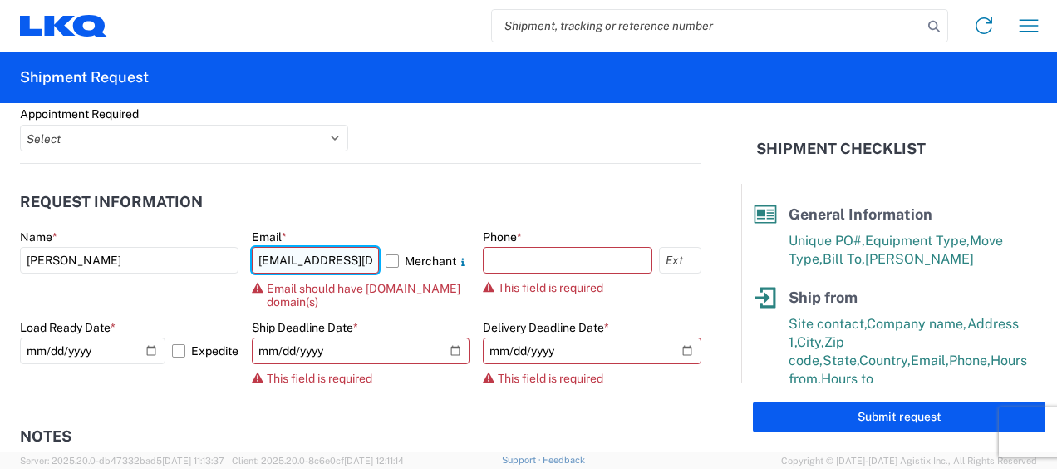
click at [355, 259] on input "cjbutler@LKQCORP.com" at bounding box center [316, 260] width 128 height 27
click at [360, 269] on input "cjbutler@LKQCORP.com" at bounding box center [316, 260] width 128 height 27
click at [289, 258] on input "cjbutler@LKQCORP.com" at bounding box center [316, 260] width 128 height 27
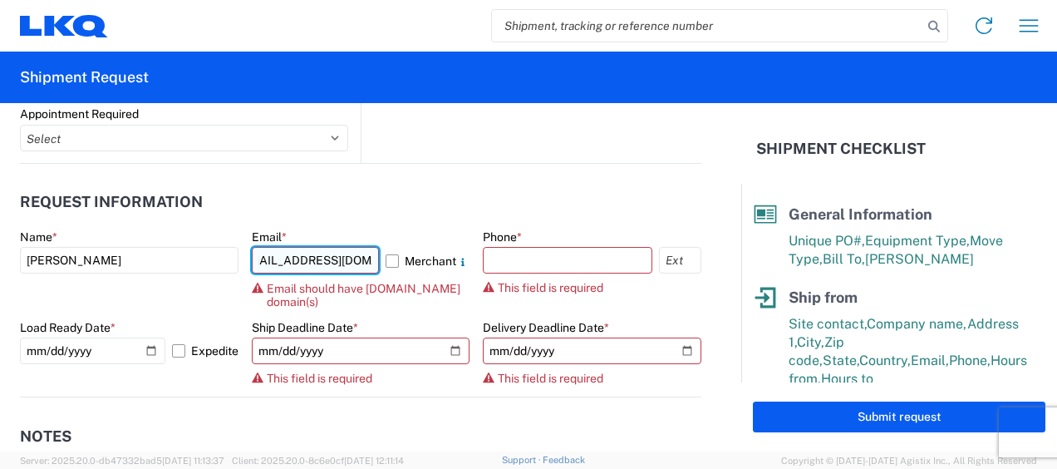
click at [289, 258] on input "cjbutler@LKQCORP.com" at bounding box center [316, 260] width 128 height 27
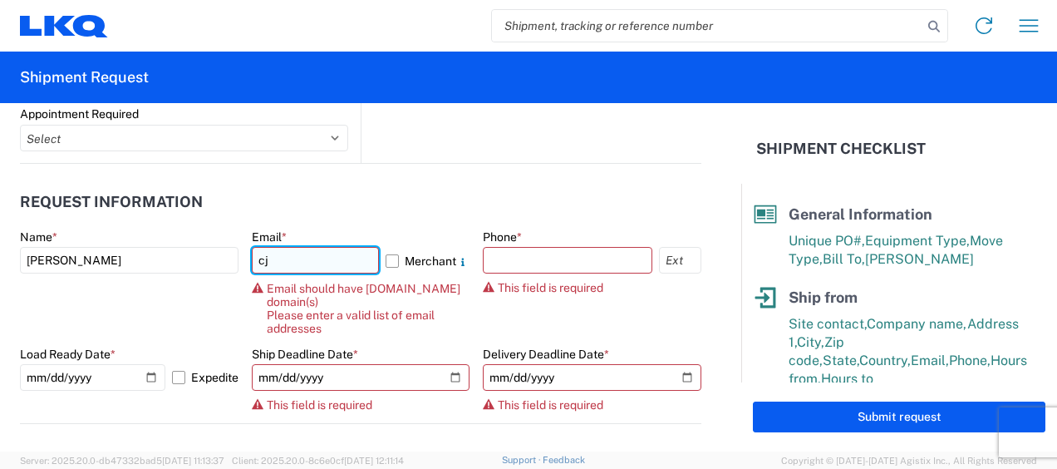
scroll to position [0, 0]
type input "c"
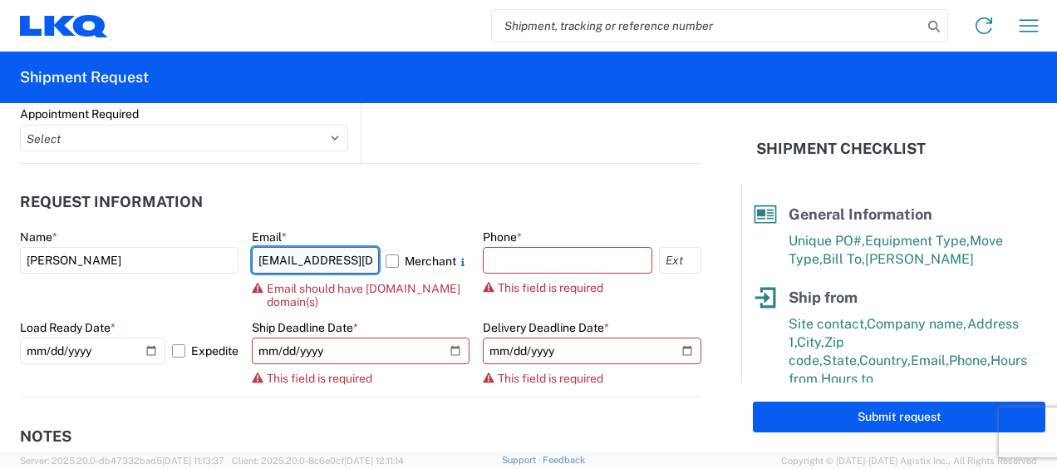
scroll to position [0, 7]
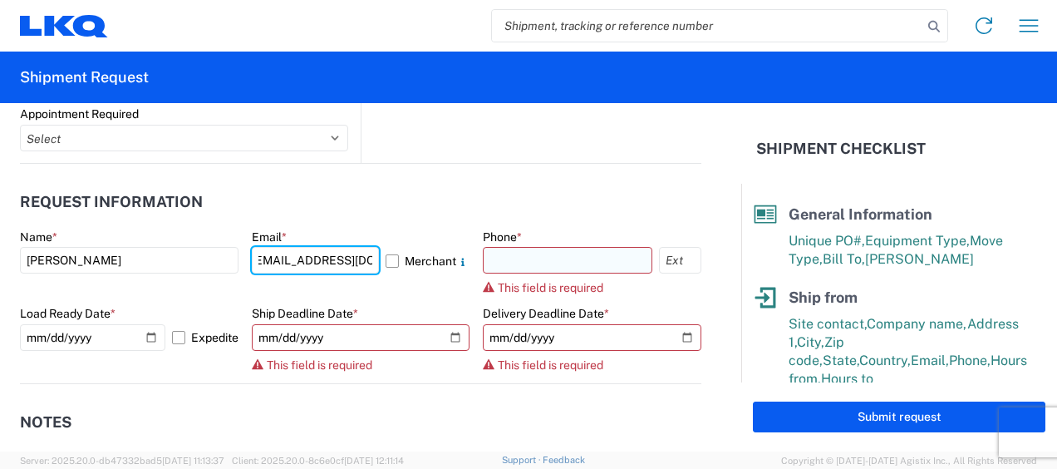
type input "[EMAIL_ADDRESS][DOMAIN_NAME]"
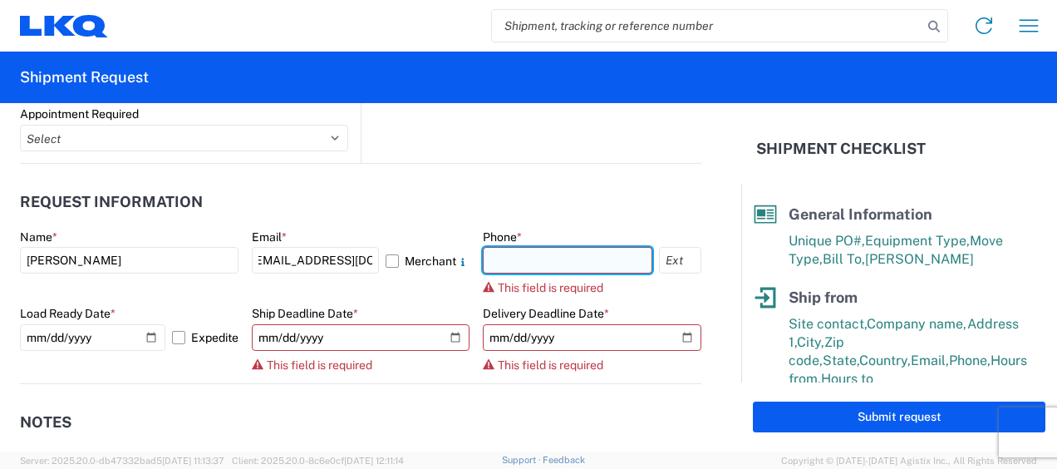
scroll to position [0, 0]
click at [511, 262] on input "text" at bounding box center [568, 260] width 170 height 27
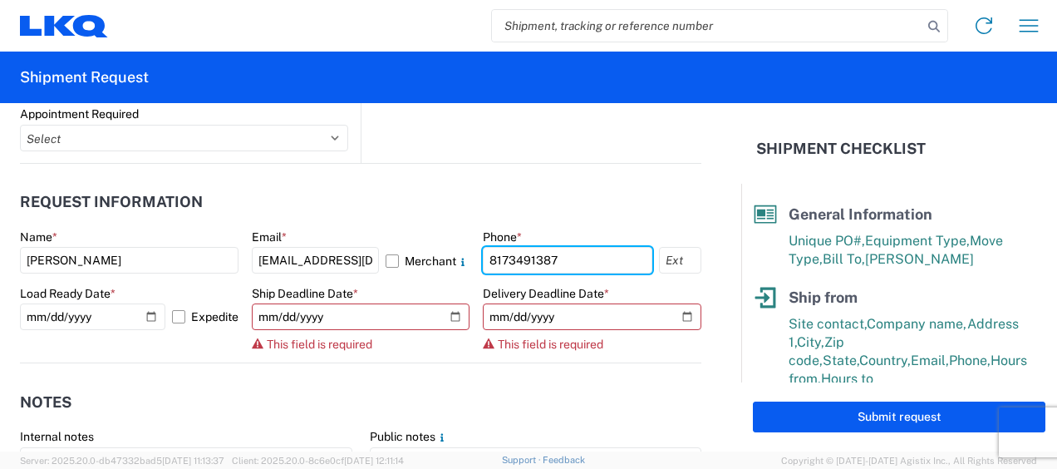
type input "8173491387"
drag, startPoint x: 483, startPoint y: 195, endPoint x: 466, endPoint y: 188, distance: 18.7
click at [480, 195] on header "Request Information" at bounding box center [361, 202] width 682 height 37
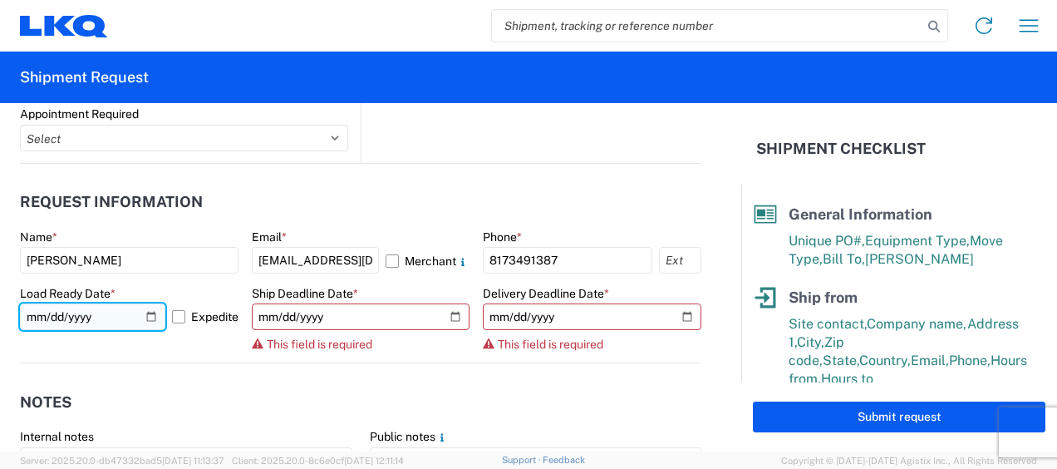
click at [145, 313] on input "[DATE]" at bounding box center [92, 316] width 145 height 27
type input "2025-10-15"
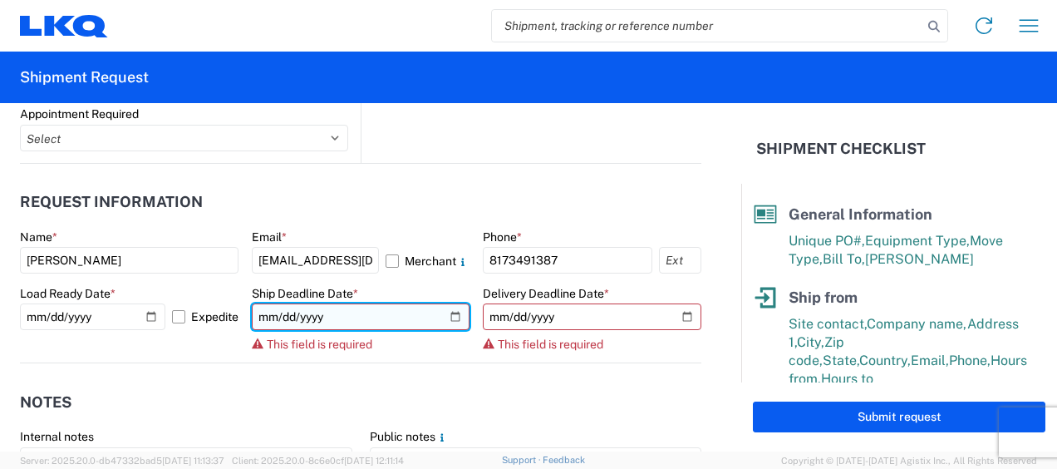
click at [444, 314] on input "date" at bounding box center [361, 316] width 219 height 27
type input "2025-10-15"
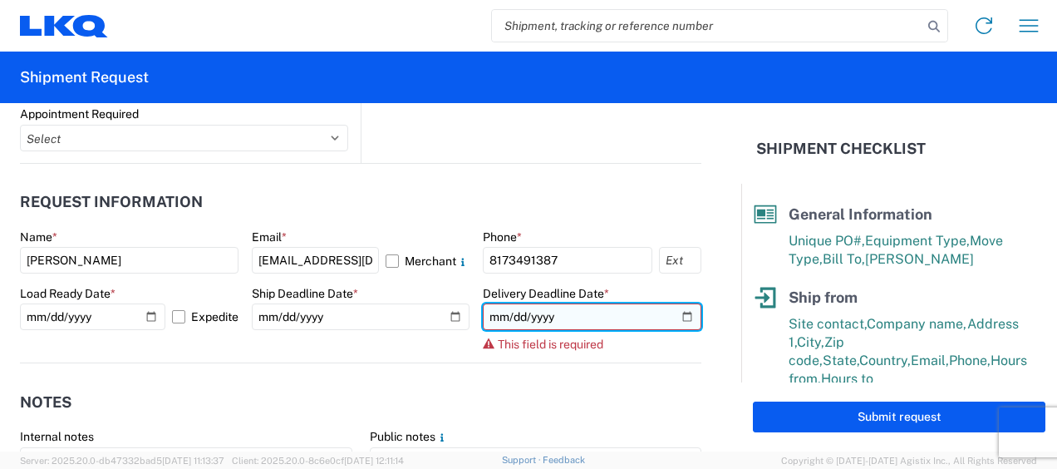
click at [672, 313] on input "date" at bounding box center [592, 316] width 219 height 27
type input "2025-10-15"
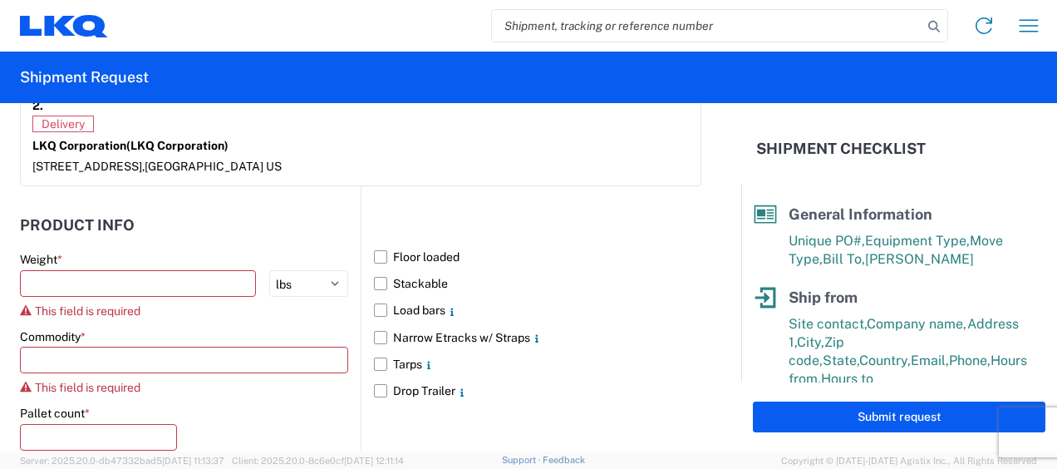
scroll to position [1553, 0]
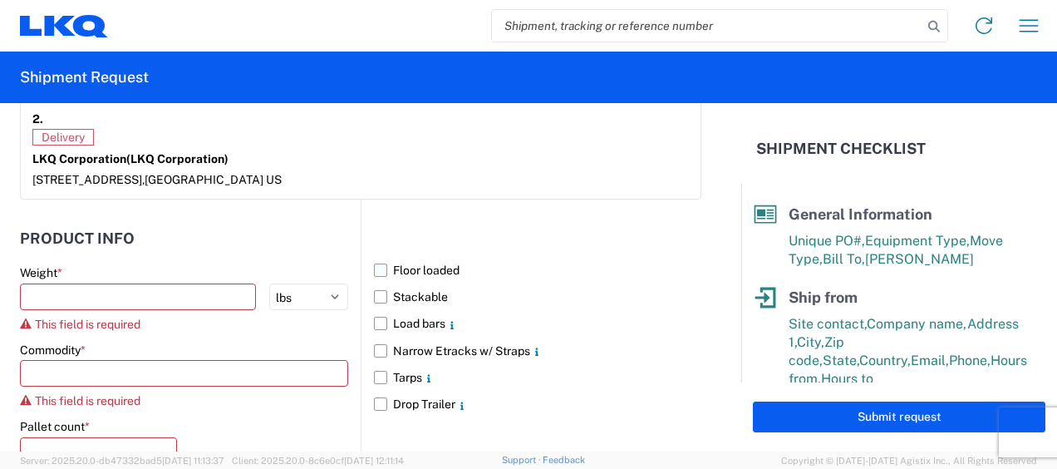
click at [378, 257] on label "Floor loaded" at bounding box center [538, 270] width 328 height 27
click at [0, 0] on input "Floor loaded" at bounding box center [0, 0] width 0 height 0
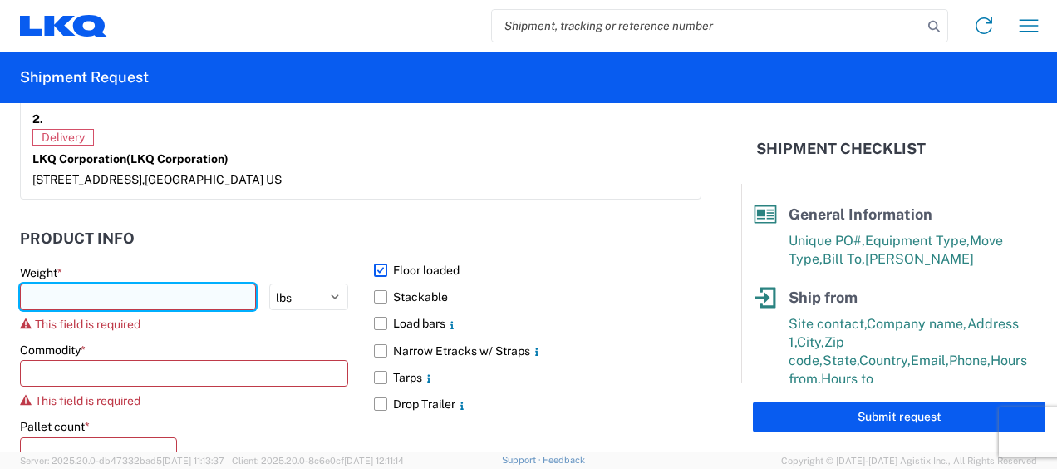
click at [86, 283] on input "number" at bounding box center [138, 296] width 236 height 27
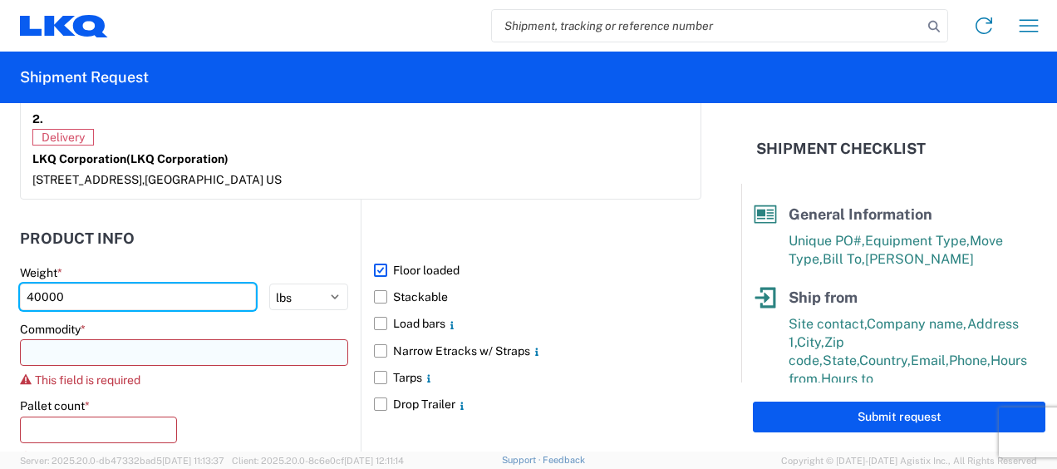
type input "40000"
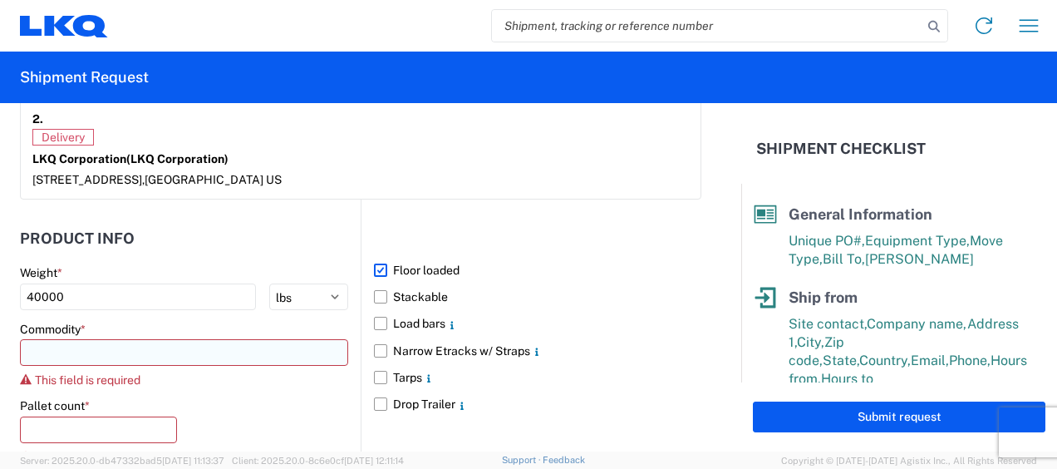
click at [69, 339] on input at bounding box center [184, 352] width 328 height 27
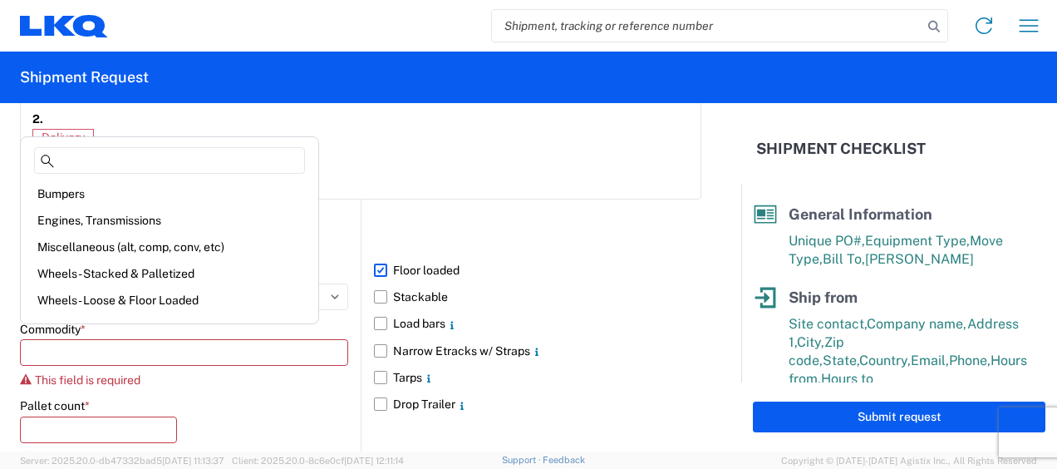
click at [76, 243] on div "Miscellaneous (alt, comp, conv, etc)" at bounding box center [169, 247] width 291 height 27
type input "Miscellaneous (alt, comp, conv, etc)"
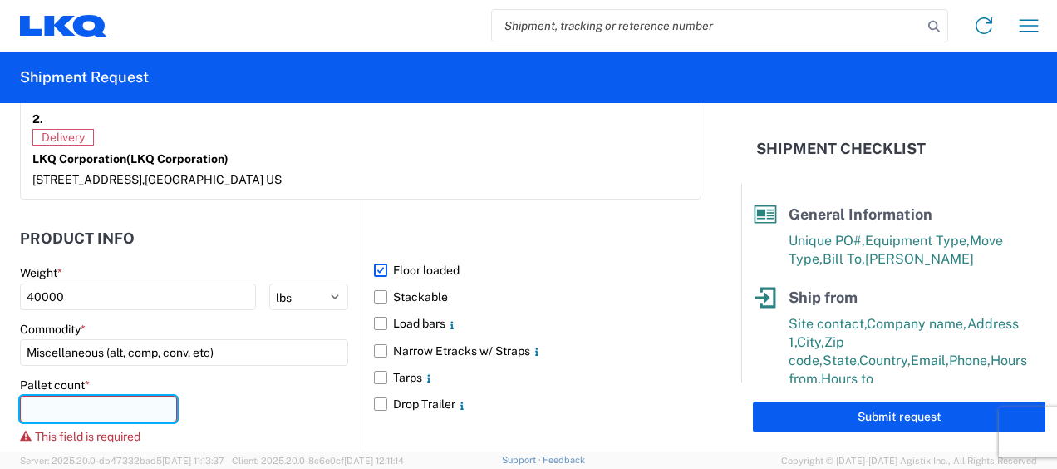
click at [57, 396] on input "number" at bounding box center [98, 409] width 157 height 27
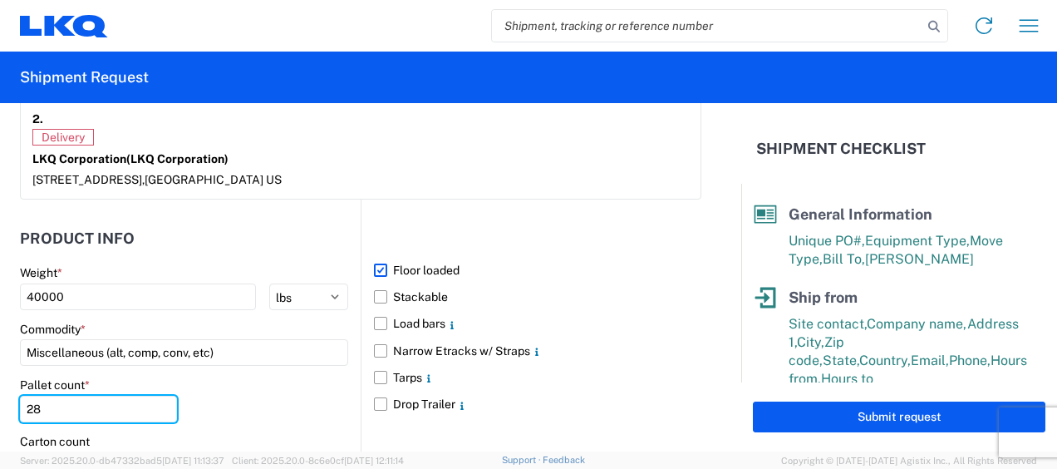
type input "28"
click at [281, 400] on div "Pallet count * 28" at bounding box center [184, 405] width 328 height 57
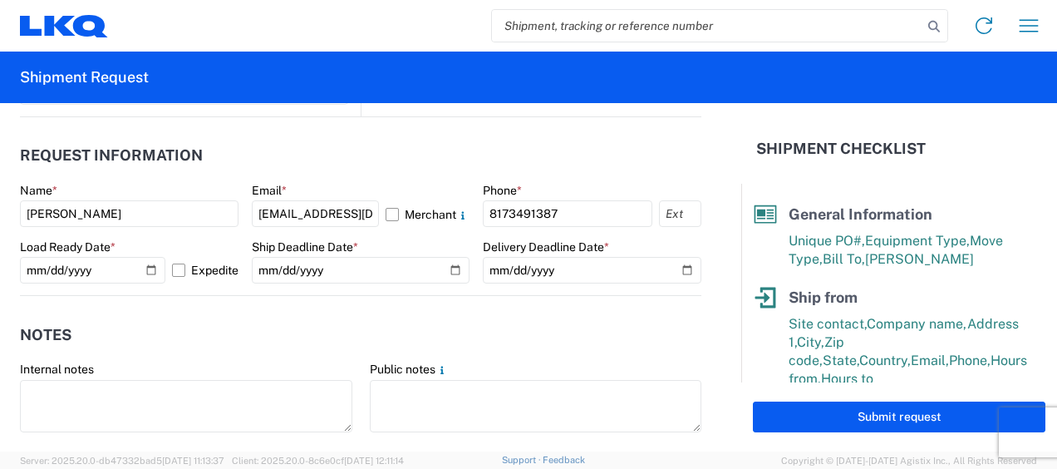
scroll to position [1075, 0]
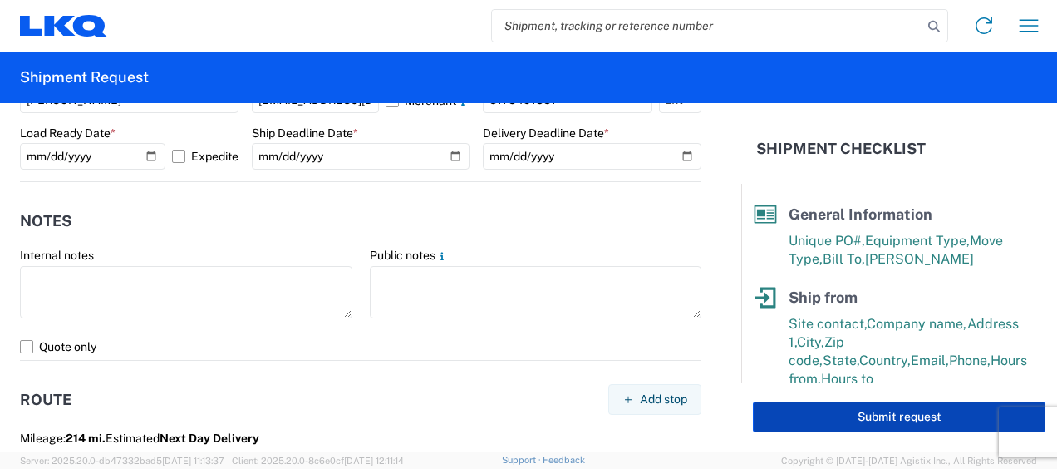
click at [869, 417] on button "Submit request" at bounding box center [899, 417] width 293 height 31
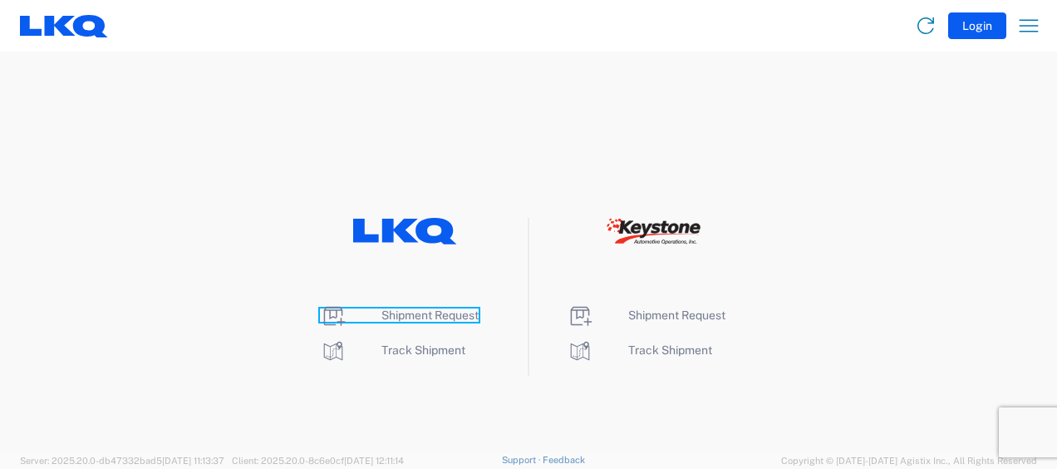
click at [423, 313] on span "Shipment Request" at bounding box center [430, 314] width 97 height 13
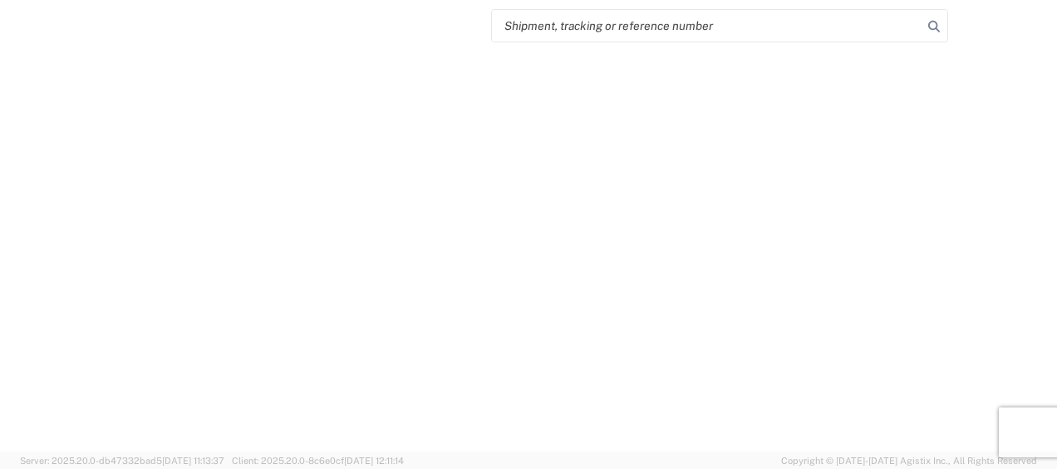
select select "FULL"
select select "LBS"
select select "IN"
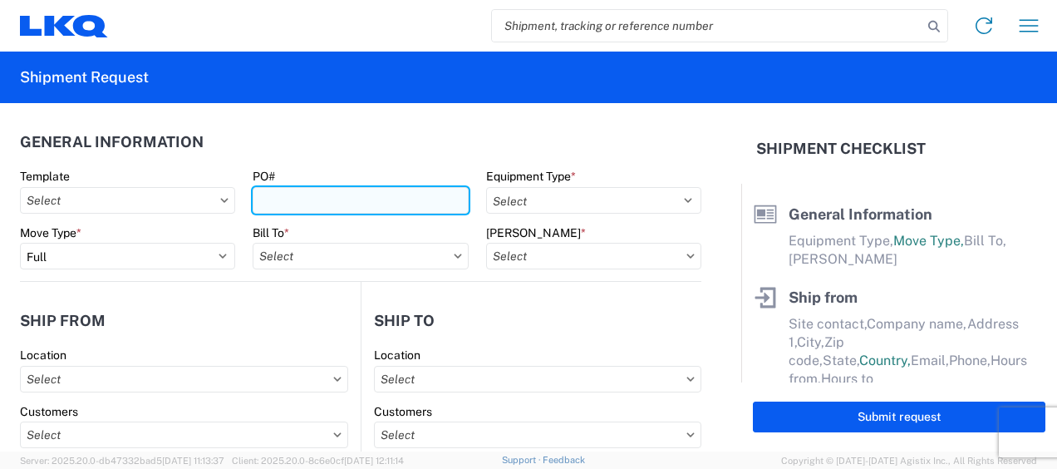
click at [327, 200] on input "PO#" at bounding box center [360, 200] width 215 height 27
type input "1742-000195"
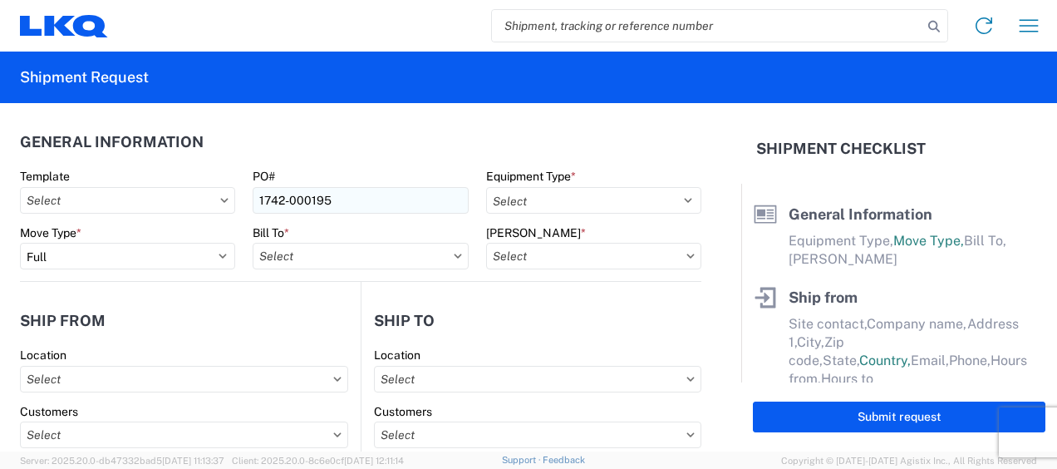
type input "1742 [GEOGRAPHIC_DATA][US_STATE] - [GEOGRAPHIC_DATA]"
type input "[STREET_ADDRESS]"
type input "[PERSON_NAME]"
type input "75172"
select select "[GEOGRAPHIC_DATA]"
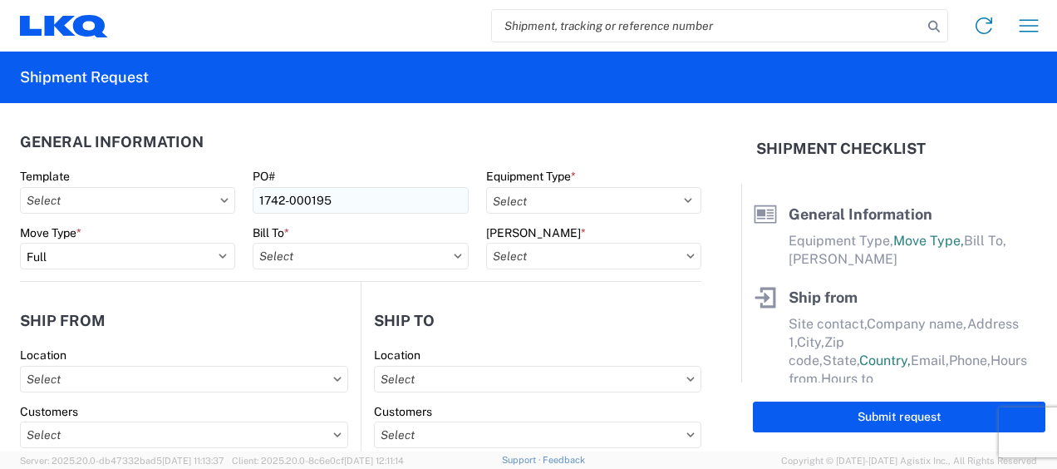
type input "[EMAIL_ADDRESS][DOMAIN_NAME]"
type input "8173491387"
type input "LKQ Corporation"
type input "[STREET_ADDRESS]"
type input "[GEOGRAPHIC_DATA]"
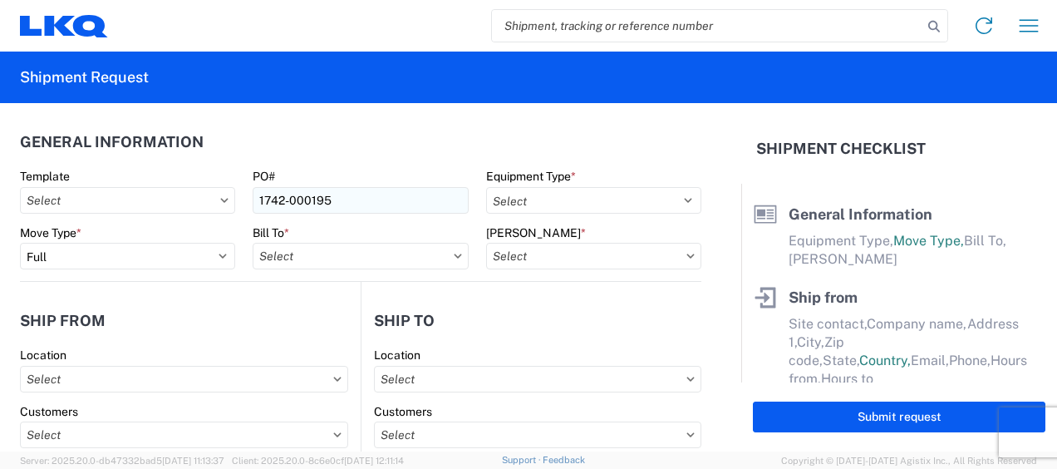
type input "77038"
select select "[GEOGRAPHIC_DATA]"
type input "[EMAIL_ADDRESS][DOMAIN_NAME]"
type input "[PHONE_NUMBER]"
type input "[PERSON_NAME]"
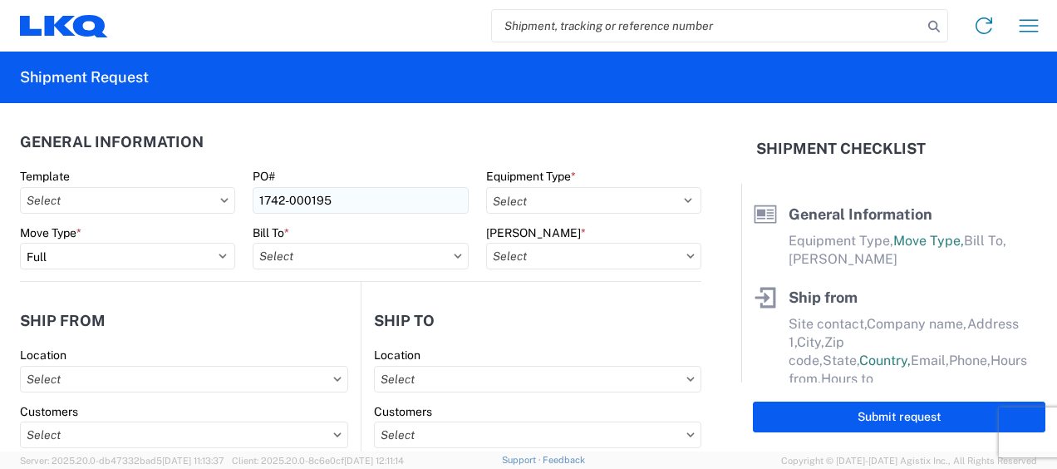
type input "[EMAIL_ADDRESS][DOMAIN_NAME]"
type input "8173491387"
type input "[DATE]"
type input "40000"
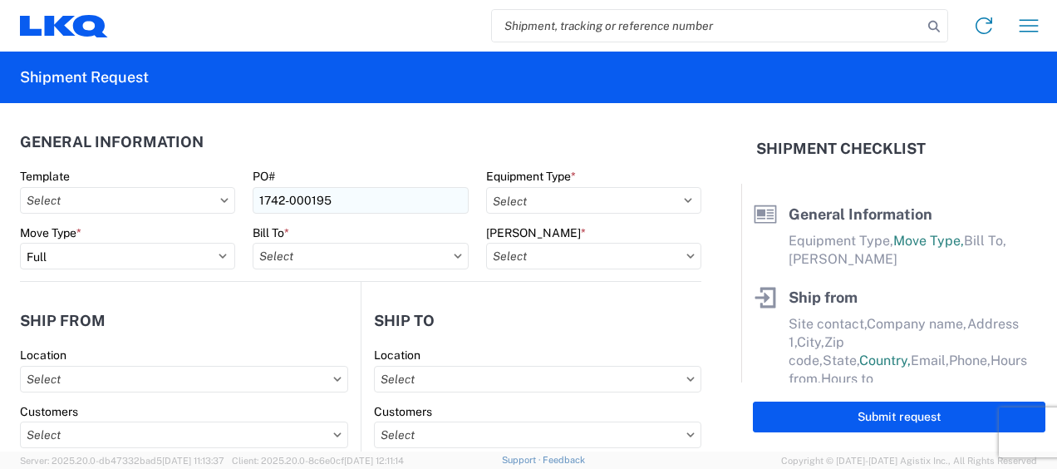
type input "28"
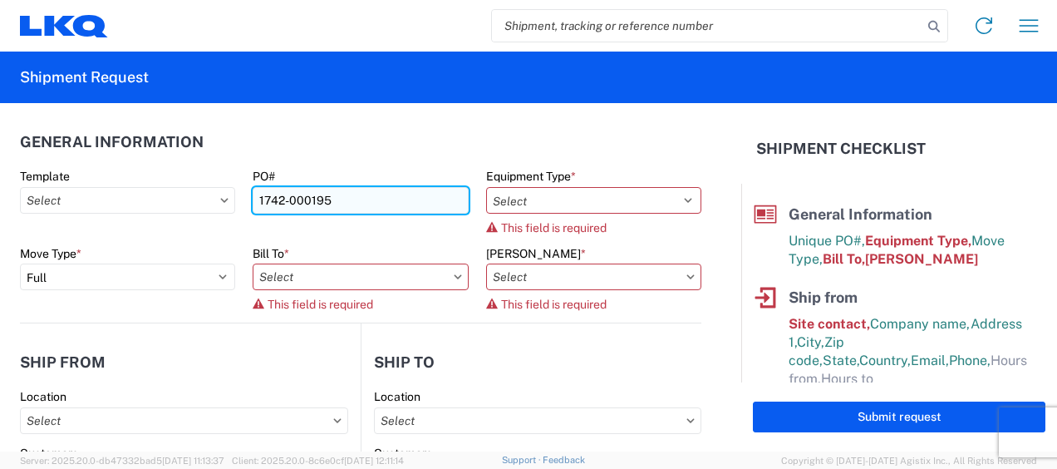
click at [333, 195] on input "1742-000195" at bounding box center [360, 200] width 215 height 27
type input "1742-000196"
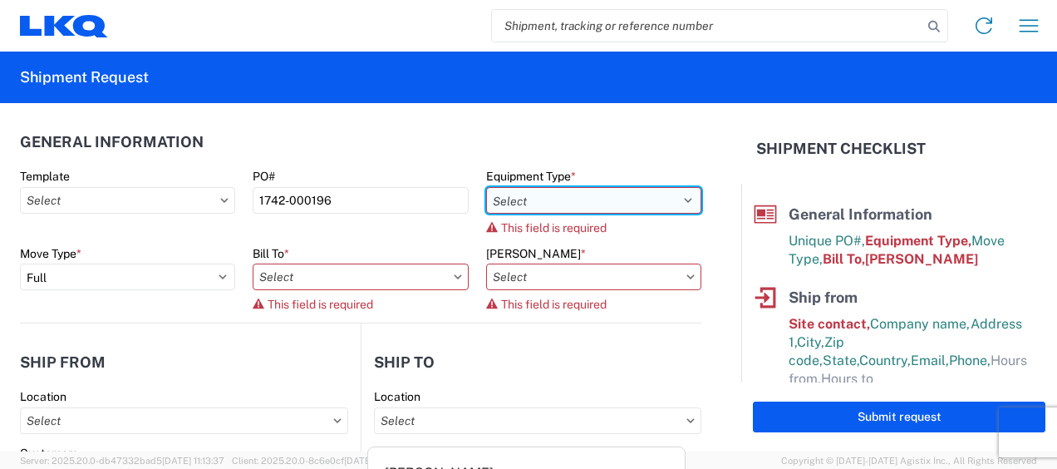
click at [559, 194] on select "Select 53’ Dry Van Flatbed Dropdeck (van) Lowboy (flatbed) Rail" at bounding box center [593, 200] width 215 height 27
select select "STDV"
click at [486, 187] on select "Select 53’ Dry Van Flatbed Dropdeck (van) Lowboy (flatbed) Rail" at bounding box center [593, 200] width 215 height 27
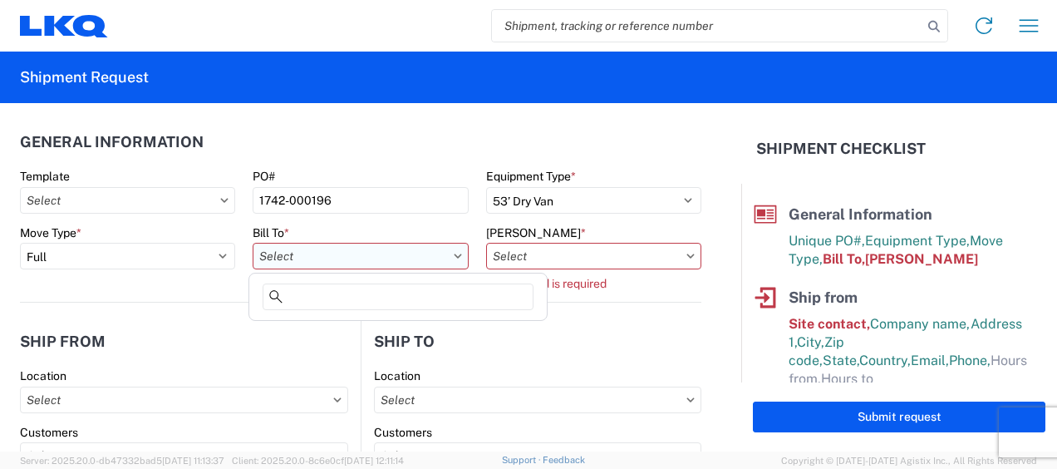
click at [391, 266] on input "text" at bounding box center [360, 256] width 215 height 27
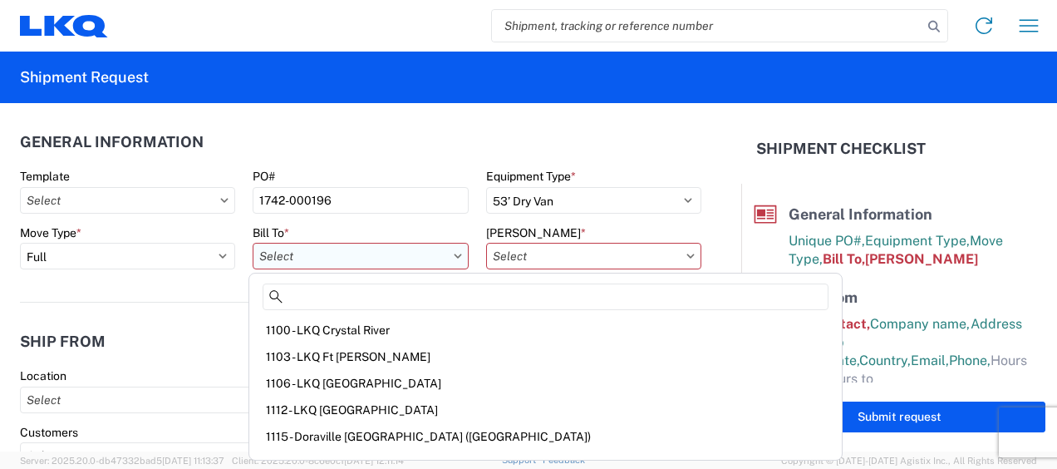
click at [371, 257] on input "text" at bounding box center [360, 256] width 215 height 27
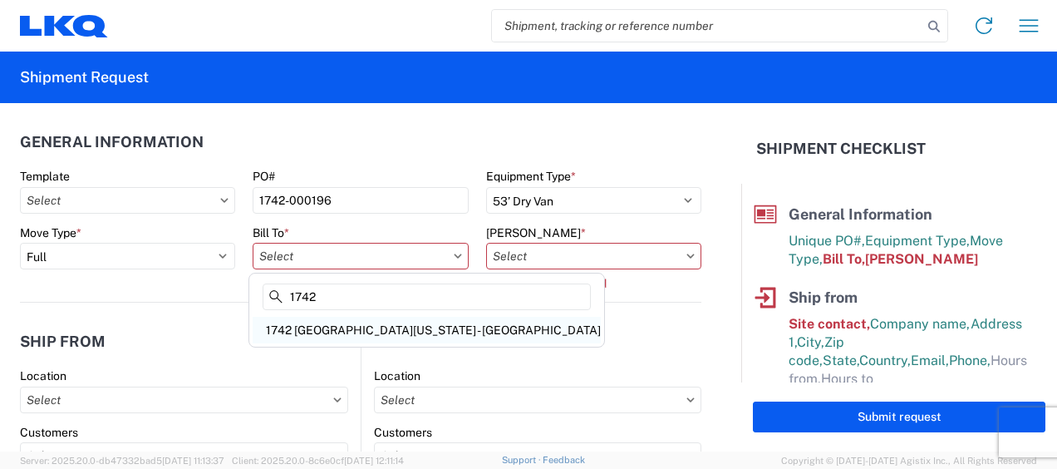
type input "1742"
click at [346, 333] on div "1742 [GEOGRAPHIC_DATA][US_STATE] - [GEOGRAPHIC_DATA]" at bounding box center [427, 330] width 348 height 27
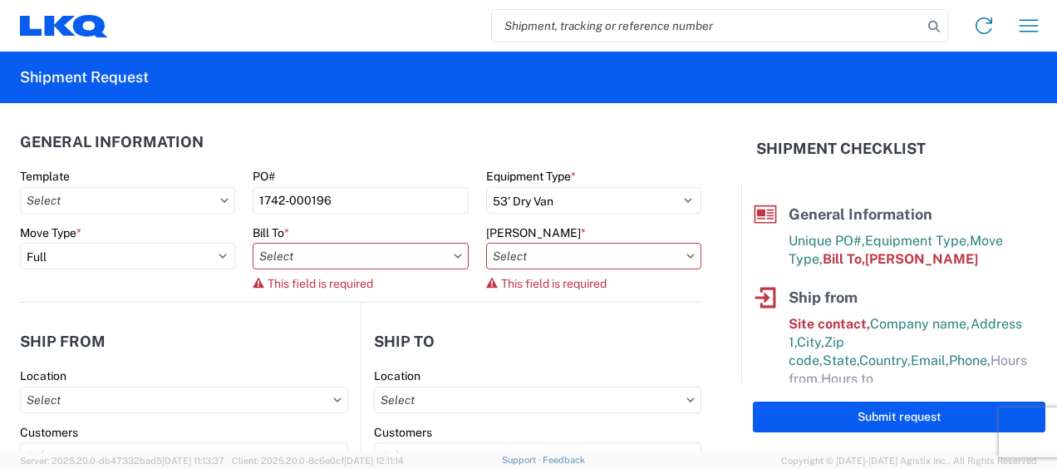
type input "1742 [GEOGRAPHIC_DATA][US_STATE] - [GEOGRAPHIC_DATA]"
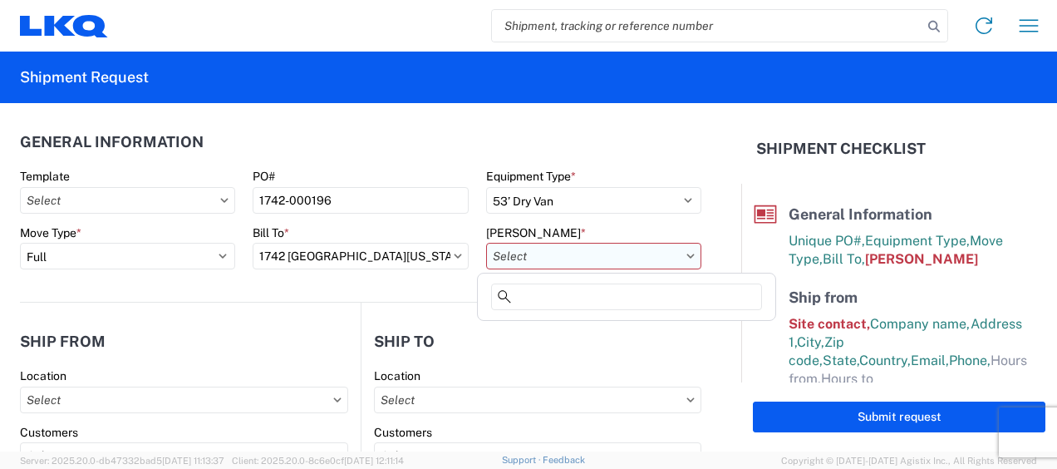
click at [566, 261] on input "text" at bounding box center [593, 256] width 215 height 27
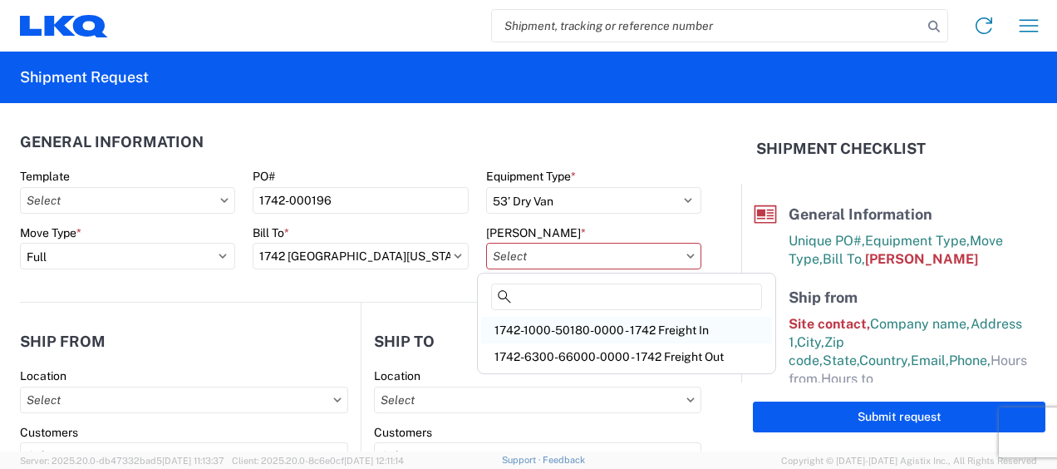
click at [570, 335] on div "1742-1000-50180-0000 - 1742 Freight In" at bounding box center [626, 330] width 291 height 27
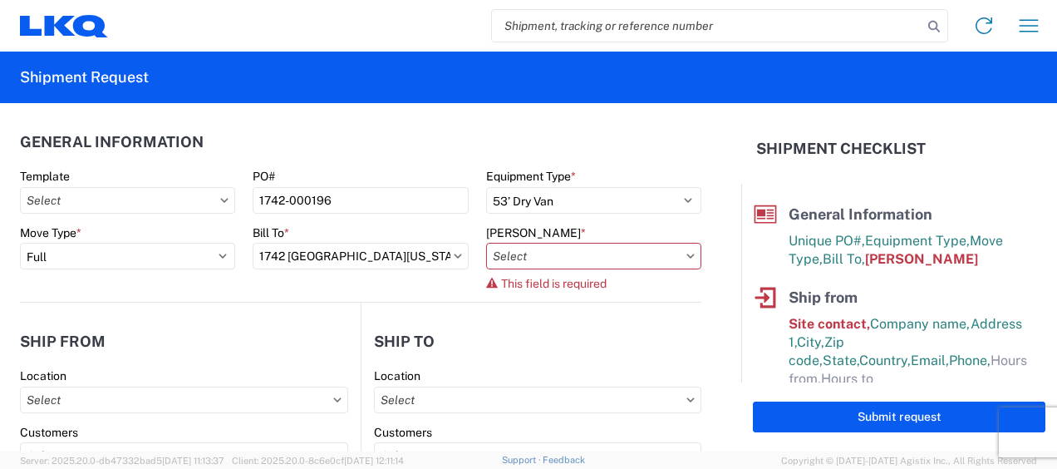
type input "1742-1000-50180-0000 - 1742 Freight In"
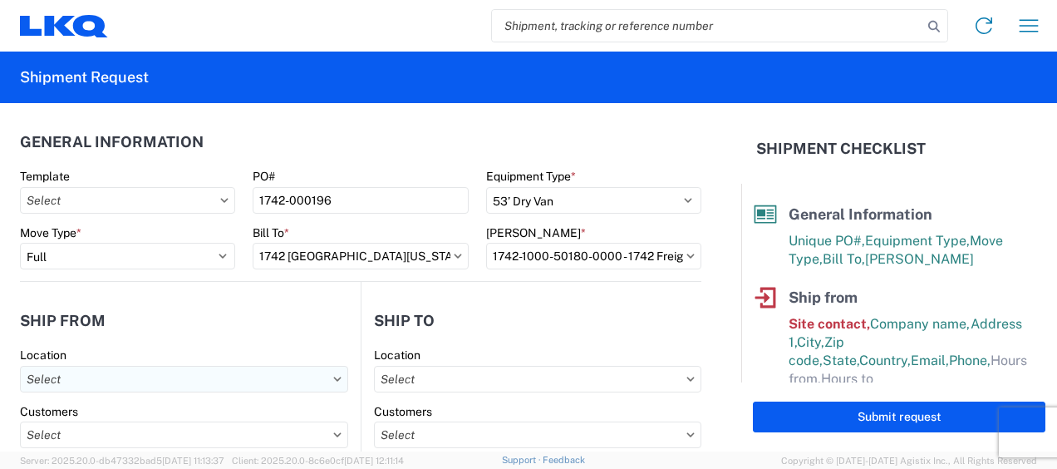
click at [163, 382] on input "text" at bounding box center [184, 379] width 328 height 27
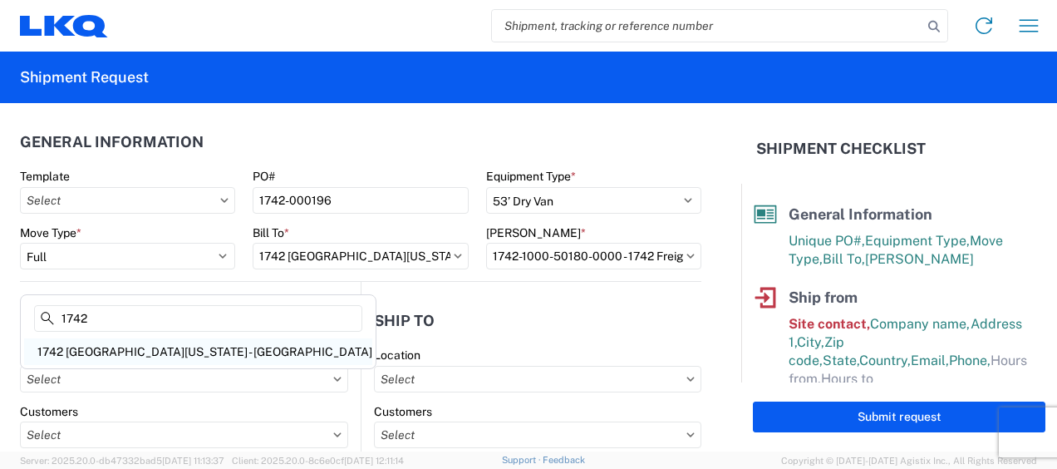
type input "1742"
click at [84, 345] on div "1742 North Texas - Wilmer" at bounding box center [198, 351] width 348 height 27
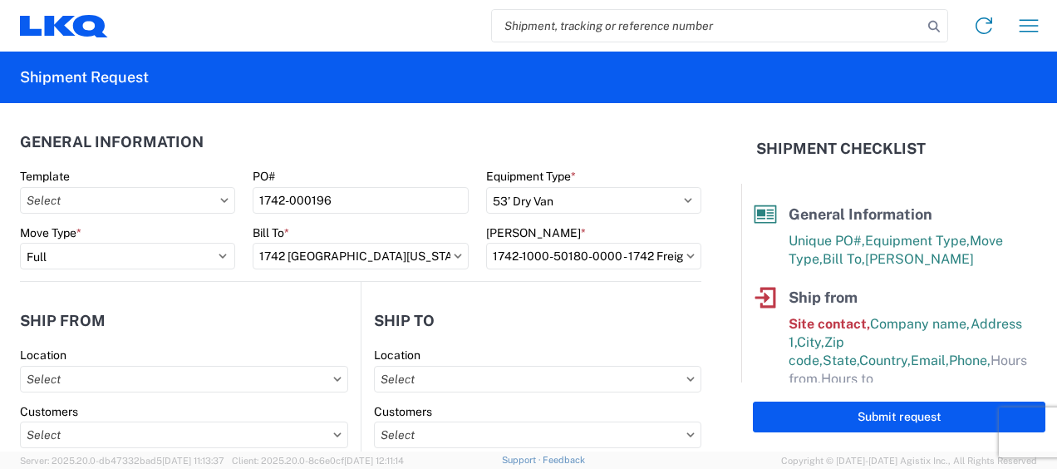
type input "1742 [GEOGRAPHIC_DATA][US_STATE] - [GEOGRAPHIC_DATA]"
select select "US"
type input "08:00"
type input "17:00"
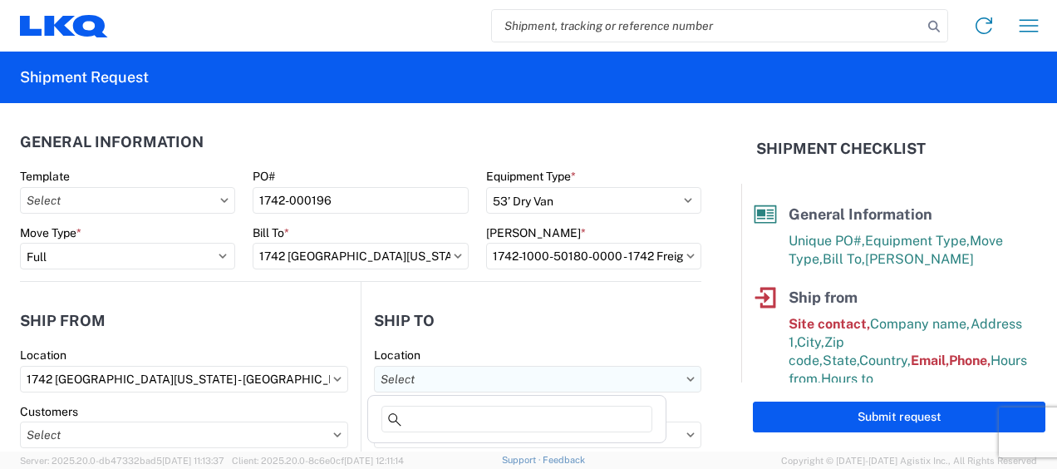
click at [467, 376] on input "text" at bounding box center [538, 379] width 328 height 27
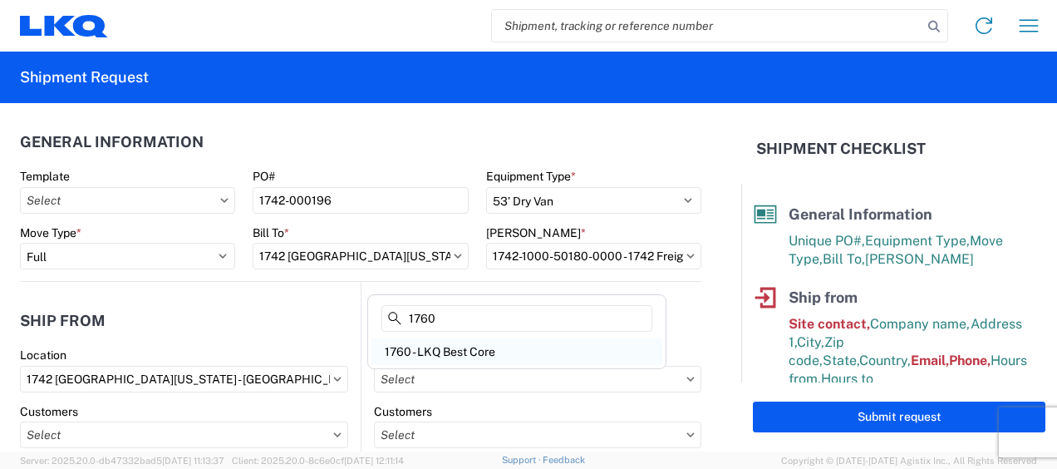
type input "1760"
click at [453, 348] on div "1760 - LKQ Best Core" at bounding box center [517, 351] width 291 height 27
type input "1760 - LKQ Best Core"
select select "US"
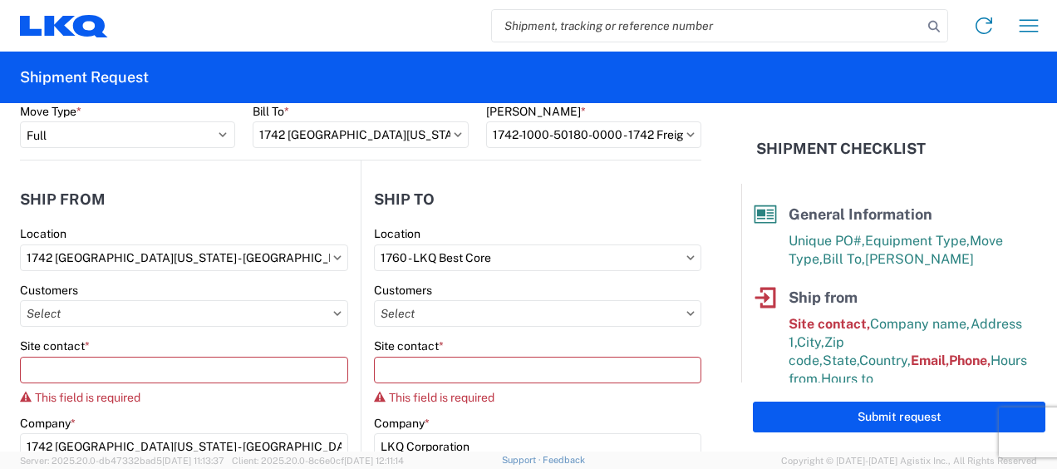
scroll to position [166, 0]
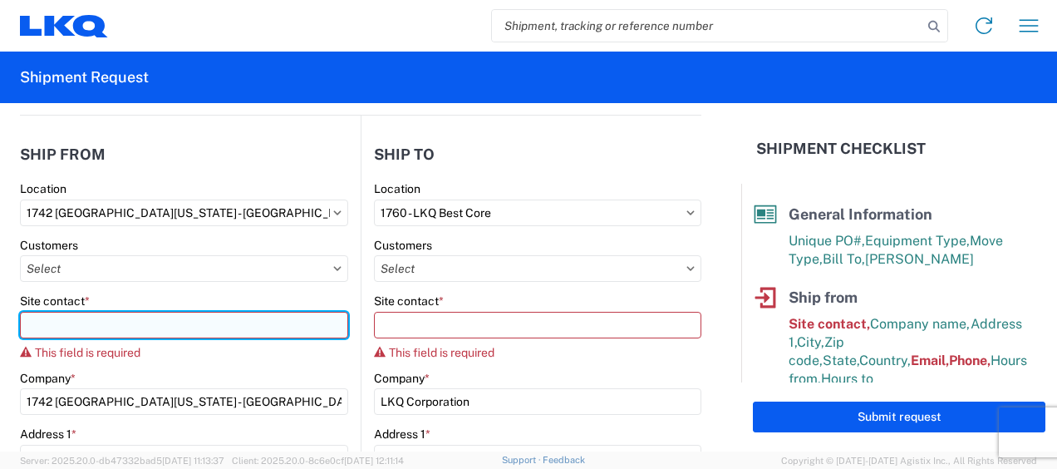
click at [109, 324] on input "Site contact *" at bounding box center [184, 325] width 328 height 27
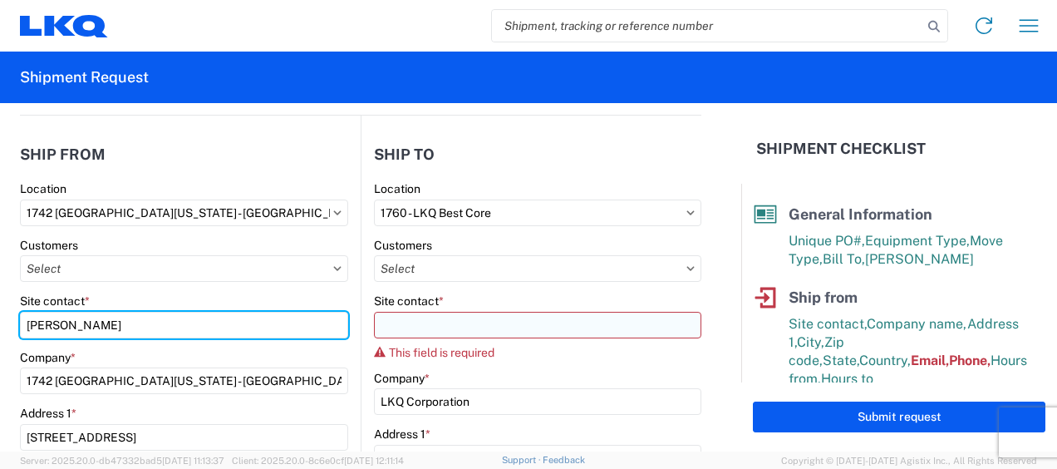
type input "[PERSON_NAME]"
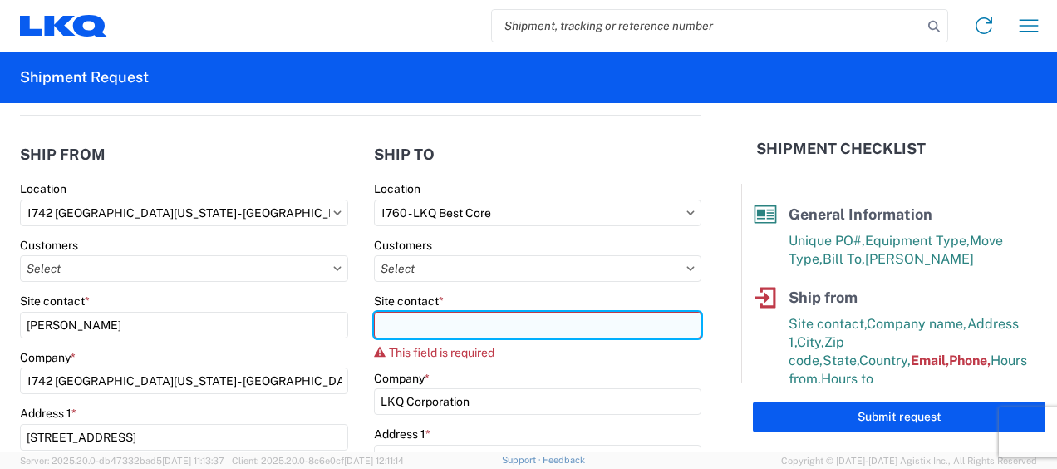
click at [399, 320] on input "Site contact *" at bounding box center [538, 325] width 328 height 27
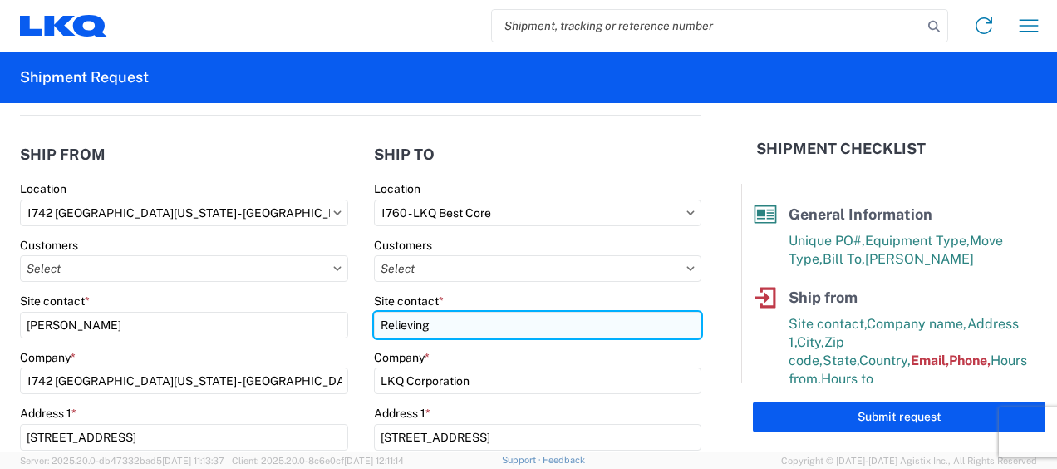
click at [393, 327] on input "Relieving" at bounding box center [538, 325] width 328 height 27
drag, startPoint x: 439, startPoint y: 323, endPoint x: 325, endPoint y: 325, distance: 113.9
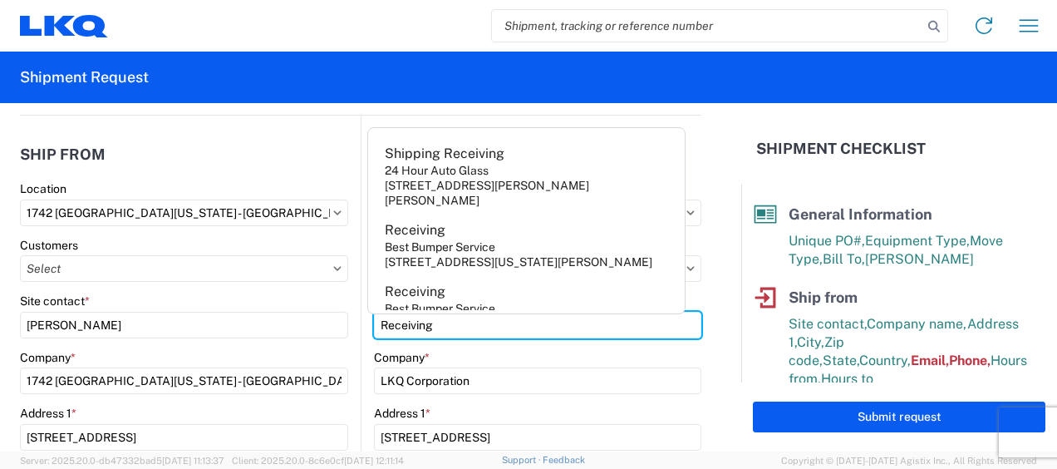
type input "Receiving"
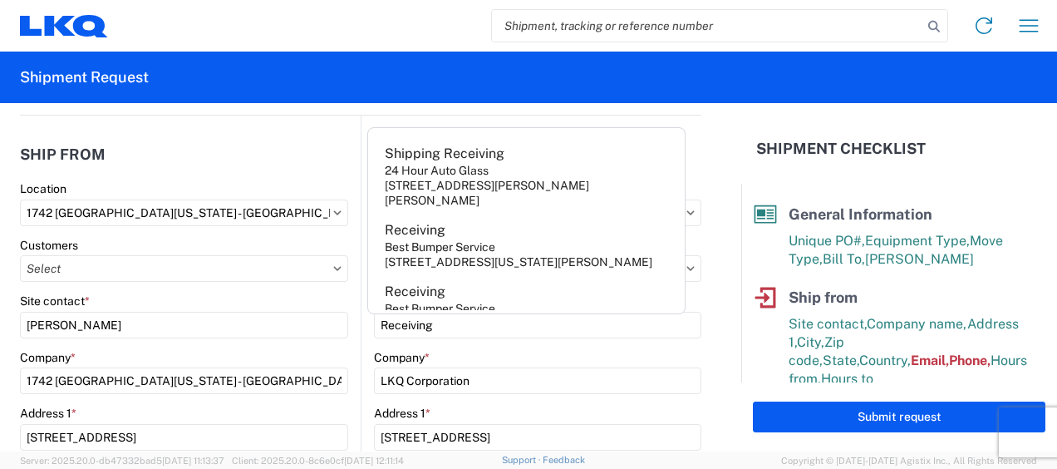
click at [452, 350] on div "Company *" at bounding box center [538, 357] width 328 height 15
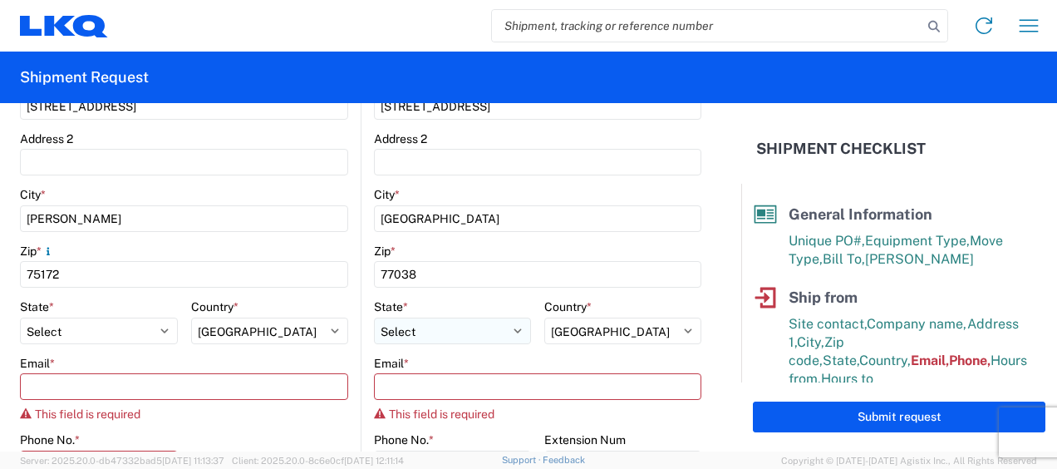
scroll to position [499, 0]
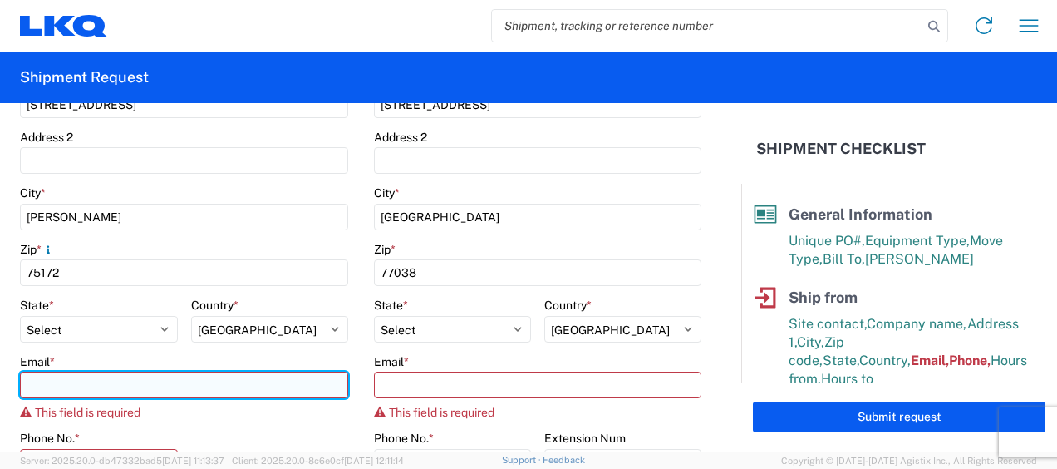
click at [78, 383] on input "Email *" at bounding box center [184, 385] width 328 height 27
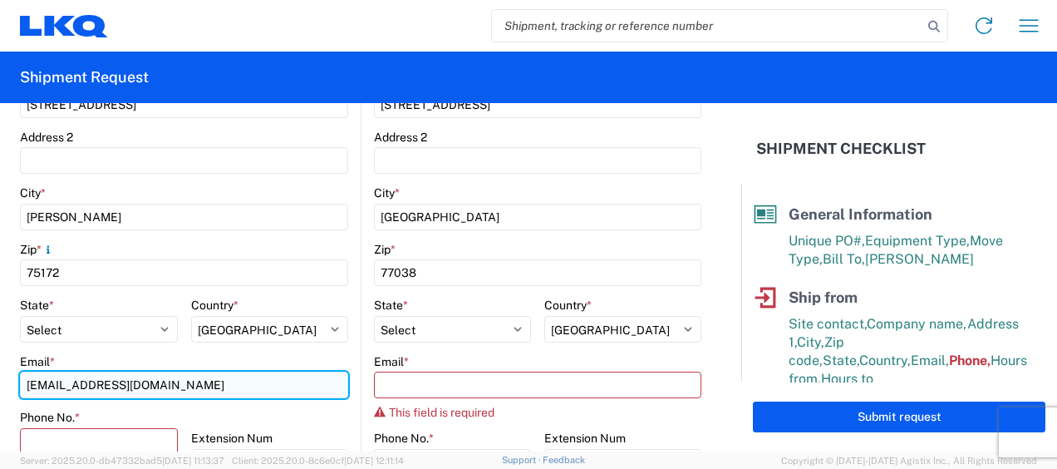
click at [161, 387] on input "[EMAIL_ADDRESS][DOMAIN_NAME]" at bounding box center [184, 385] width 328 height 27
type input "[EMAIL_ADDRESS][DOMAIN_NAME]"
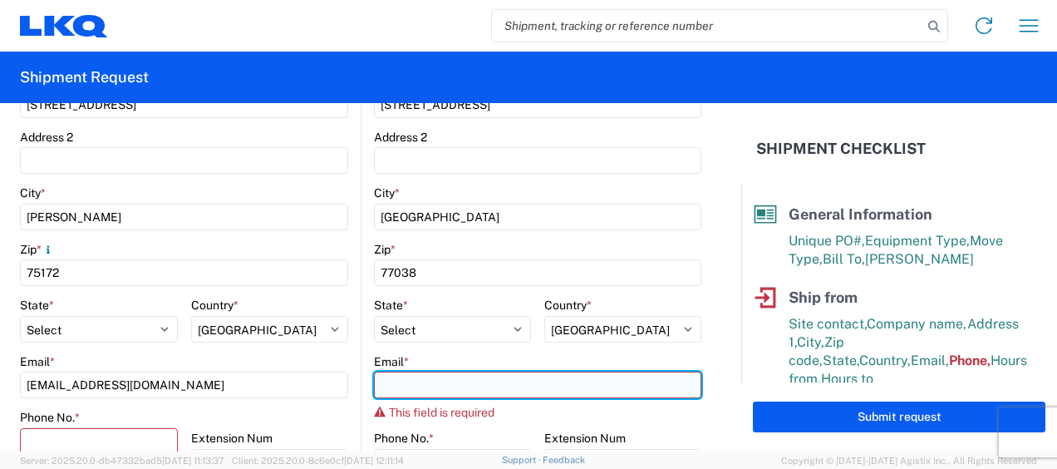
click at [411, 382] on input "Email *" at bounding box center [538, 385] width 328 height 27
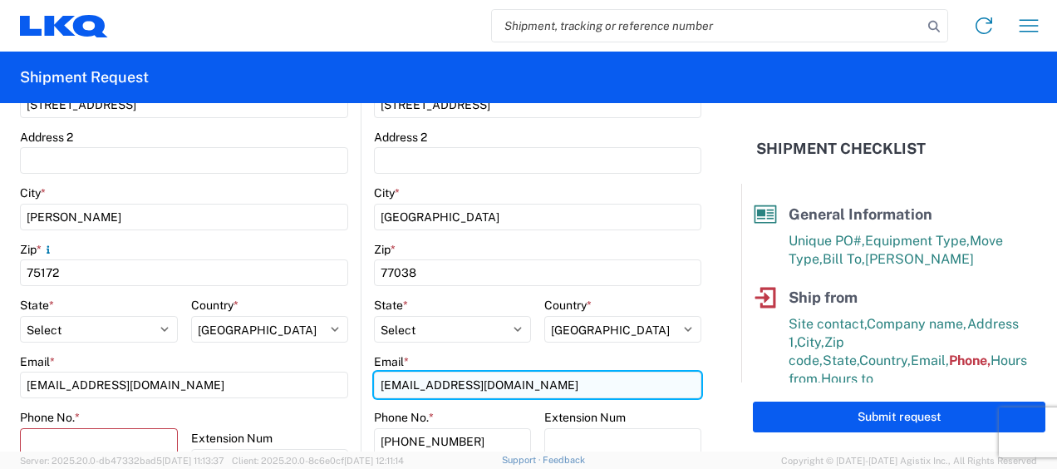
click at [512, 382] on input "[EMAIL_ADDRESS][DOMAIN_NAME]" at bounding box center [538, 385] width 328 height 27
type input "[EMAIL_ADDRESS][DOMAIN_NAME]"
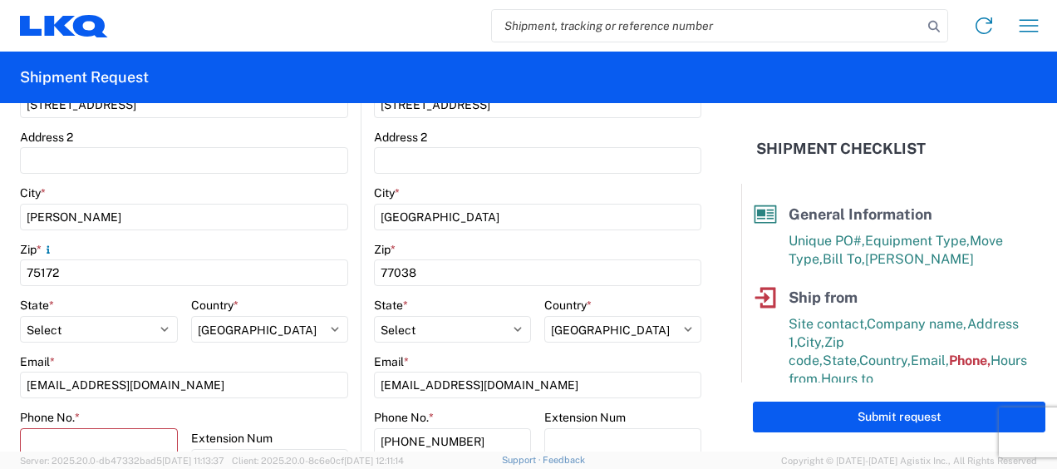
click at [362, 373] on main "1760 Location 1760 - LKQ Best Core Customers Site contact * Receiving Company *…" at bounding box center [532, 185] width 340 height 673
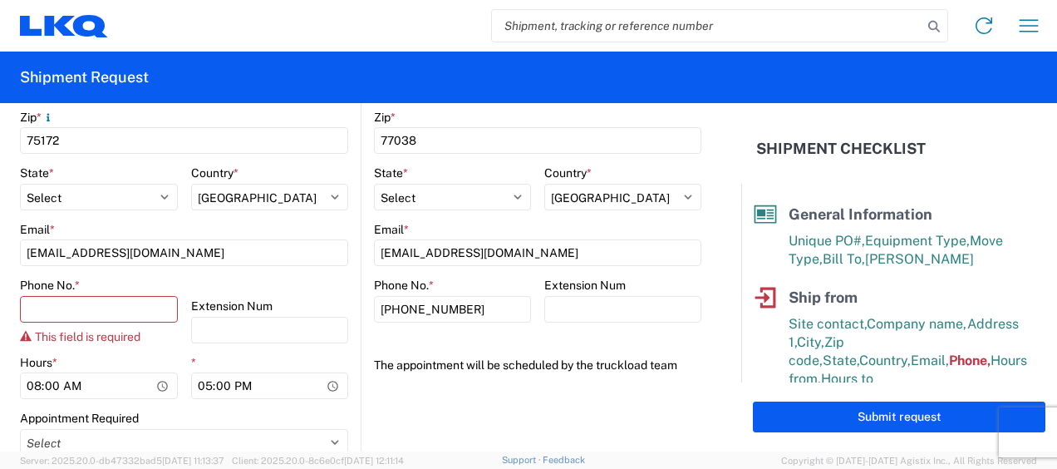
scroll to position [665, 0]
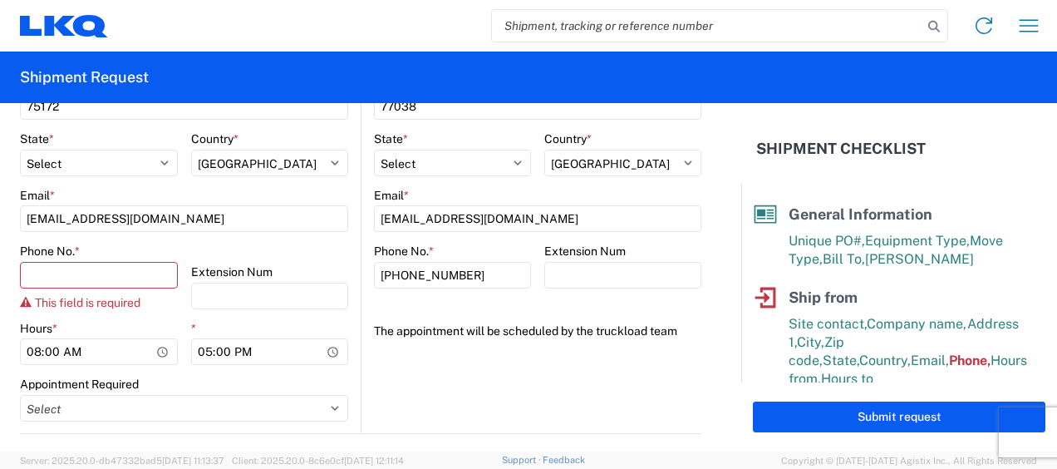
click at [63, 289] on div "Phone No. * This field is required" at bounding box center [99, 277] width 158 height 66
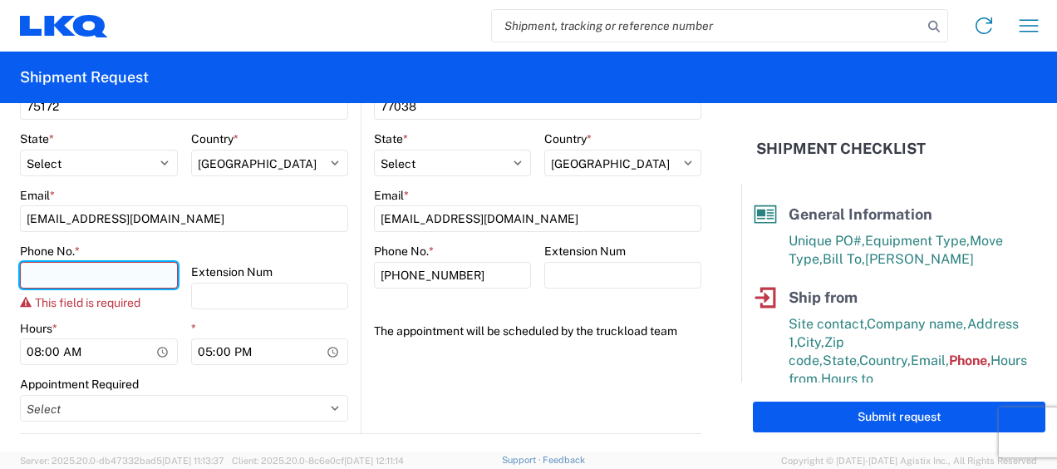
click at [59, 279] on input "Phone No. *" at bounding box center [99, 275] width 158 height 27
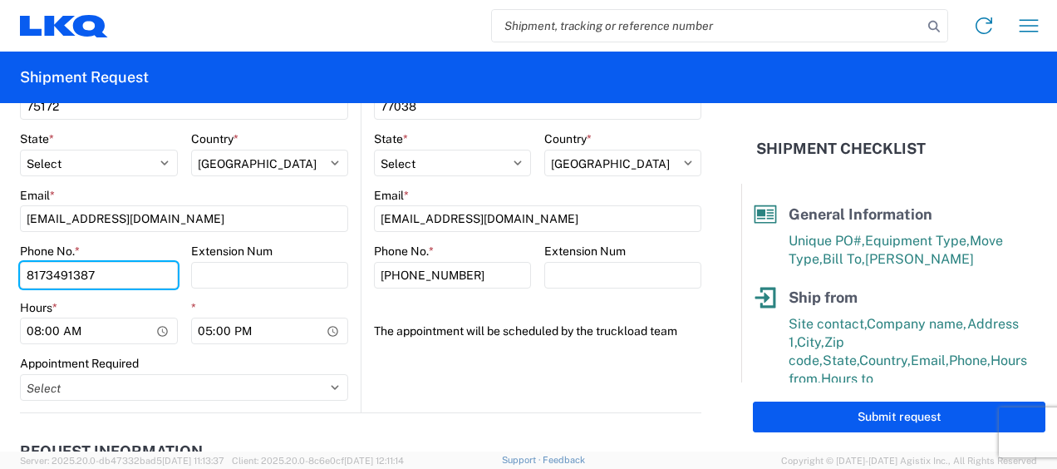
type input "8173491387"
click at [390, 360] on agx-form-section "Ship to 1760 Location 1760 - LKQ Best Core Customers Site contact * Receiving C…" at bounding box center [532, 25] width 340 height 776
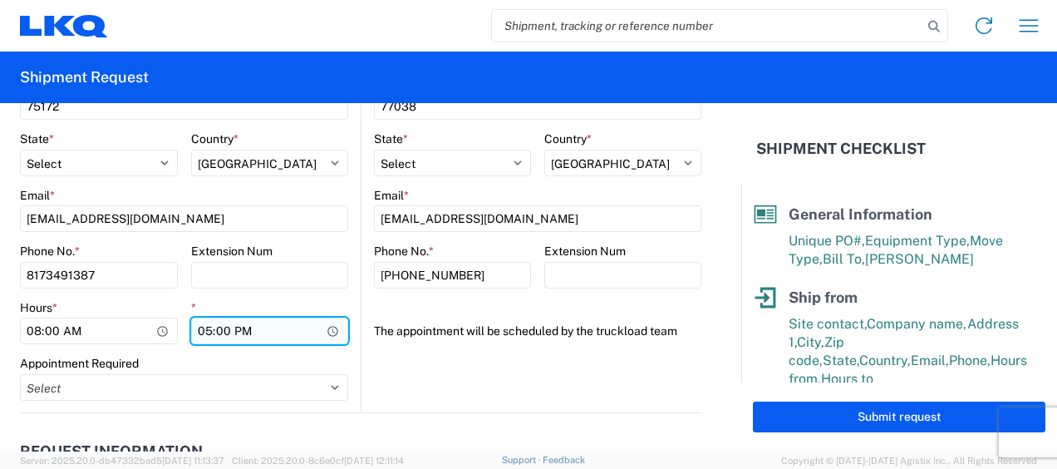
click at [204, 327] on input "17:00" at bounding box center [270, 331] width 158 height 27
type input "15:00"
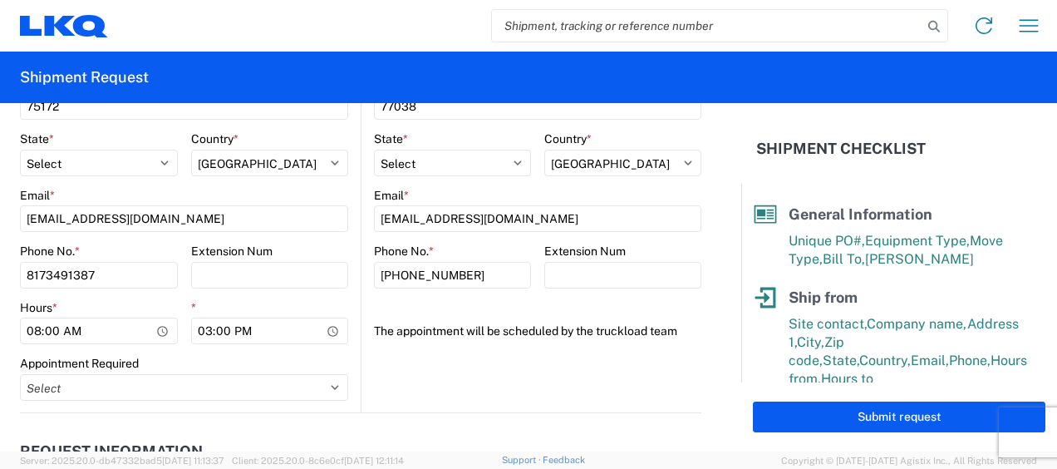
click at [397, 368] on agx-form-section "Ship to 1760 Location 1760 - LKQ Best Core Customers Site contact * Receiving C…" at bounding box center [532, 25] width 340 height 776
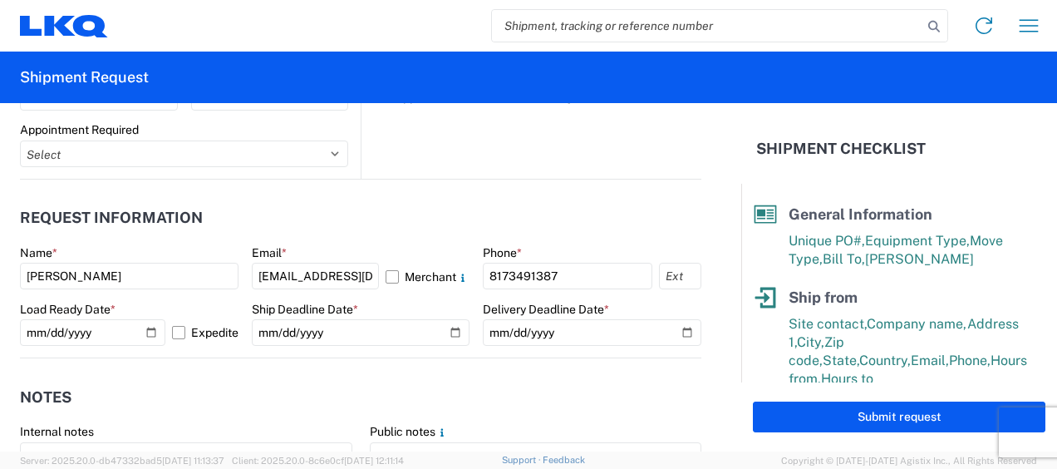
scroll to position [914, 0]
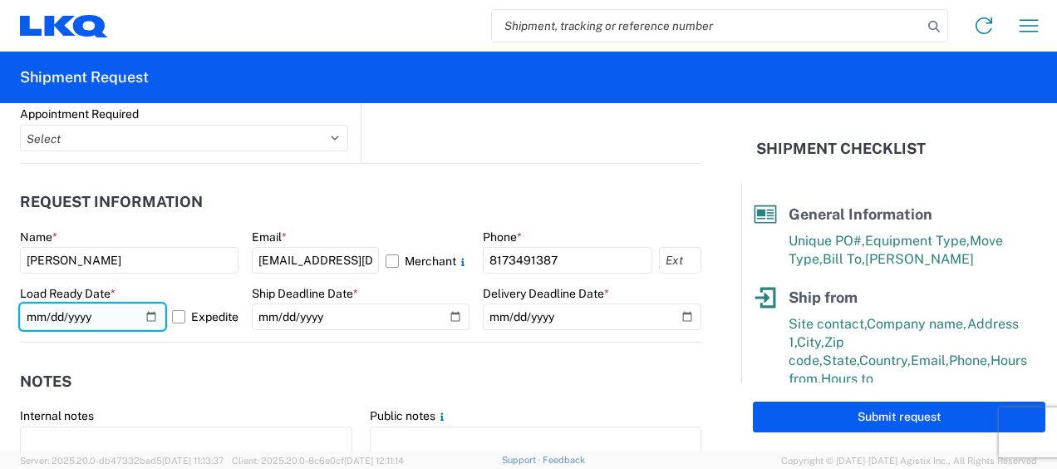
click at [146, 314] on input "[DATE]" at bounding box center [92, 316] width 145 height 27
type input "[DATE]"
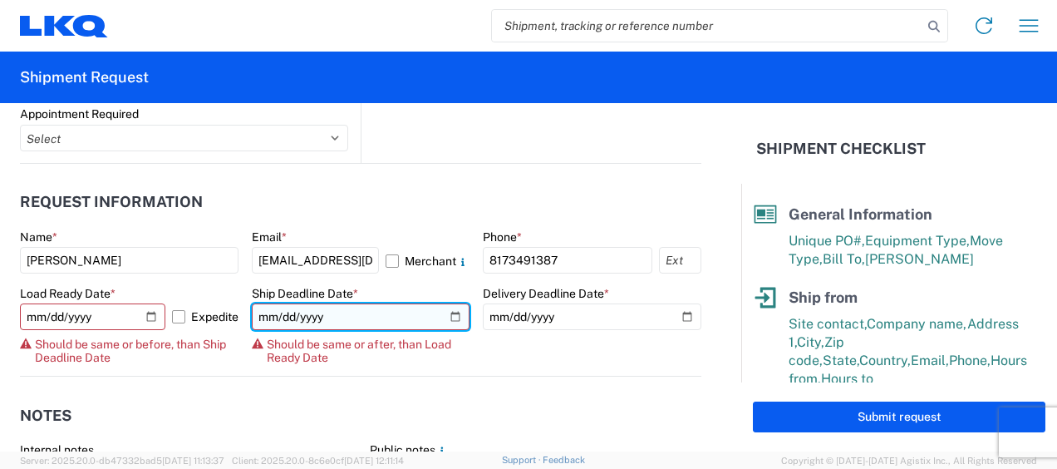
click at [442, 314] on input "2025-10-15" at bounding box center [361, 316] width 219 height 27
type input "[DATE]"
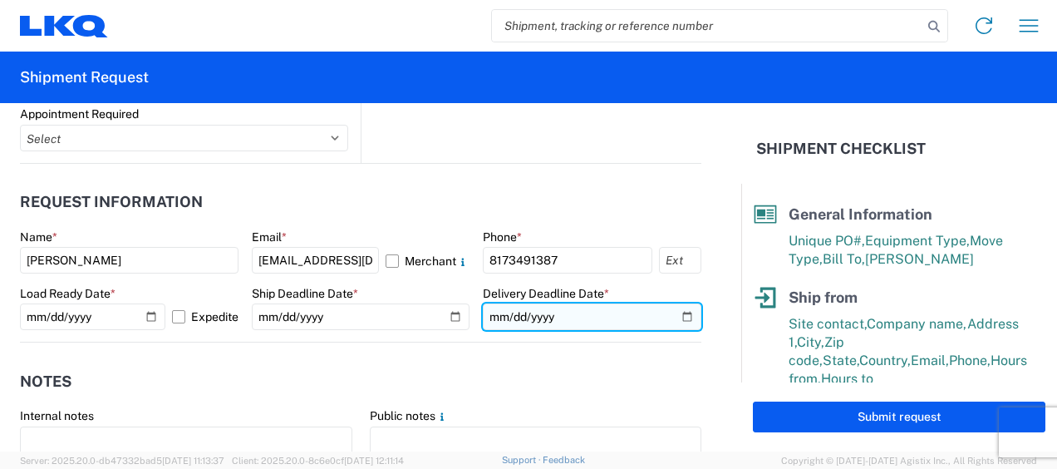
click at [675, 313] on input "2025-10-15" at bounding box center [592, 316] width 219 height 27
type input "[DATE]"
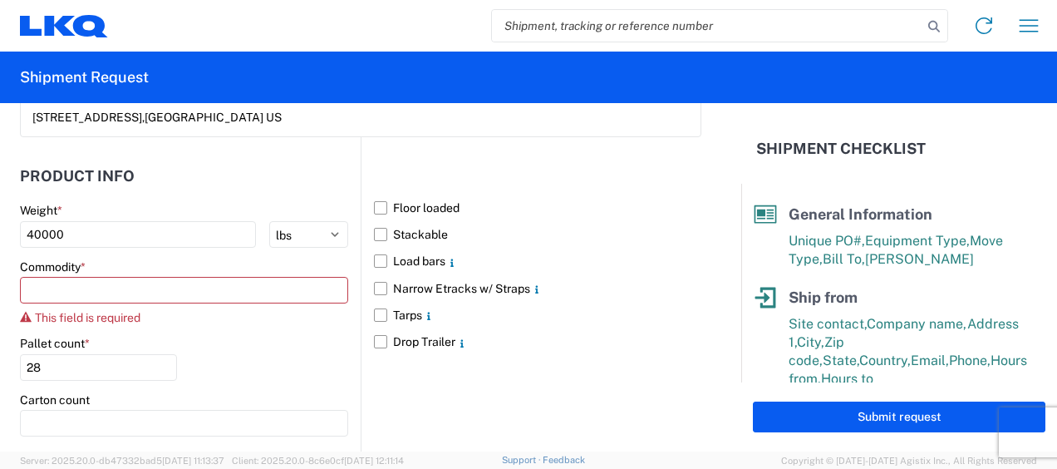
scroll to position [1663, 0]
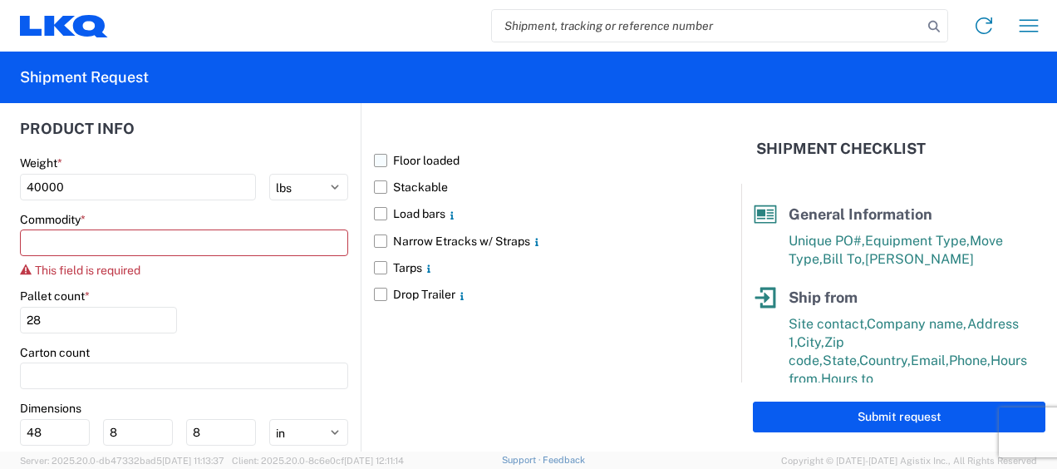
click at [375, 147] on label "Floor loaded" at bounding box center [538, 160] width 328 height 27
click at [0, 0] on input "Floor loaded" at bounding box center [0, 0] width 0 height 0
click at [133, 229] on input at bounding box center [184, 242] width 328 height 27
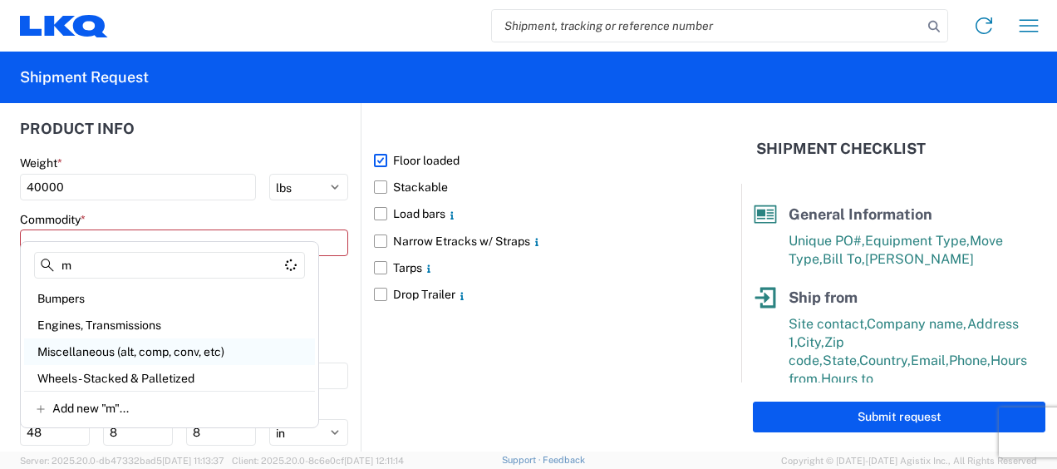
type input "m"
click at [77, 344] on div "Miscellaneous (alt, comp, conv, etc)" at bounding box center [169, 351] width 291 height 27
type input "Miscellaneous (alt, comp, conv, etc)"
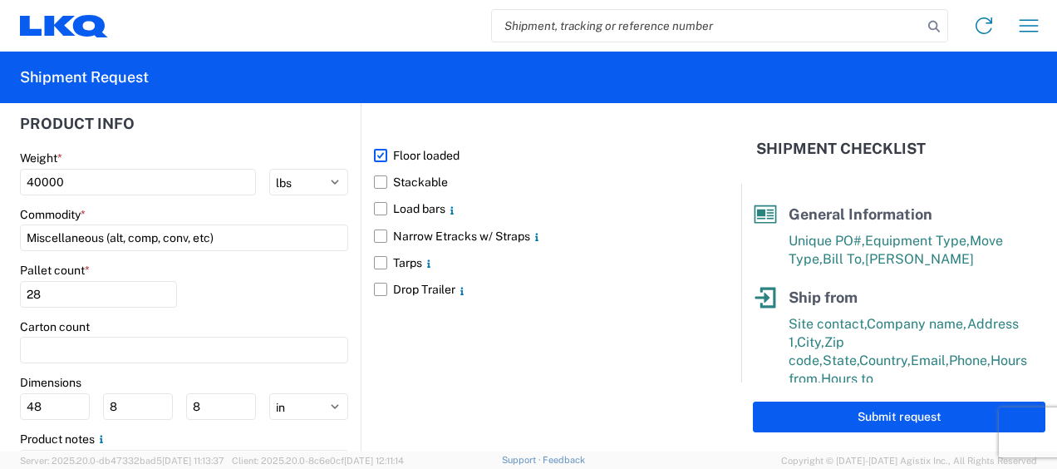
scroll to position [1740, 0]
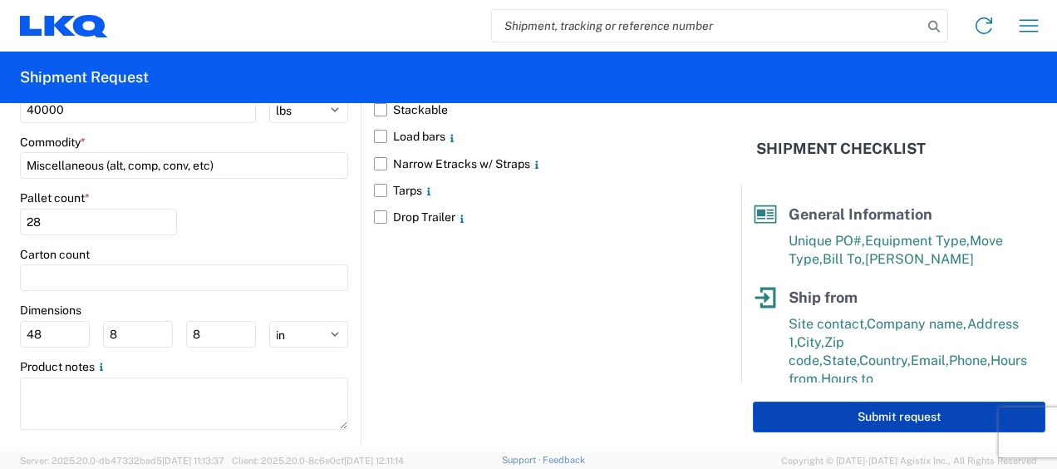
click at [891, 424] on button "Submit request" at bounding box center [899, 417] width 293 height 31
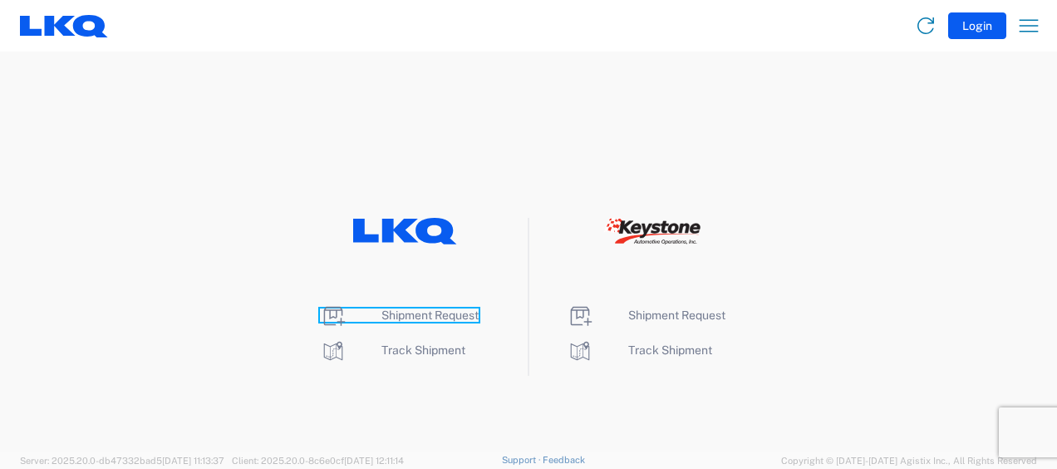
click at [432, 314] on span "Shipment Request" at bounding box center [430, 314] width 97 height 13
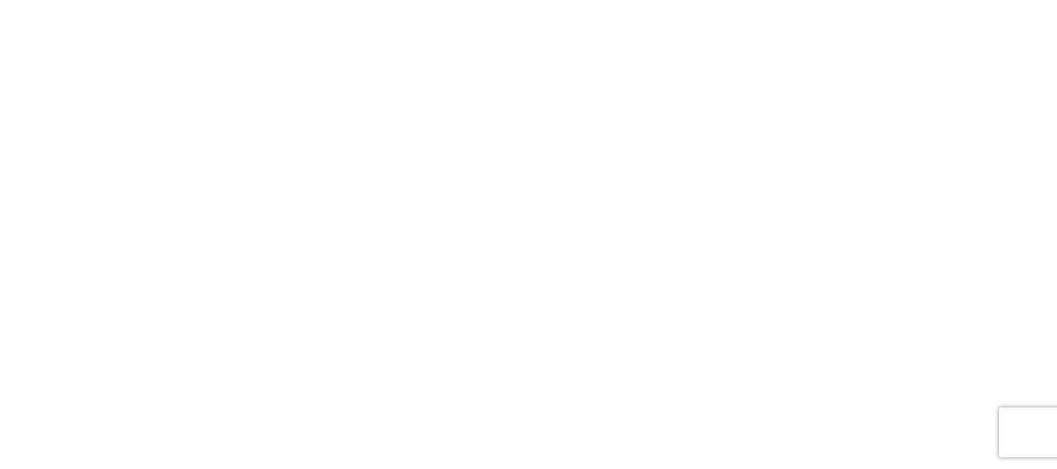
select select "FULL"
select select "LBS"
select select "IN"
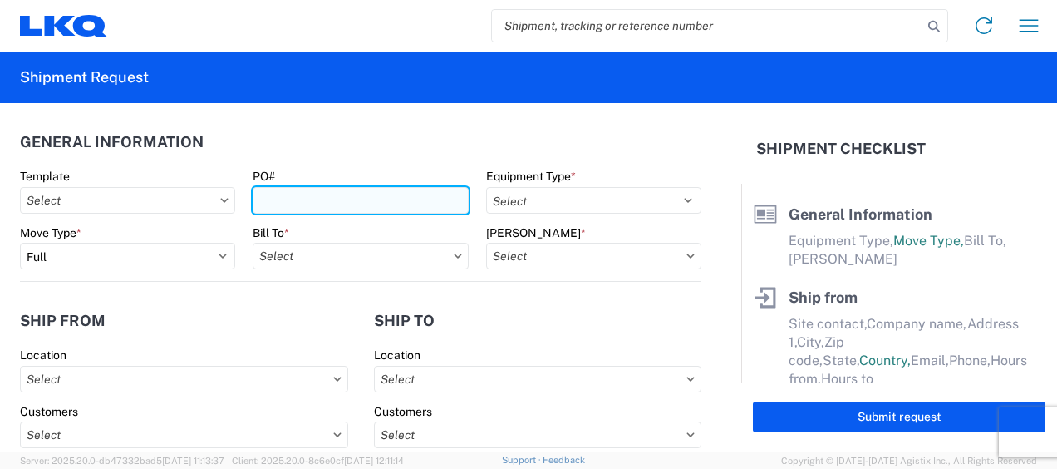
click at [298, 201] on input "PO#" at bounding box center [360, 200] width 215 height 27
type input "1742-000196"
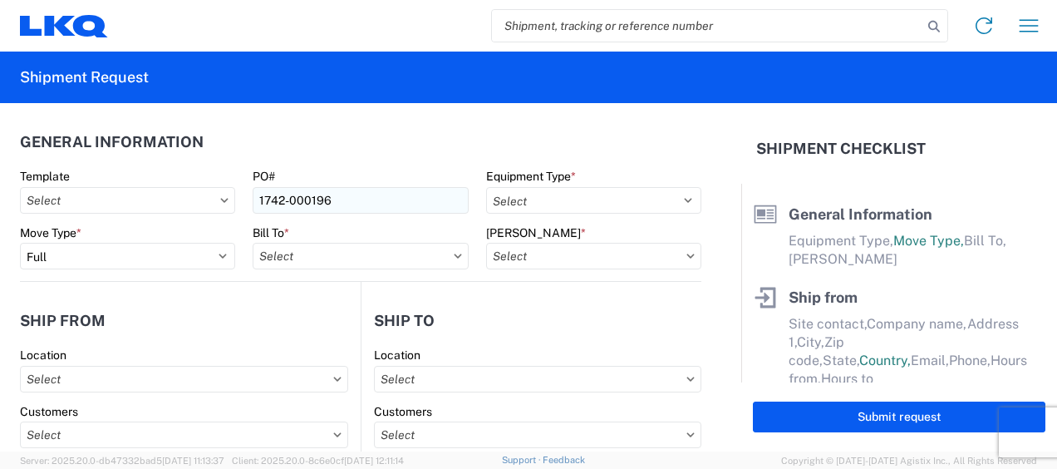
type input "1742 [GEOGRAPHIC_DATA][US_STATE] - [GEOGRAPHIC_DATA]"
type input "[STREET_ADDRESS]"
type input "[PERSON_NAME]"
type input "75172"
select select "[GEOGRAPHIC_DATA]"
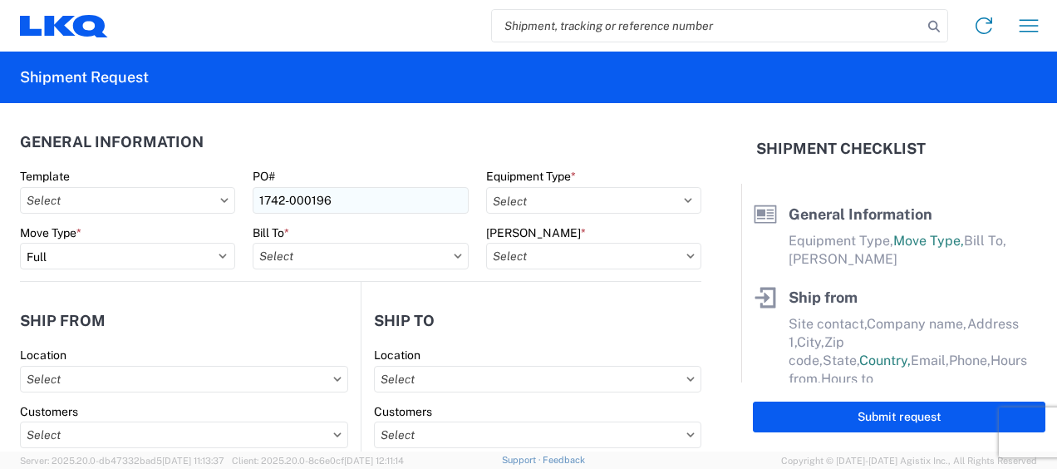
type input "[EMAIL_ADDRESS][DOMAIN_NAME]"
type input "8173491387"
type input "LKQ Corporation"
type input "[STREET_ADDRESS]"
type input "[GEOGRAPHIC_DATA]"
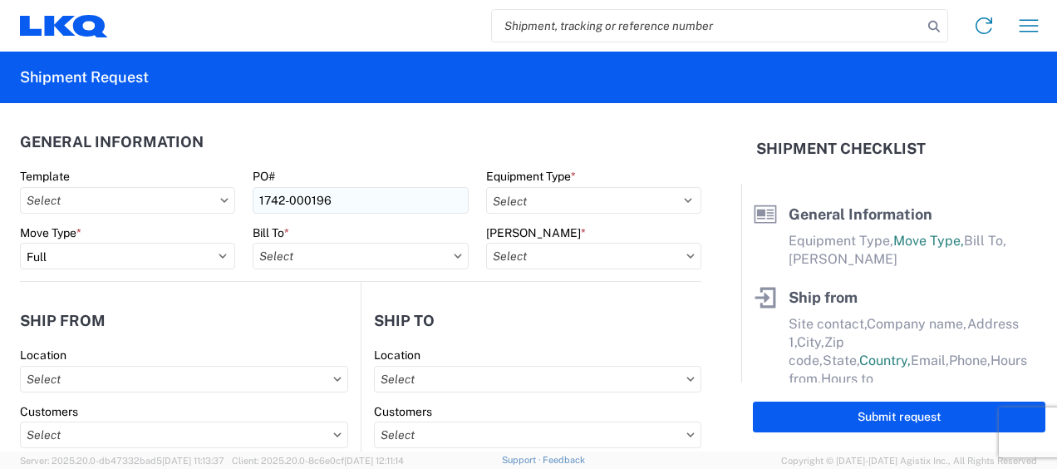
type input "77038"
select select "[GEOGRAPHIC_DATA]"
type input "[EMAIL_ADDRESS][DOMAIN_NAME]"
type input "[PHONE_NUMBER]"
type input "[PERSON_NAME]"
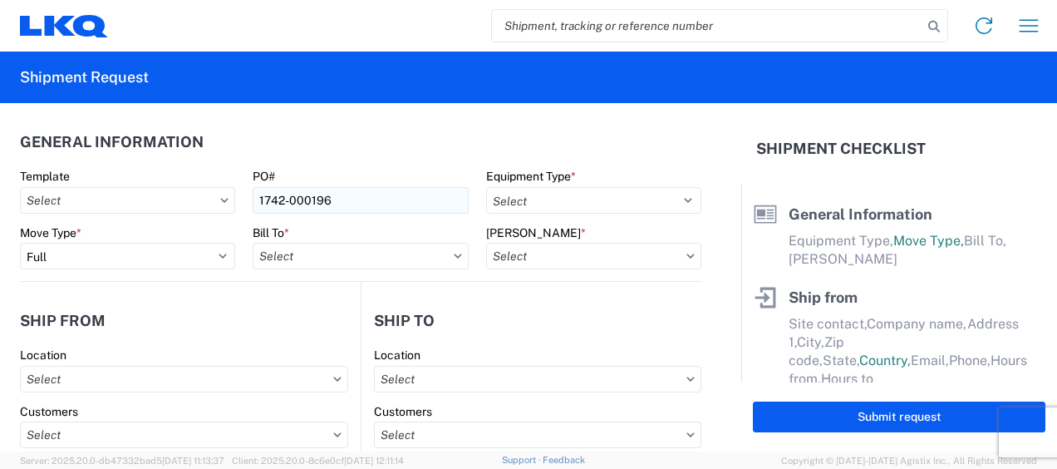
type input "[EMAIL_ADDRESS][DOMAIN_NAME]"
type input "8173491387"
type input "[DATE]"
type input "40000"
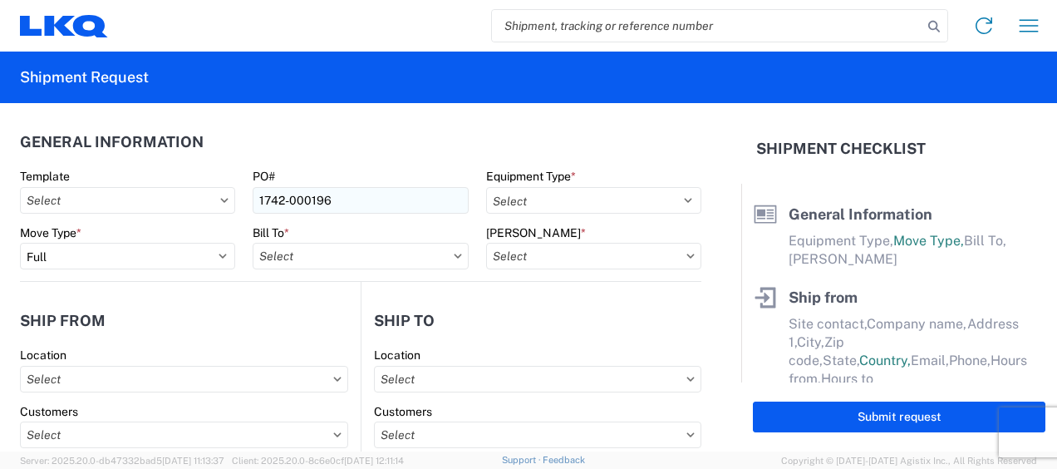
type input "28"
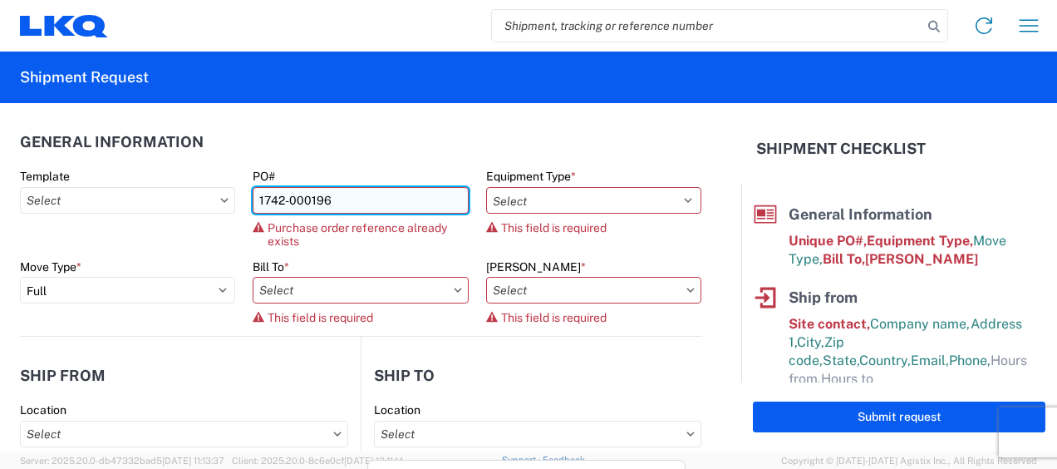
click at [328, 195] on input "1742-000196" at bounding box center [360, 200] width 215 height 27
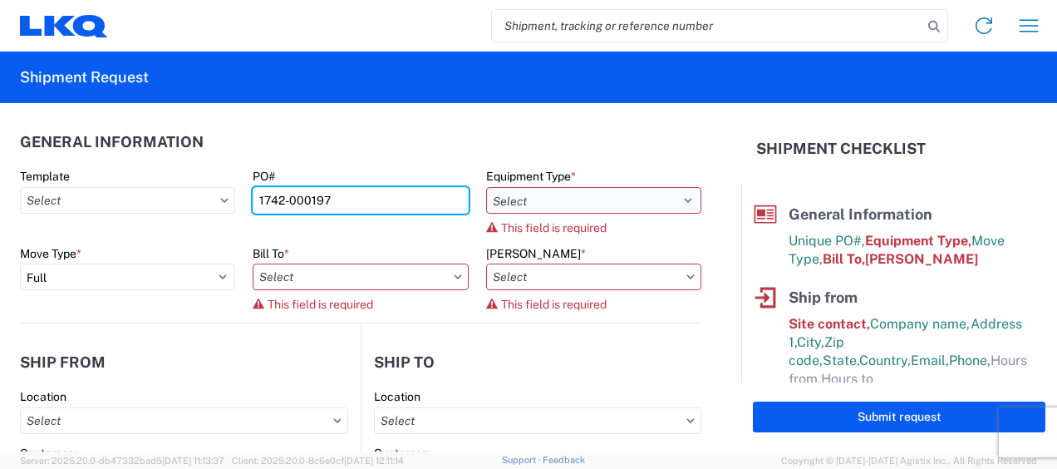
type input "1742-000197"
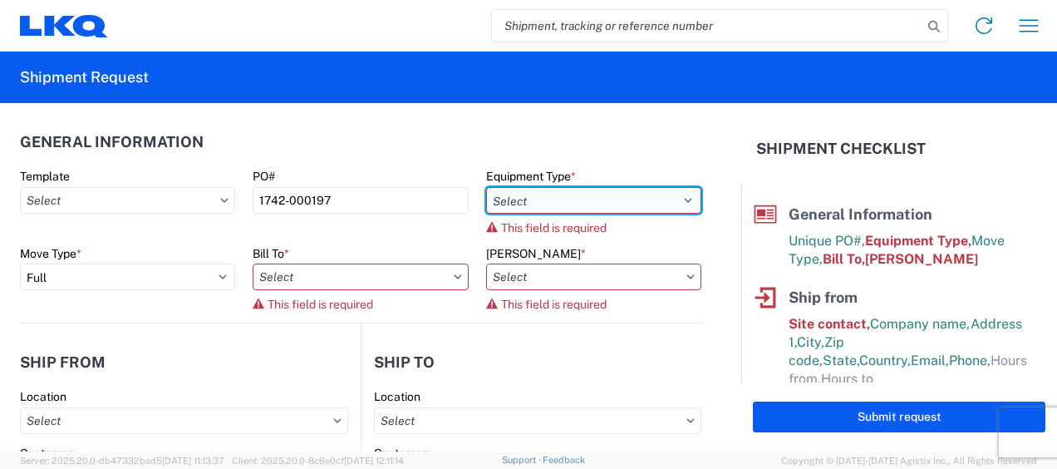
click at [564, 195] on select "Select 53’ Dry Van Flatbed Dropdeck (van) Lowboy (flatbed) Rail" at bounding box center [593, 200] width 215 height 27
select select "STDV"
click at [486, 187] on select "Select 53’ Dry Van Flatbed Dropdeck (van) Lowboy (flatbed) Rail" at bounding box center [593, 200] width 215 height 27
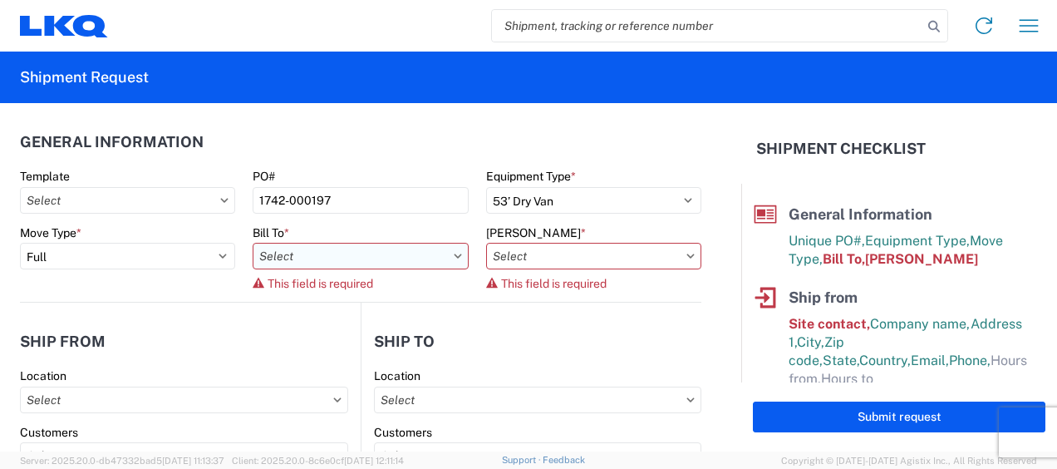
click at [402, 254] on input "text" at bounding box center [360, 256] width 215 height 27
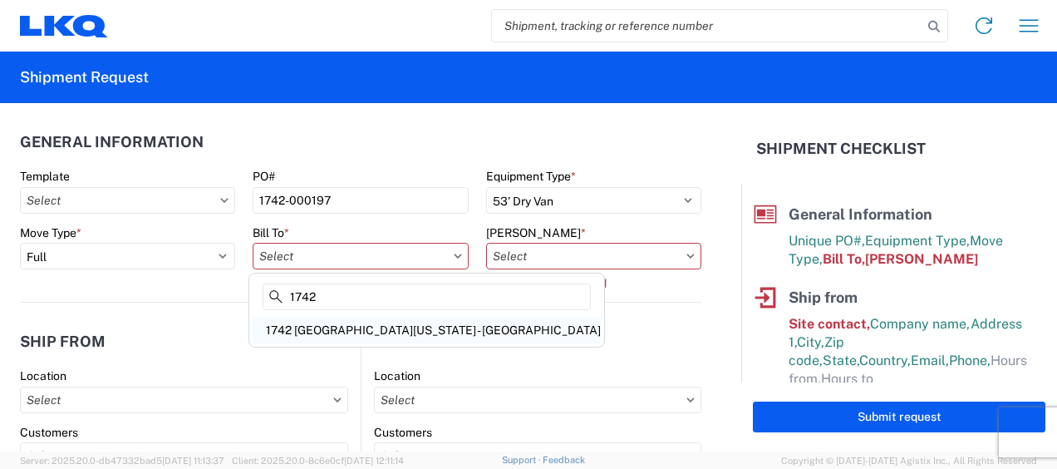
type input "1742"
click at [334, 333] on div "1742 [GEOGRAPHIC_DATA][US_STATE] - [GEOGRAPHIC_DATA]" at bounding box center [427, 330] width 348 height 27
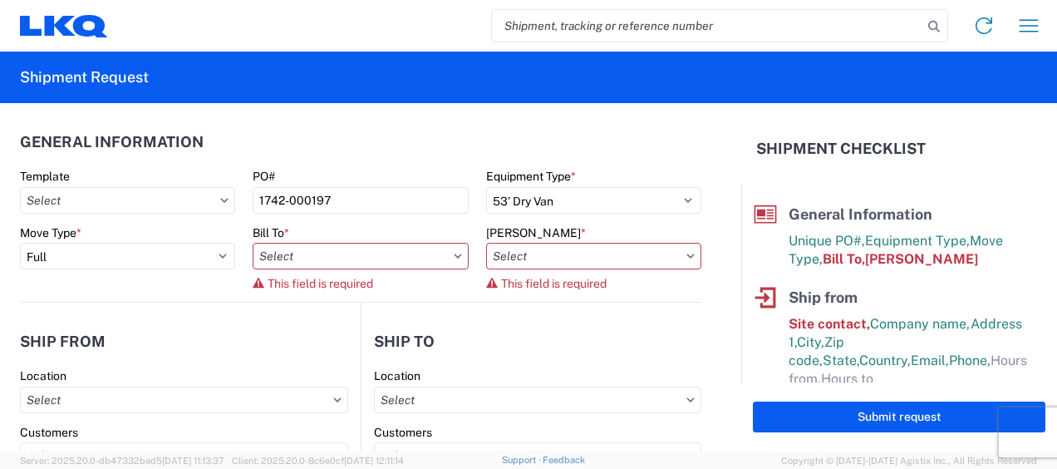
type input "1742 [GEOGRAPHIC_DATA][US_STATE] - [GEOGRAPHIC_DATA]"
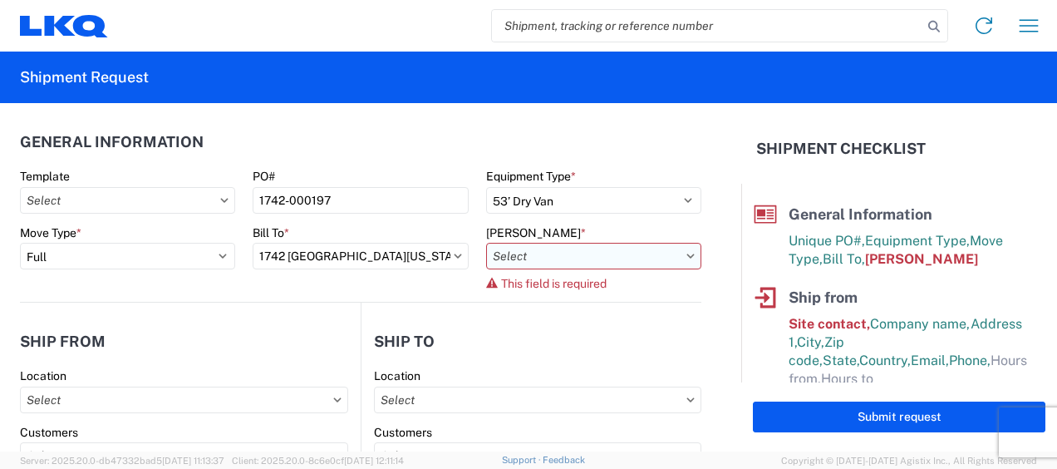
click at [528, 261] on input "text" at bounding box center [593, 256] width 215 height 27
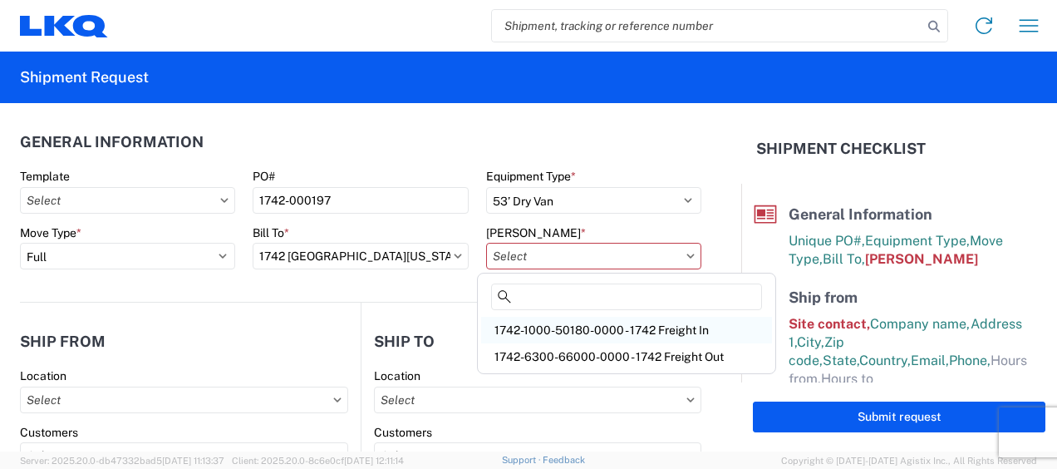
click at [545, 333] on div "1742-1000-50180-0000 - 1742 Freight In" at bounding box center [626, 330] width 291 height 27
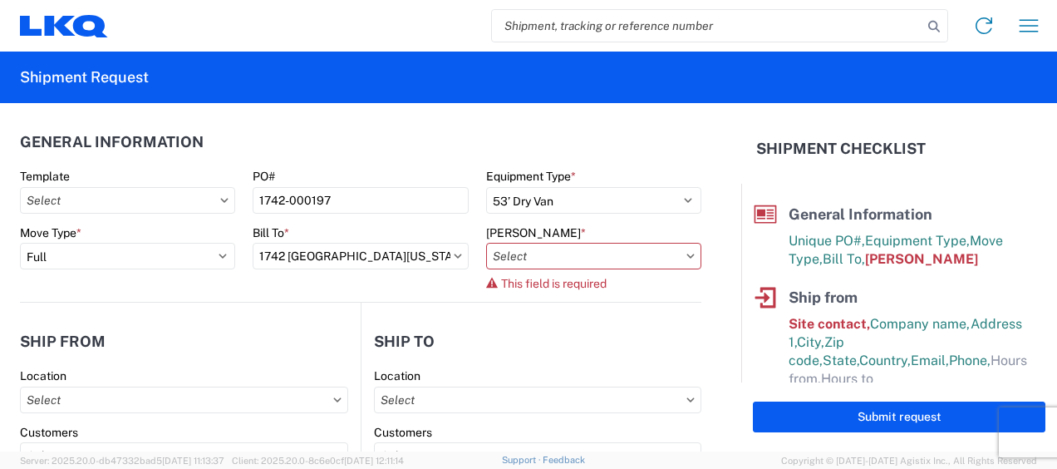
type input "1742-1000-50180-0000 - 1742 Freight In"
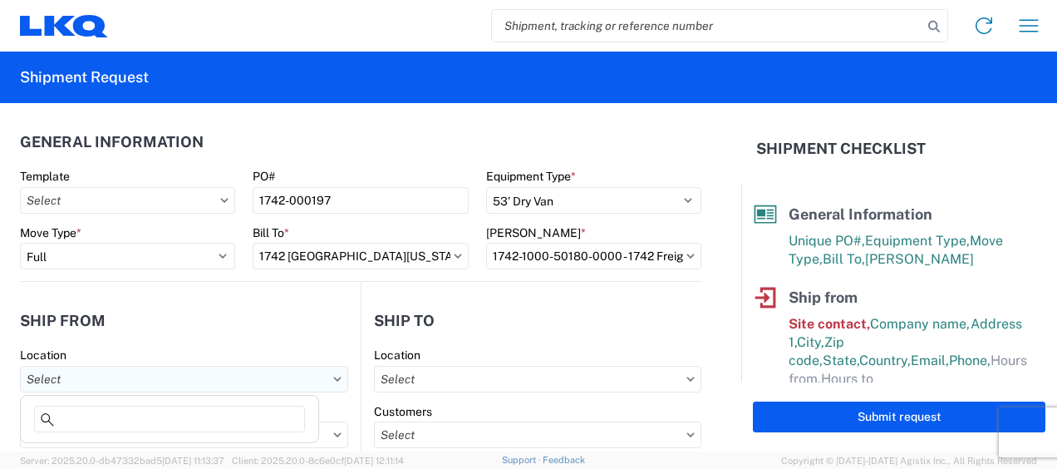
click at [186, 369] on input "text" at bounding box center [184, 379] width 328 height 27
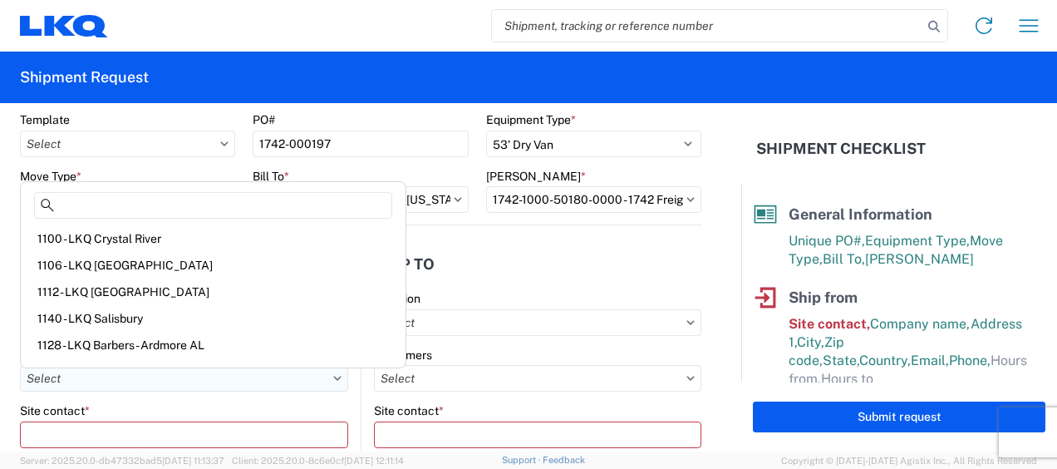
scroll to position [83, 0]
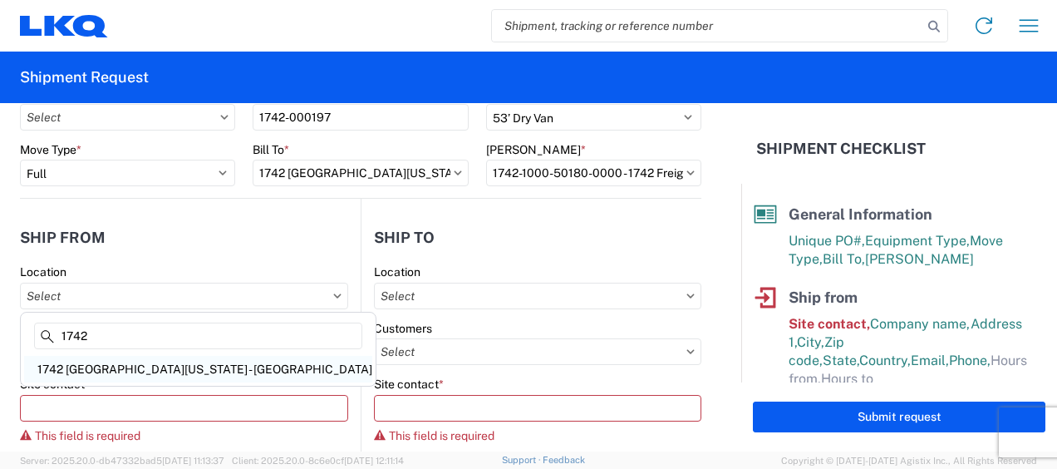
type input "1742"
click at [106, 367] on div "1742 [GEOGRAPHIC_DATA][US_STATE] - [GEOGRAPHIC_DATA]" at bounding box center [198, 369] width 348 height 27
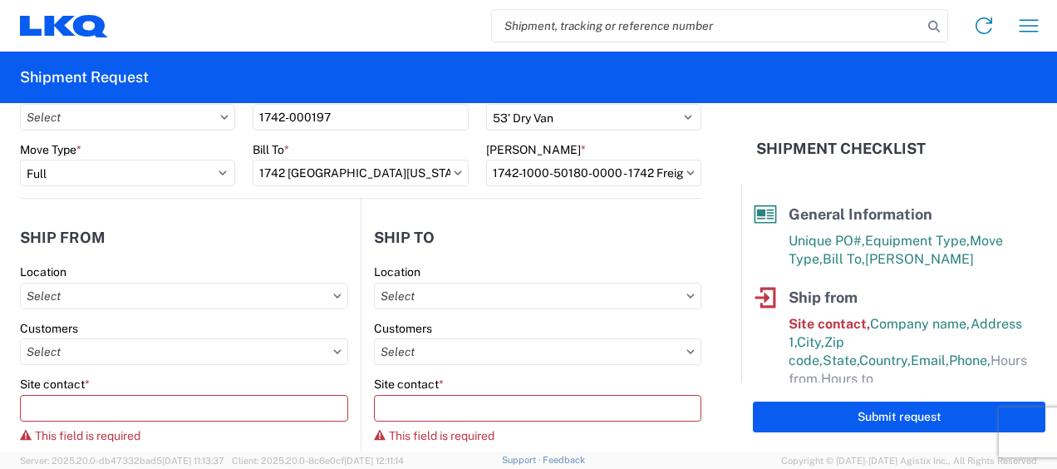
type input "1742 [GEOGRAPHIC_DATA][US_STATE] - [GEOGRAPHIC_DATA]"
select select "US"
type input "08:00"
type input "17:00"
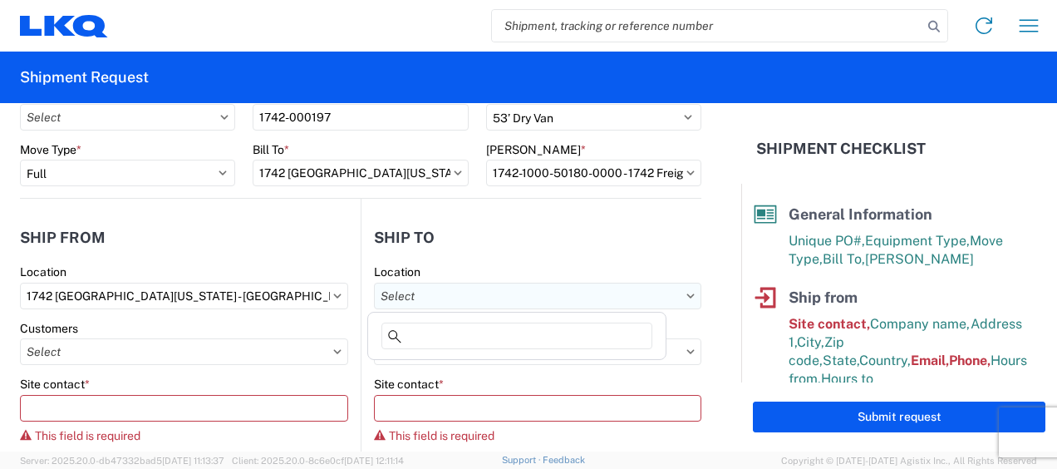
click at [461, 290] on input "text" at bounding box center [538, 296] width 328 height 27
type input "1760"
click at [439, 367] on div "1760 - LKQ Best Core" at bounding box center [517, 369] width 291 height 27
type input "1760 - LKQ Best Core"
select select "US"
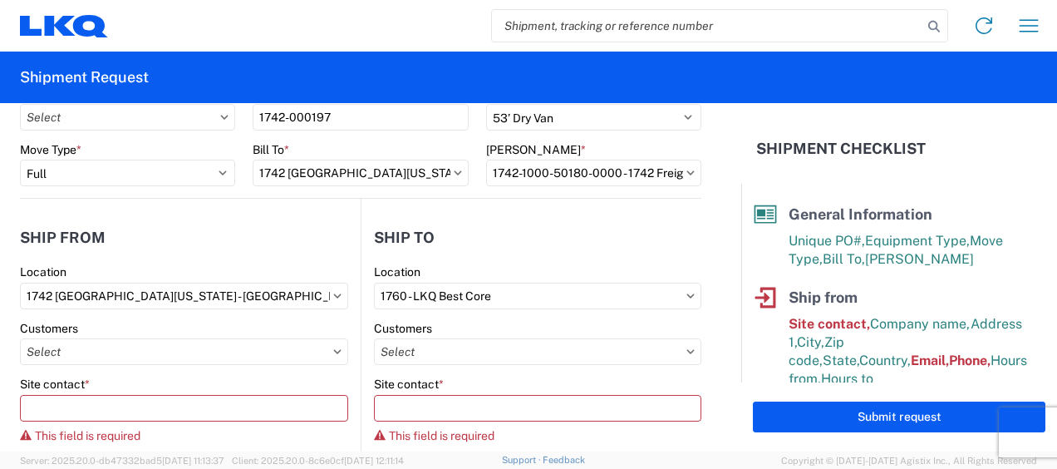
scroll to position [166, 0]
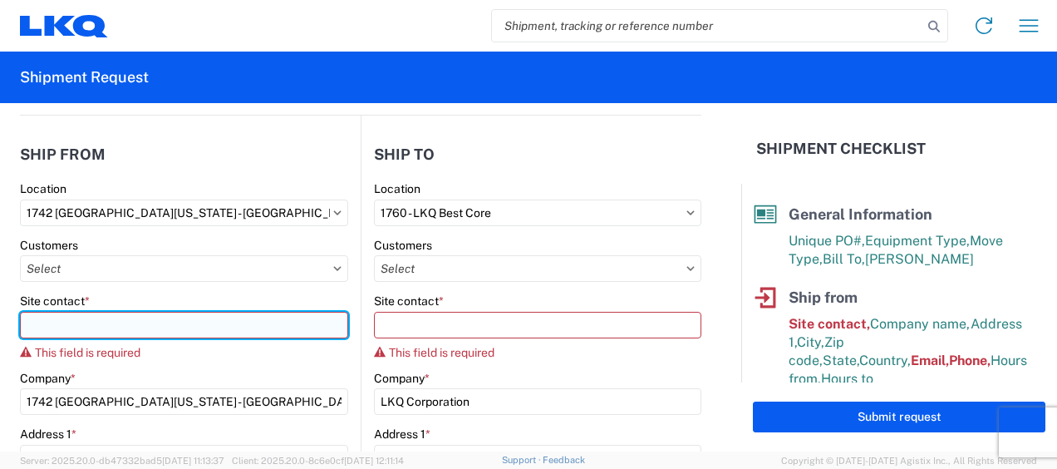
click at [231, 331] on input "Site contact *" at bounding box center [184, 325] width 328 height 27
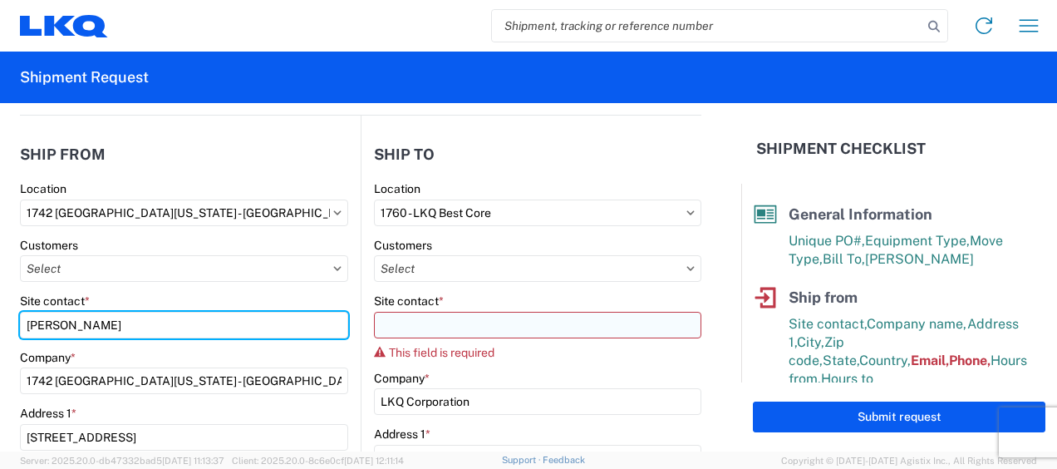
type input "[PERSON_NAME]"
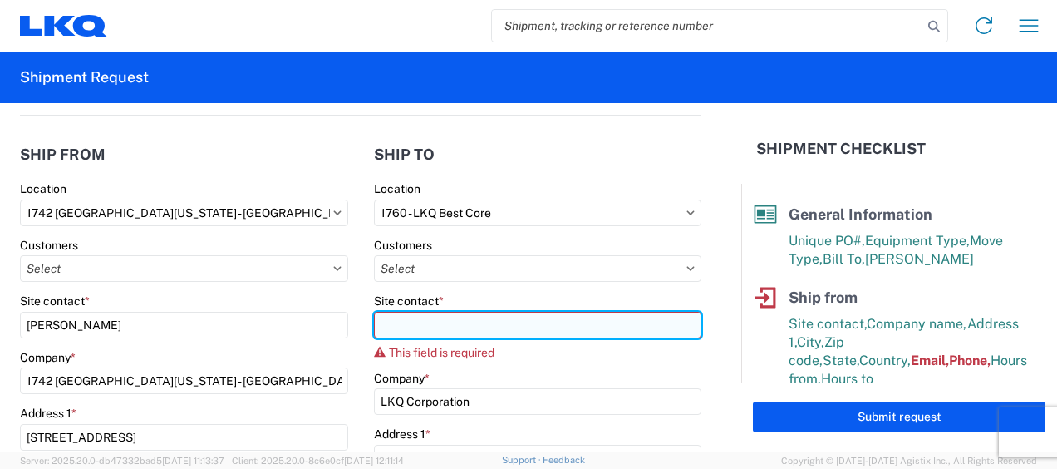
click at [417, 318] on input "Site contact *" at bounding box center [538, 325] width 328 height 27
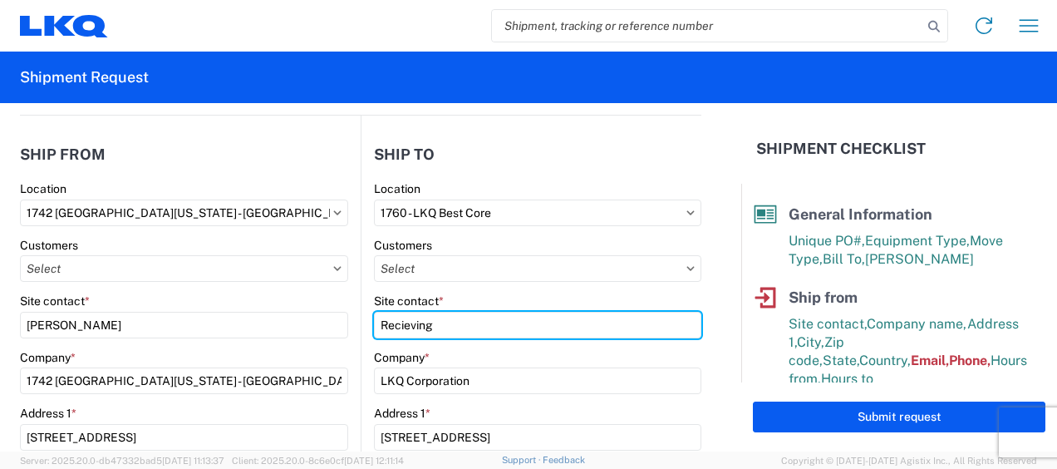
type input "Recieving"
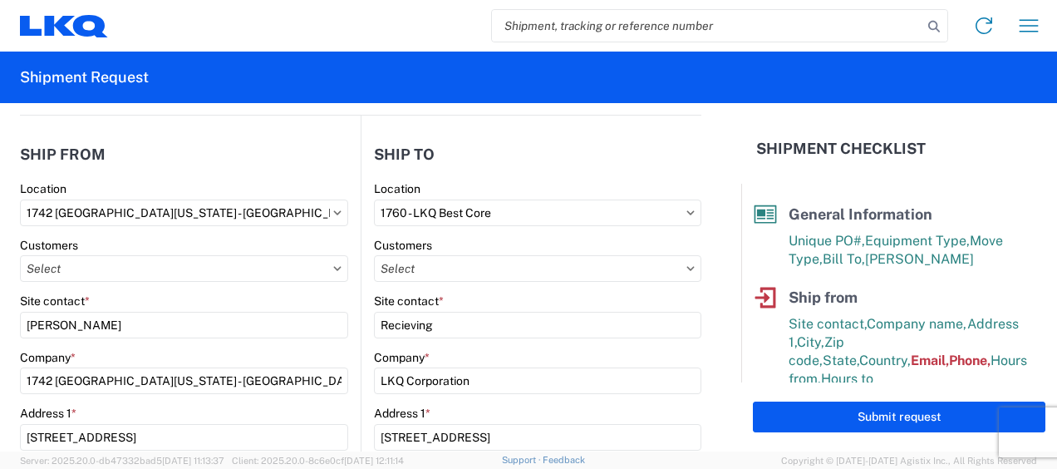
click at [485, 350] on div "Company *" at bounding box center [538, 357] width 328 height 15
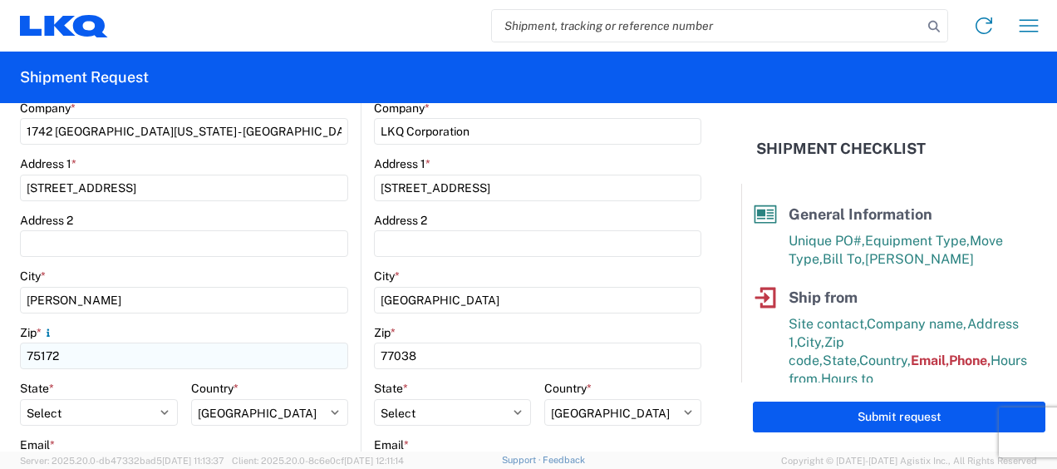
scroll to position [499, 0]
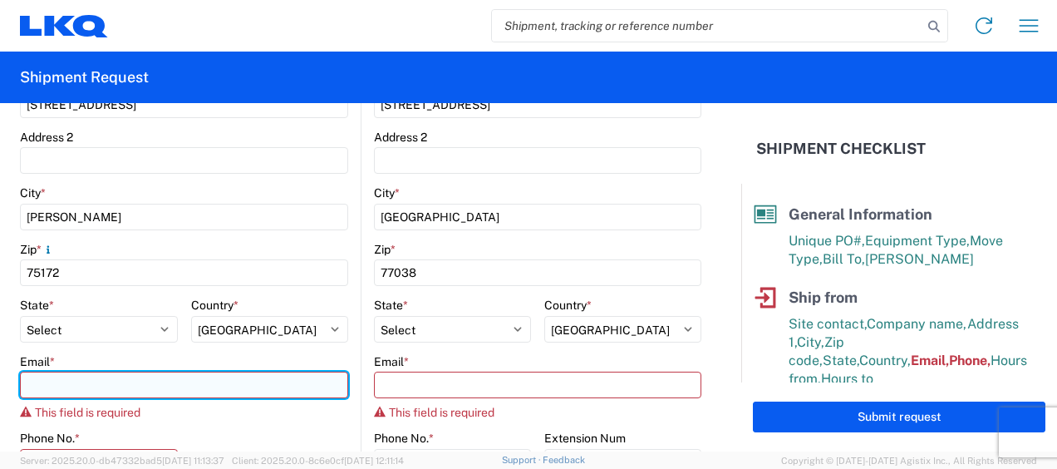
click at [45, 386] on input "Email *" at bounding box center [184, 385] width 328 height 27
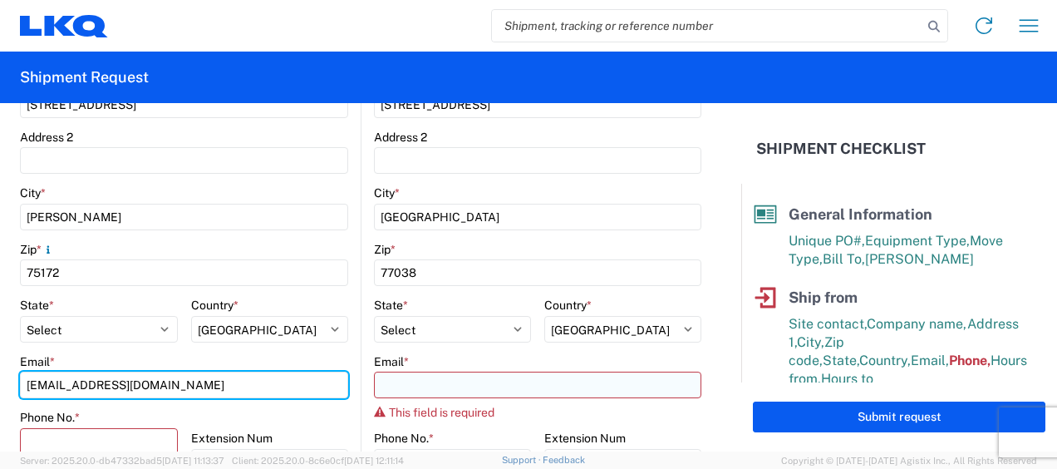
type input "[EMAIL_ADDRESS][DOMAIN_NAME]"
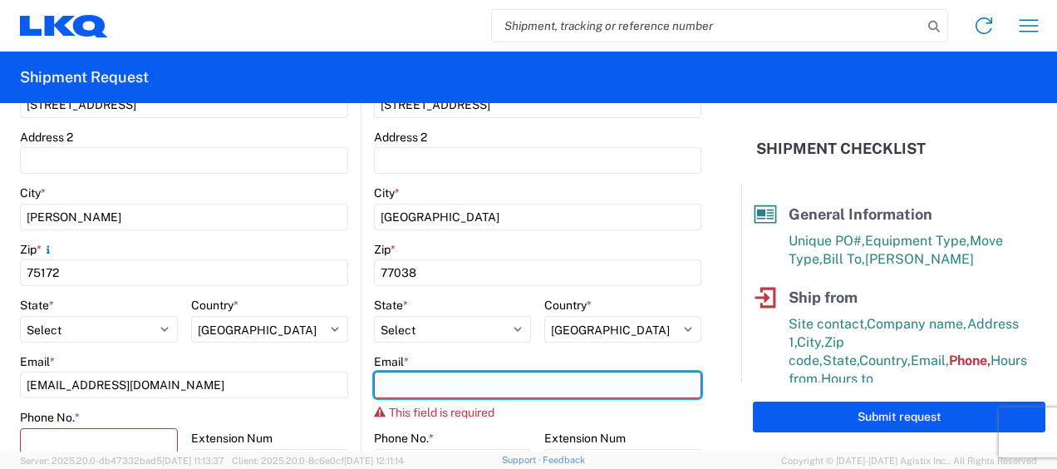
click at [401, 379] on input "Email *" at bounding box center [538, 385] width 328 height 27
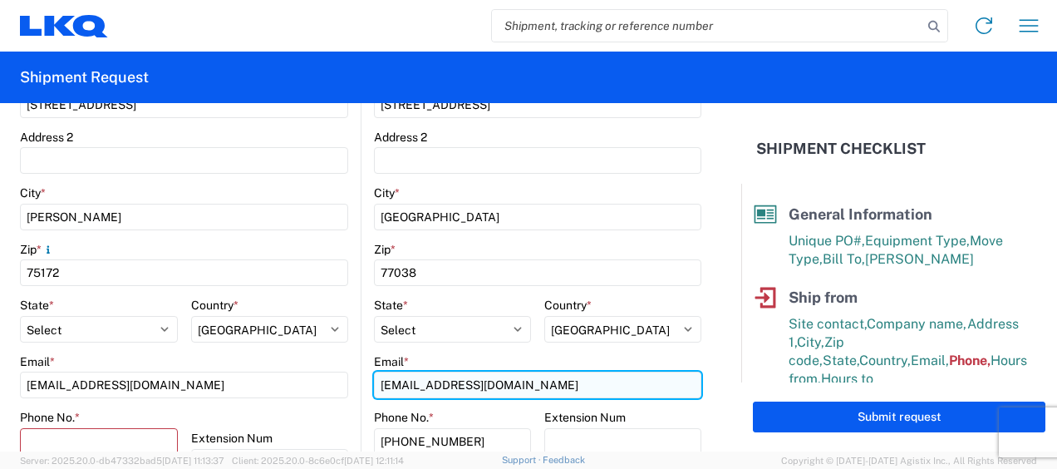
click at [524, 379] on input "[EMAIL_ADDRESS][DOMAIN_NAME]" at bounding box center [538, 385] width 328 height 27
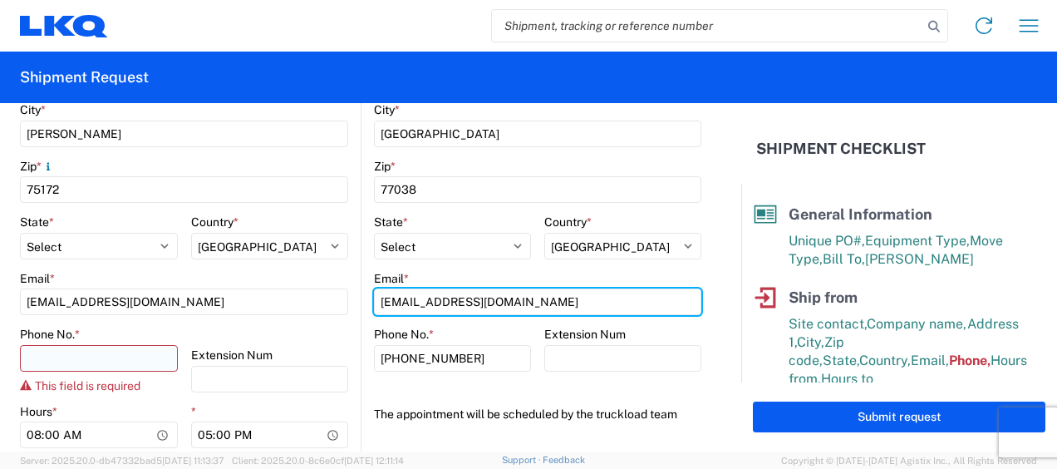
type input "[EMAIL_ADDRESS][DOMAIN_NAME]"
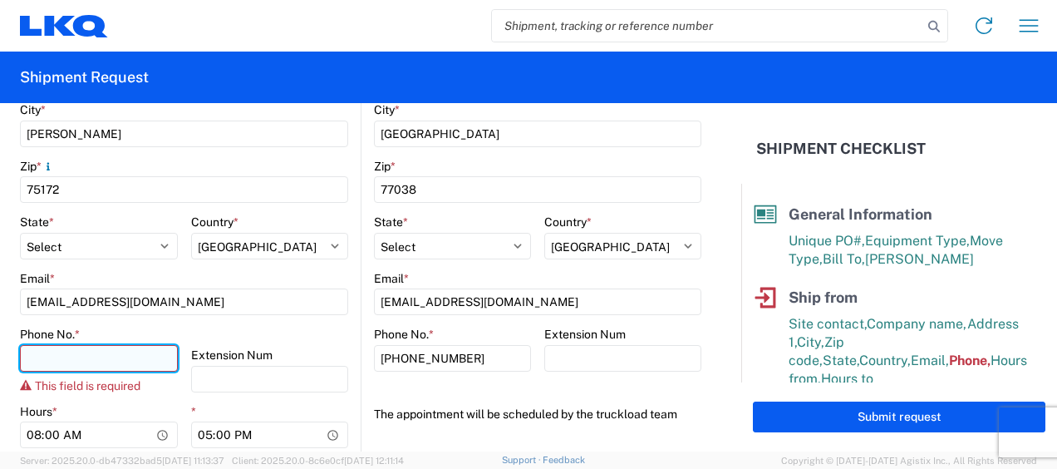
click at [101, 359] on input "Phone No. *" at bounding box center [99, 358] width 158 height 27
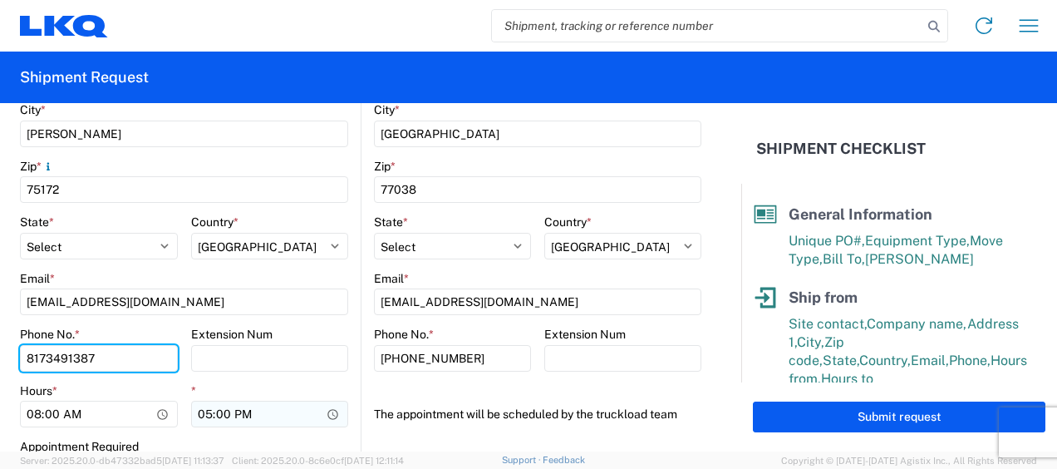
type input "8173491387"
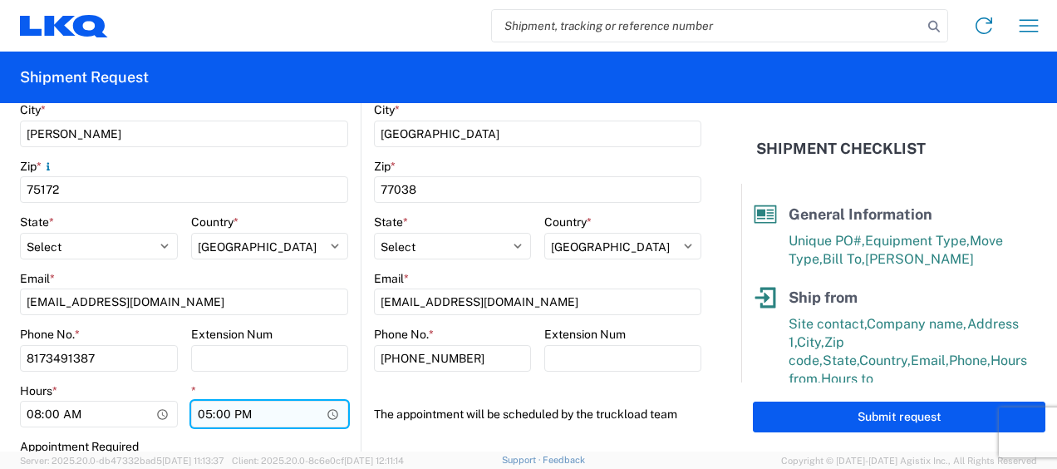
click at [198, 411] on input "17:00" at bounding box center [270, 414] width 158 height 27
type input "15:00"
click at [261, 443] on div "Appointment Required" at bounding box center [184, 446] width 328 height 15
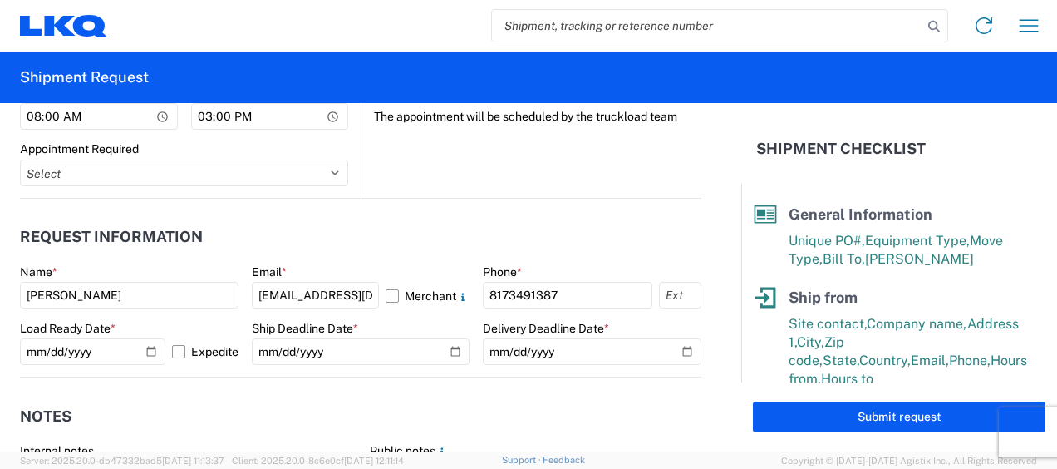
scroll to position [914, 0]
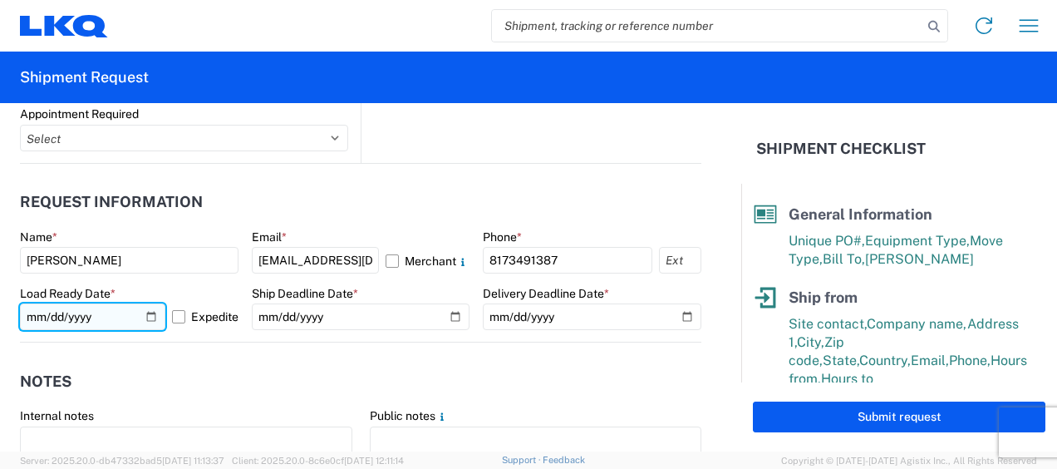
click at [140, 315] on input "[DATE]" at bounding box center [92, 316] width 145 height 27
type input "[DATE]"
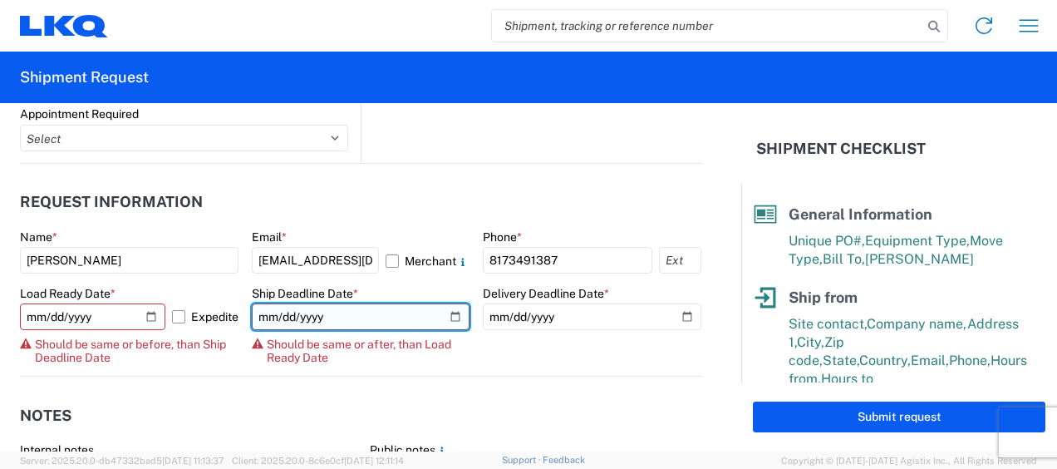
click at [446, 313] on input "[DATE]" at bounding box center [361, 316] width 219 height 27
type input "[DATE]"
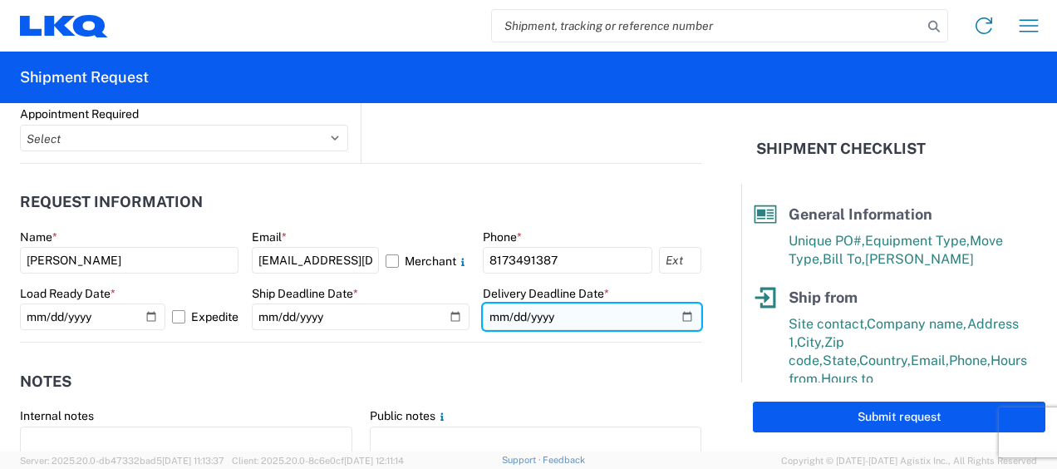
click at [673, 313] on input "[DATE]" at bounding box center [592, 316] width 219 height 27
type input "[DATE]"
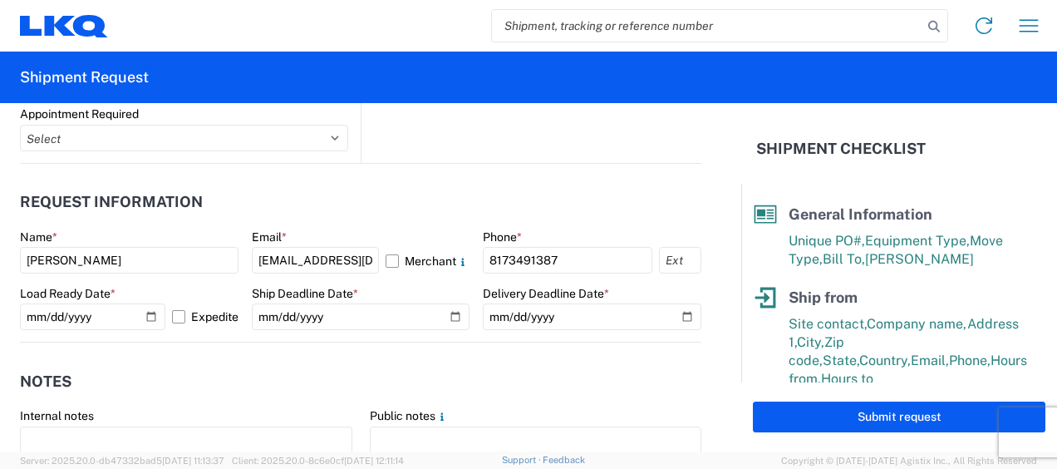
click at [582, 374] on header "Notes" at bounding box center [361, 380] width 682 height 37
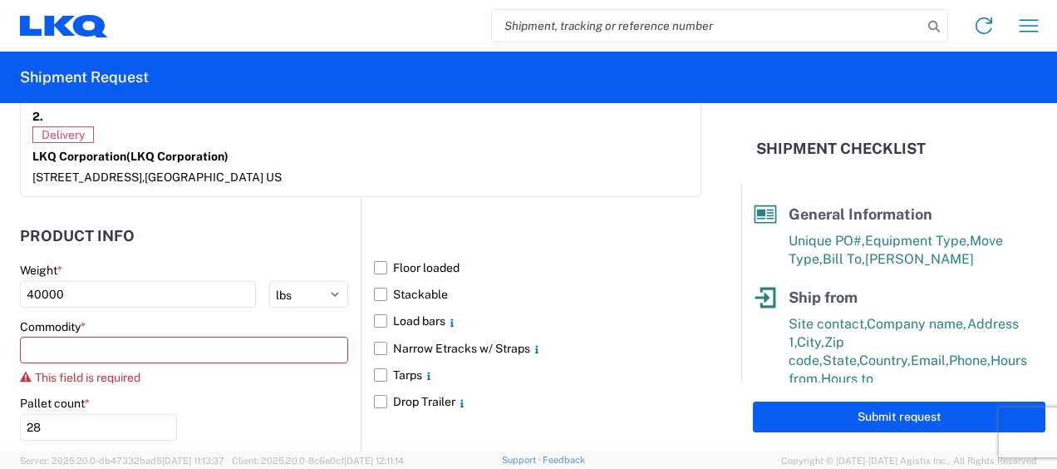
scroll to position [1663, 0]
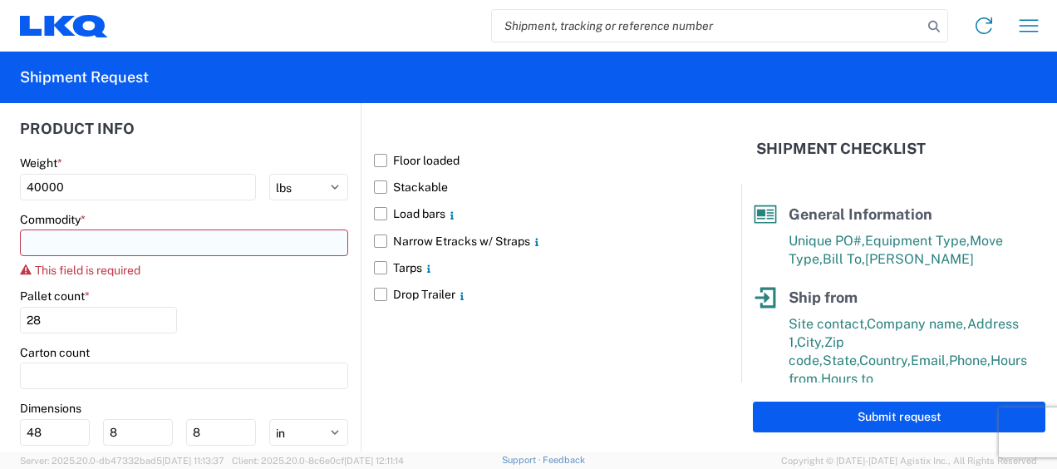
click at [77, 229] on input at bounding box center [184, 242] width 328 height 27
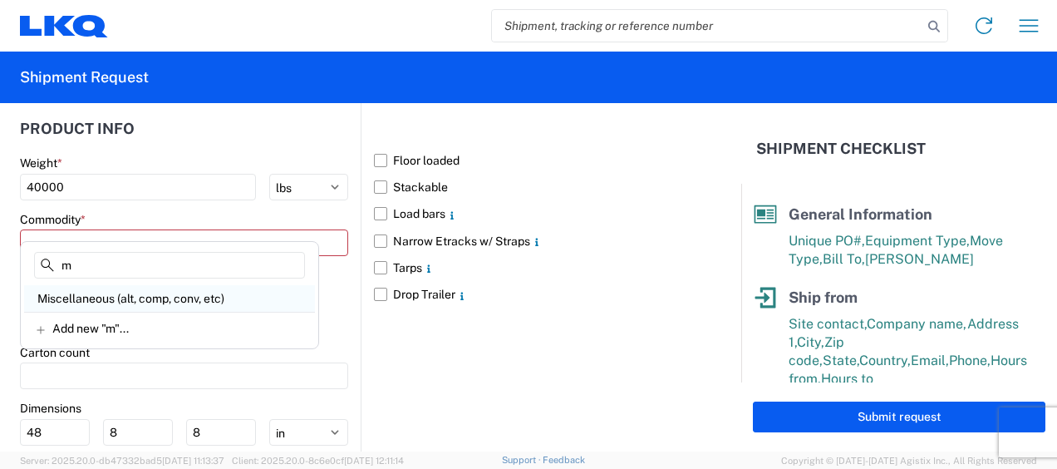
type input "m"
click at [85, 294] on div "Miscellaneous (alt, comp, conv, etc)" at bounding box center [169, 298] width 291 height 27
type input "Miscellaneous (alt, comp, conv, etc)"
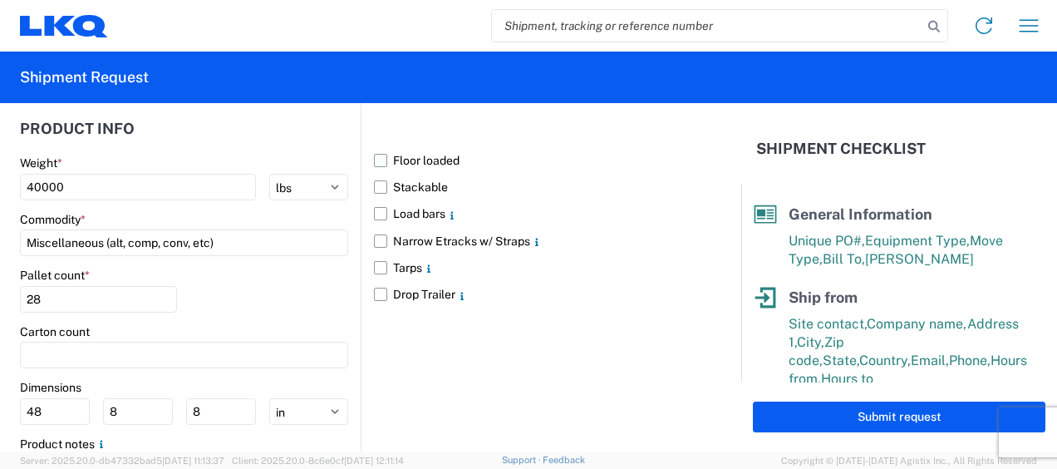
click at [379, 147] on label "Floor loaded" at bounding box center [538, 160] width 328 height 27
click at [0, 0] on input "Floor loaded" at bounding box center [0, 0] width 0 height 0
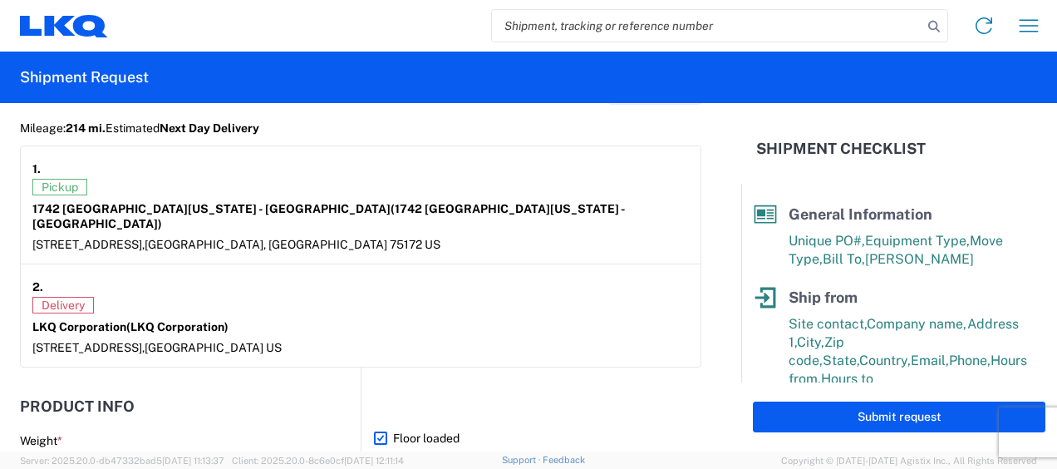
scroll to position [1407, 0]
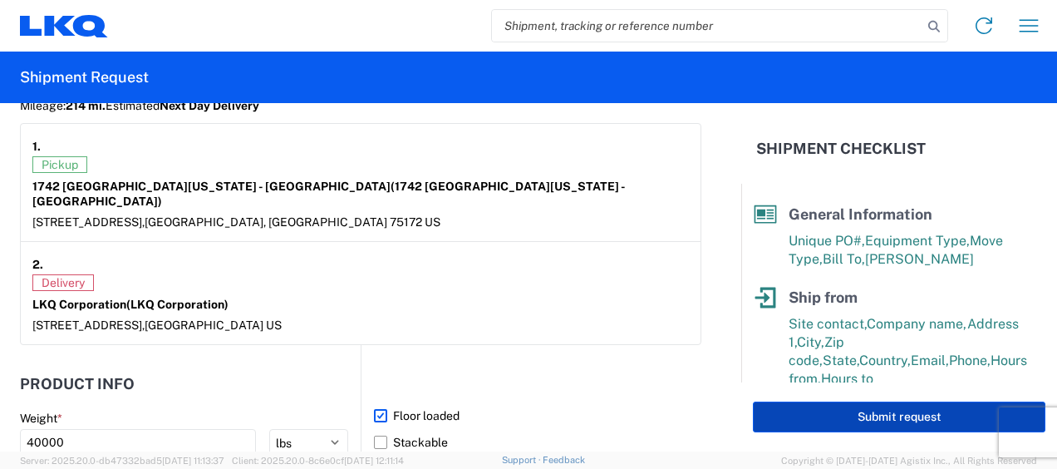
click at [924, 413] on button "Submit request" at bounding box center [899, 417] width 293 height 31
